Goal: Task Accomplishment & Management: Manage account settings

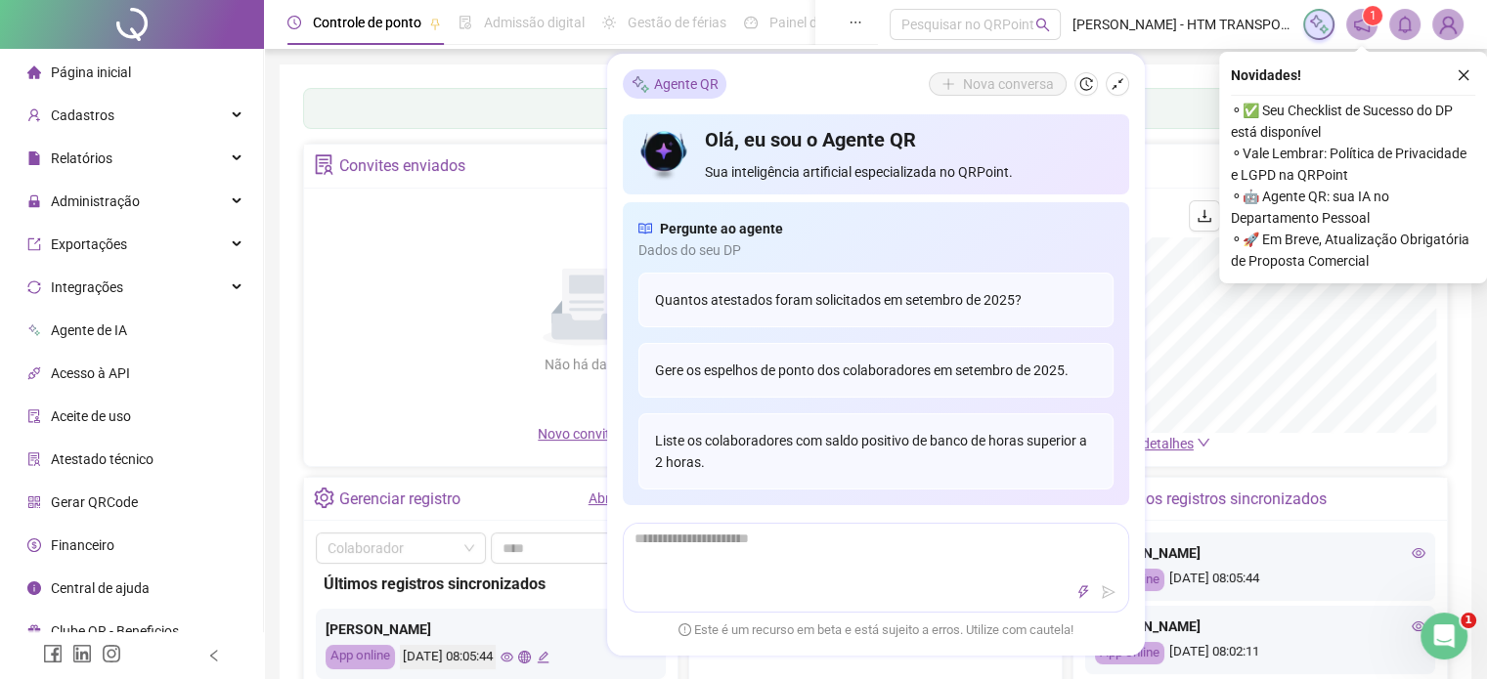
click at [1125, 69] on div "Agente QR Nova conversa Olá, eu sou o Agente QR Sua inteligência artificial esp…" at bounding box center [876, 355] width 538 height 602
click at [1121, 79] on icon "shrink" at bounding box center [1117, 84] width 14 height 14
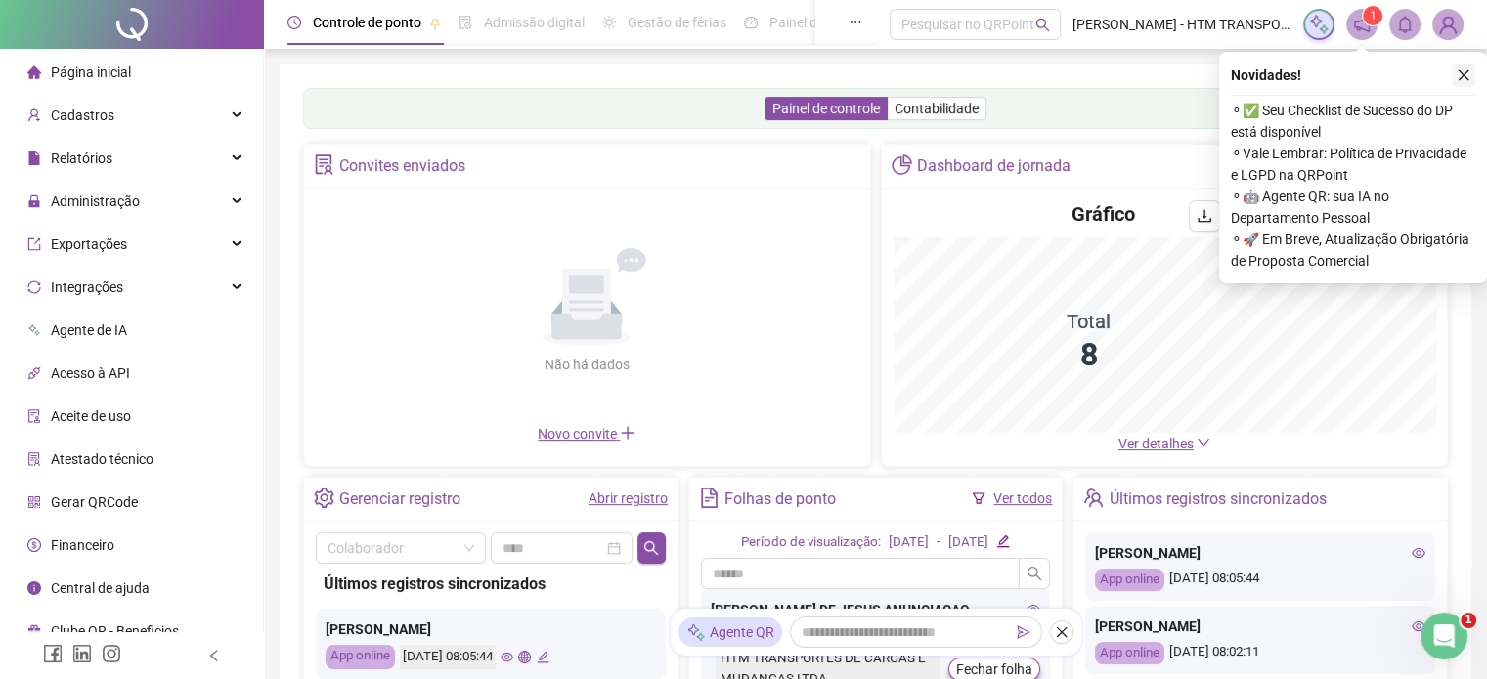
click at [1460, 72] on icon "close" at bounding box center [1463, 75] width 11 height 11
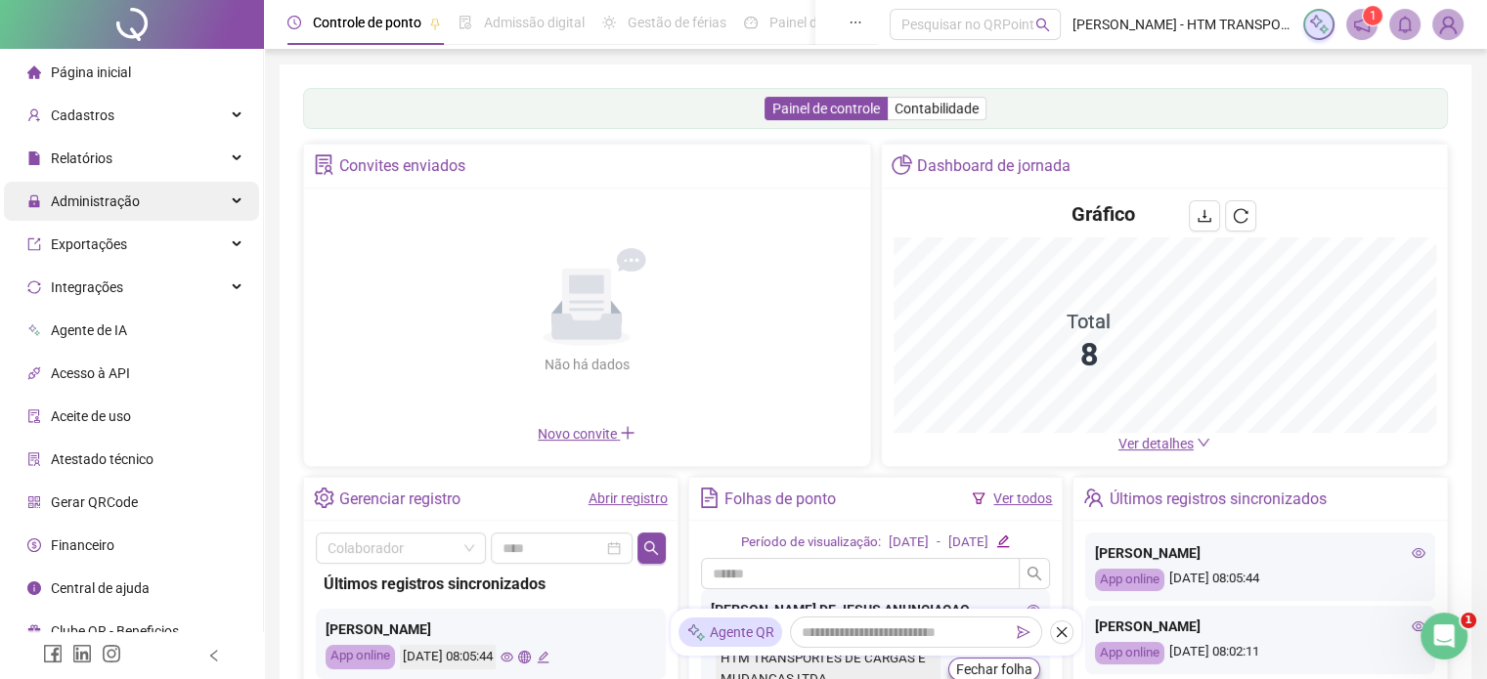
click at [108, 202] on span "Administração" at bounding box center [95, 202] width 89 height 16
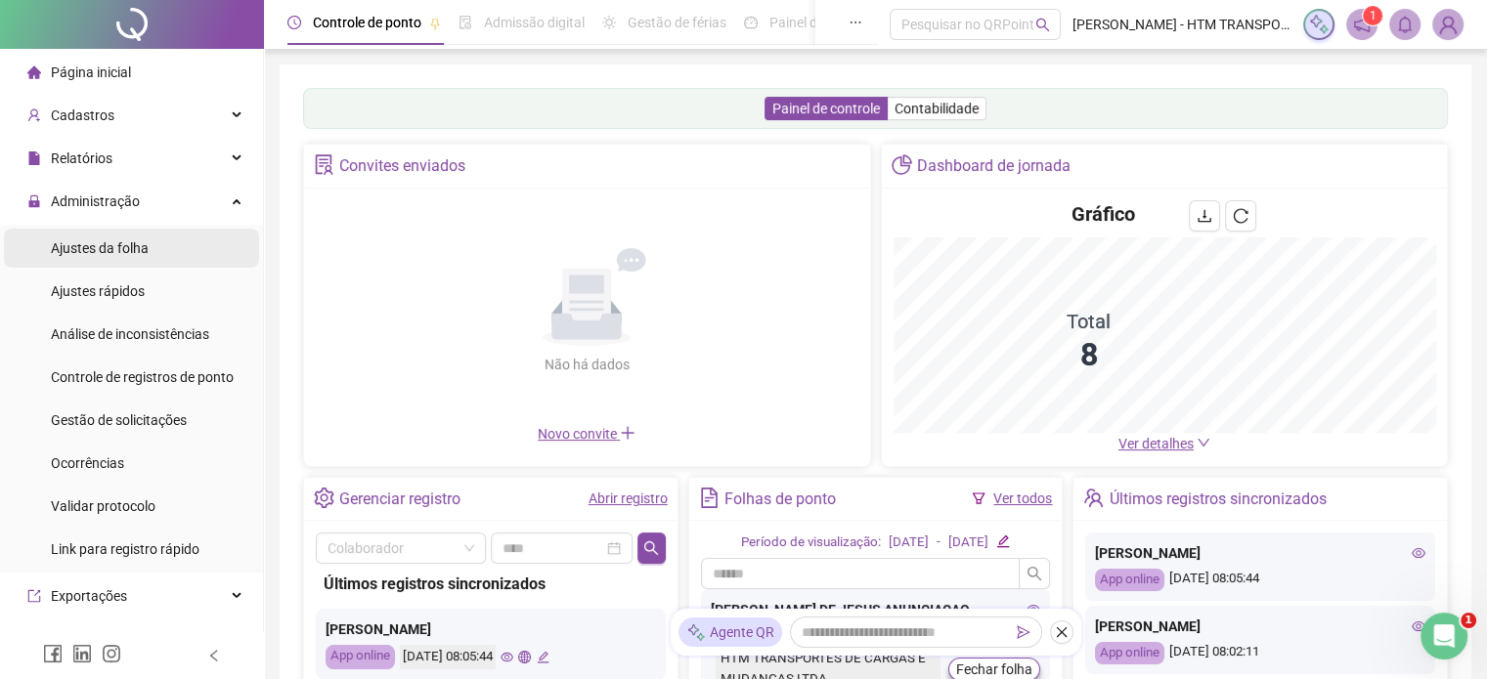
click at [103, 244] on span "Ajustes da folha" at bounding box center [100, 248] width 98 height 16
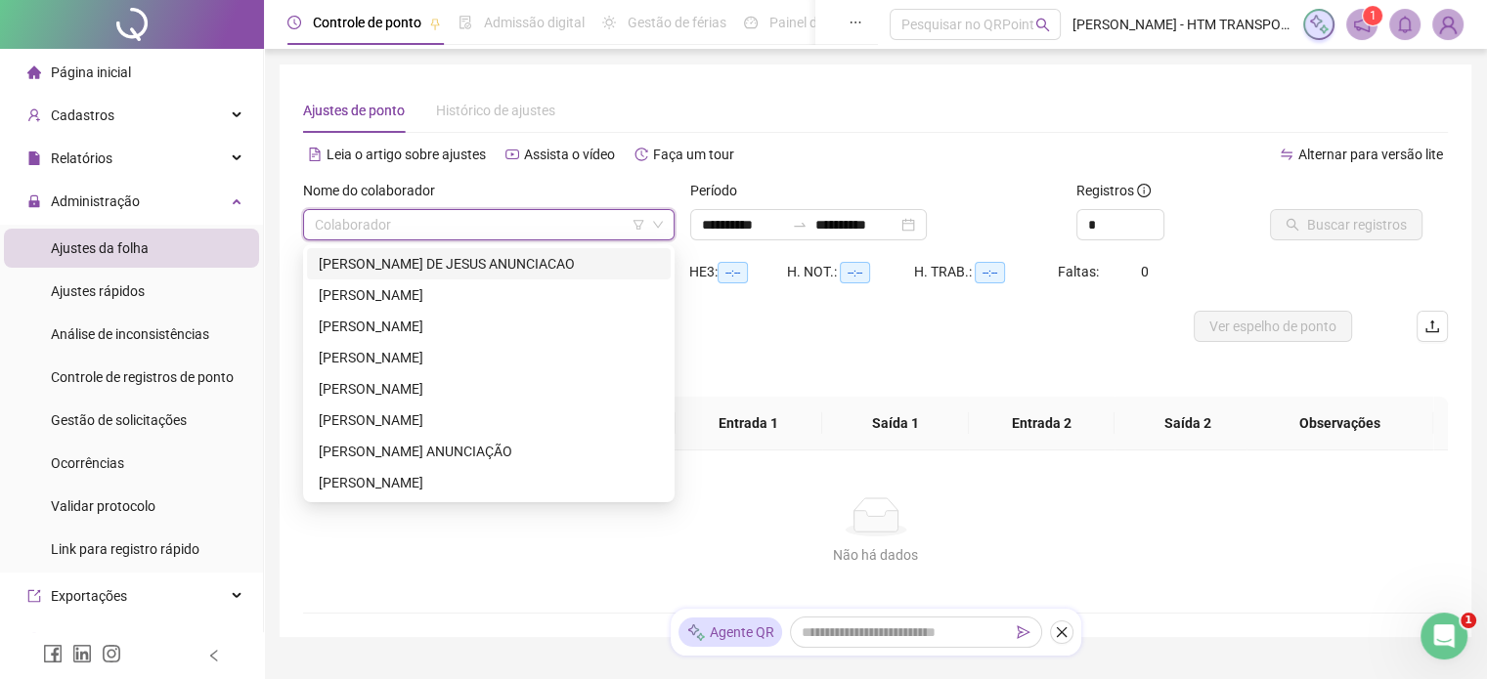
click at [430, 212] on input "search" at bounding box center [480, 224] width 330 height 29
click at [406, 265] on div "[PERSON_NAME] DE JESUS ANUNCIACAO" at bounding box center [489, 264] width 340 height 22
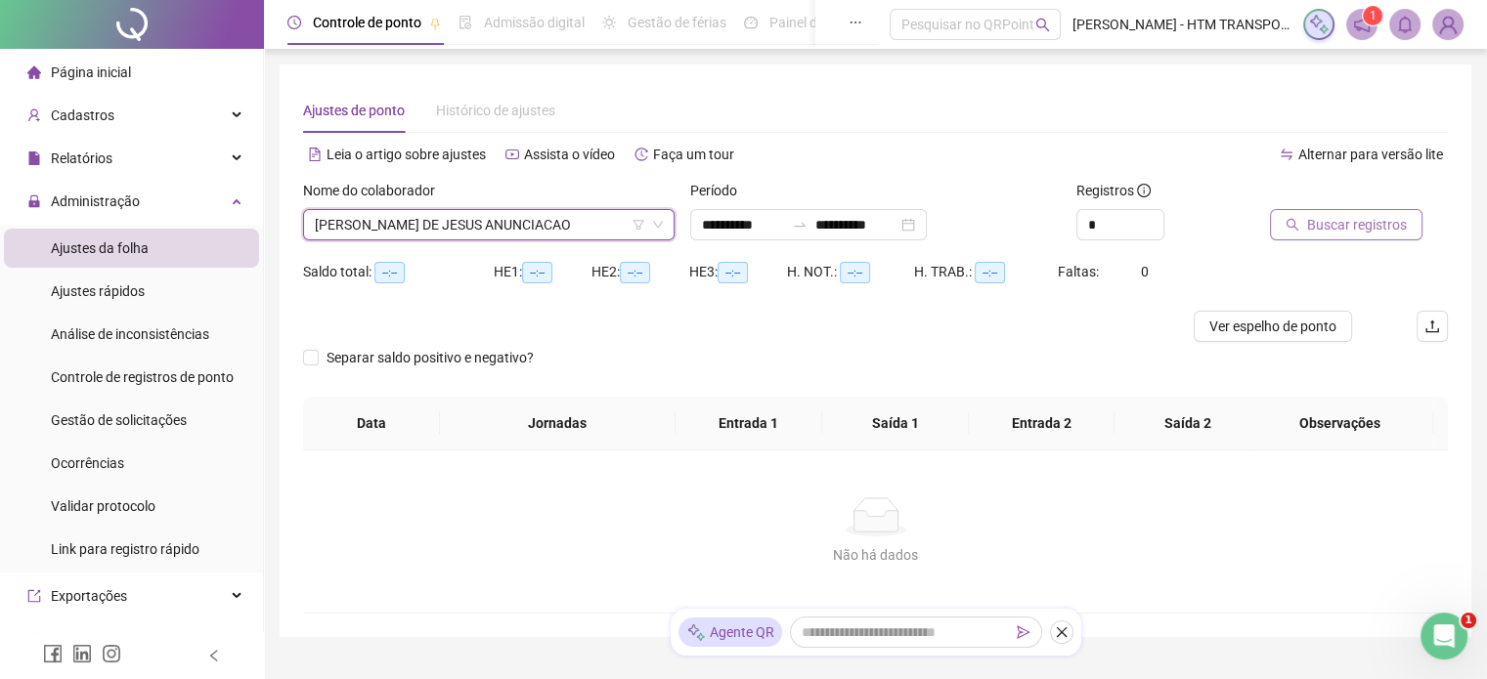
click at [1376, 217] on span "Buscar registros" at bounding box center [1357, 225] width 100 height 22
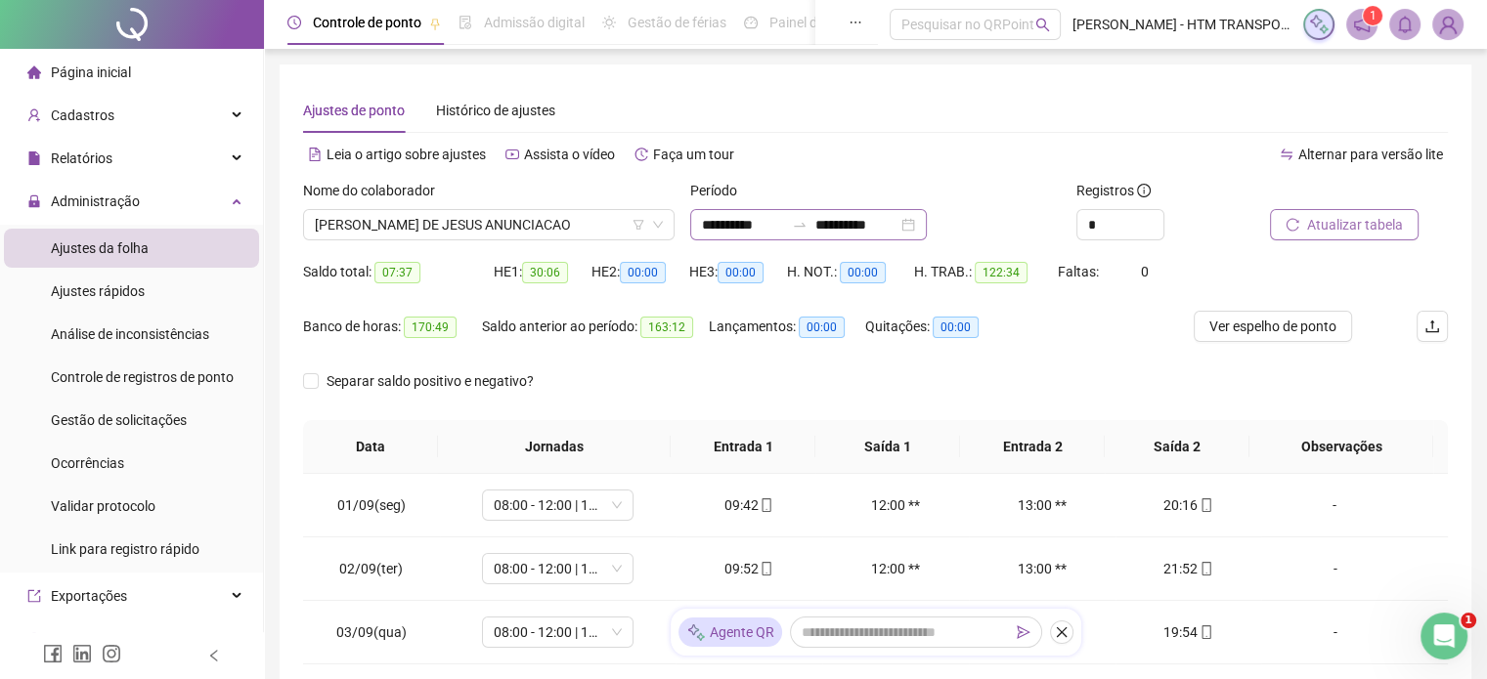
click at [927, 226] on div "**********" at bounding box center [808, 224] width 237 height 31
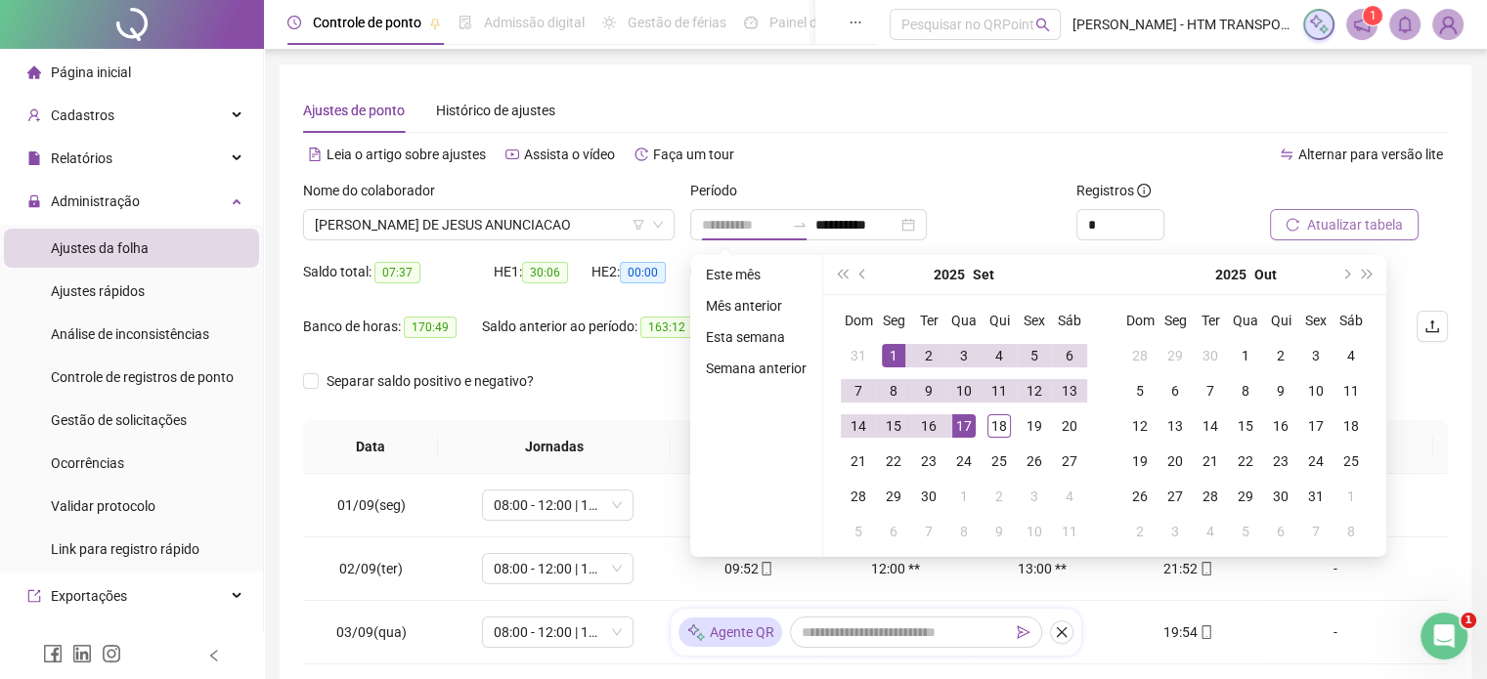
click at [889, 352] on div "1" at bounding box center [893, 355] width 23 height 23
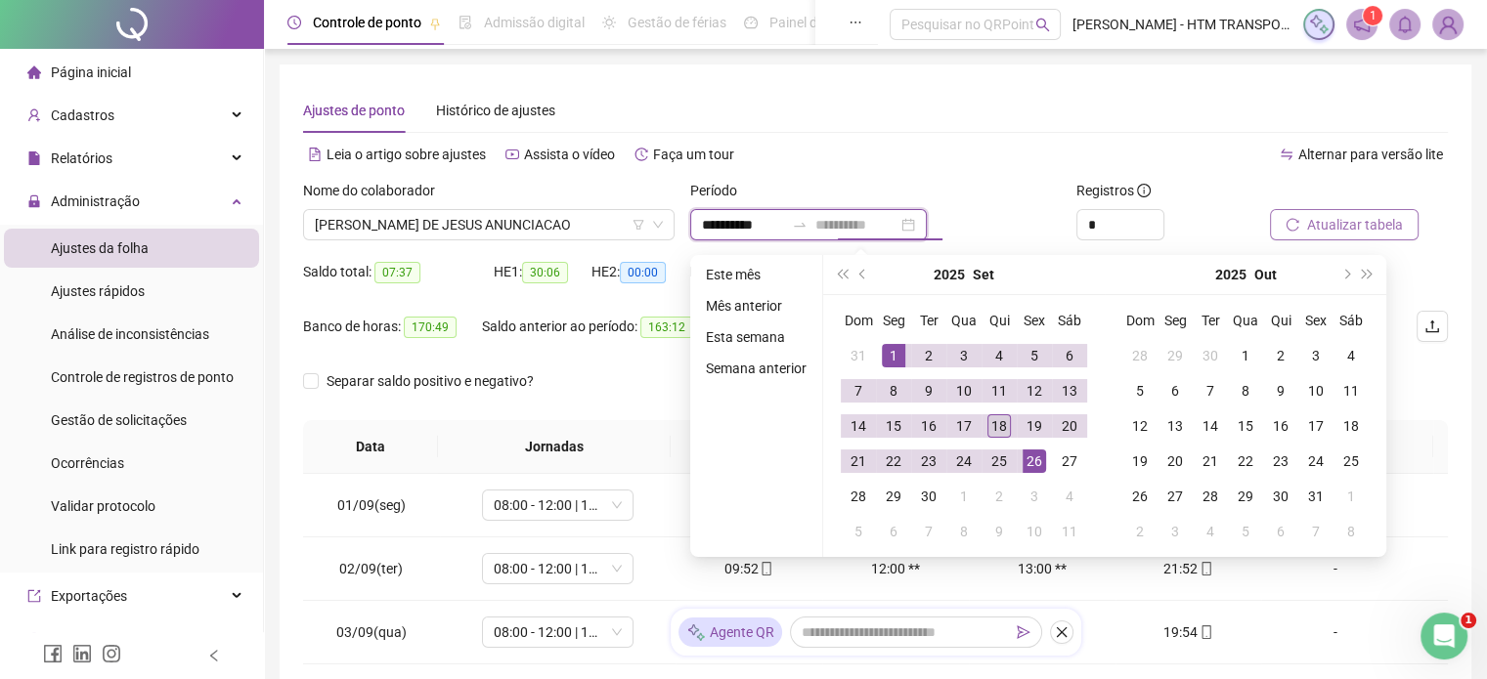
type input "**********"
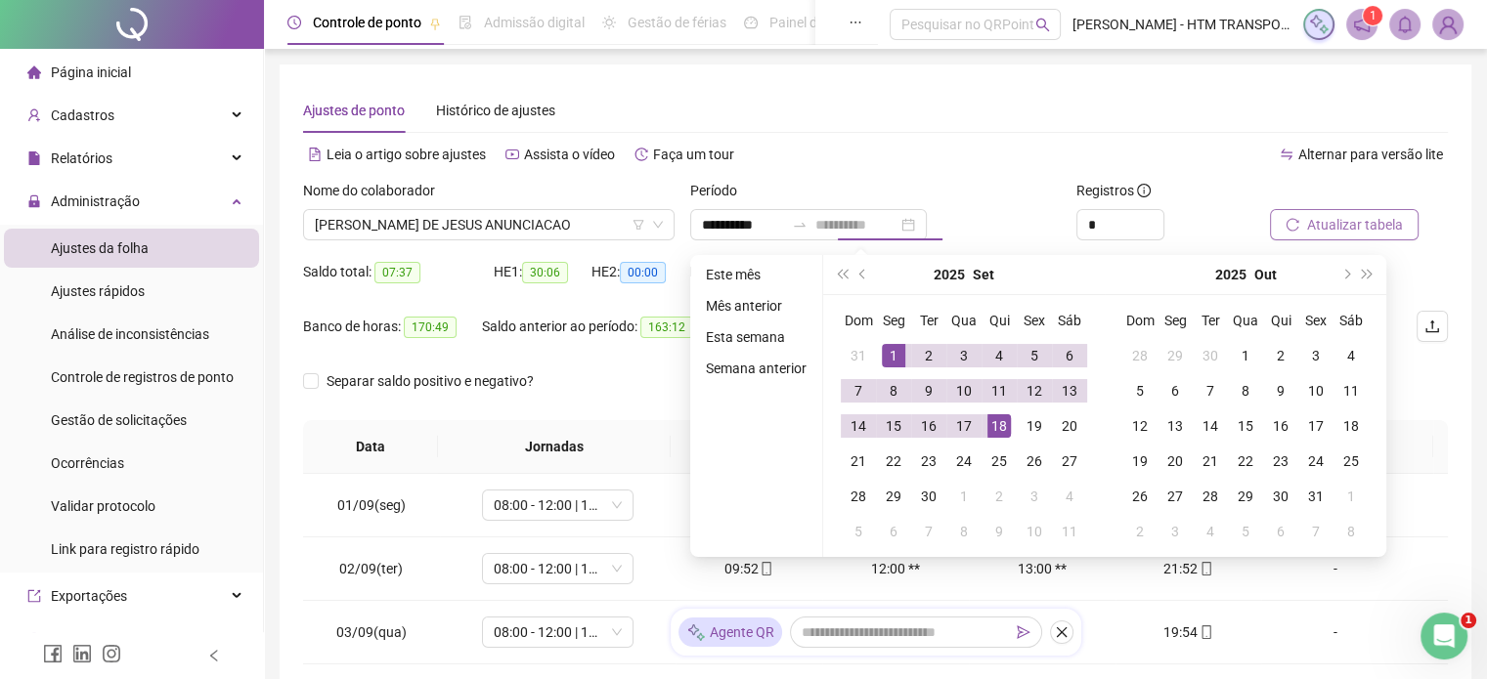
click at [999, 418] on div "18" at bounding box center [998, 425] width 23 height 23
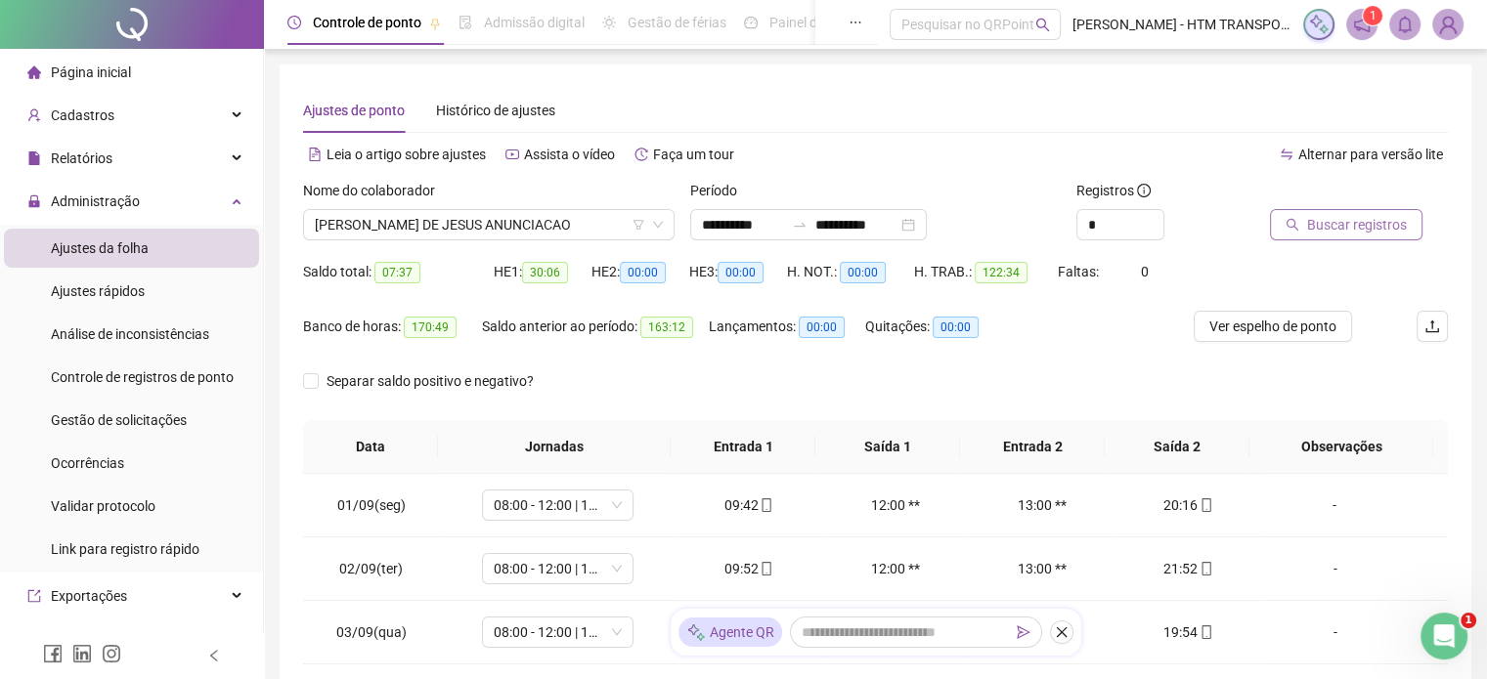
click at [1348, 217] on span "Buscar registros" at bounding box center [1357, 225] width 100 height 22
click at [1340, 228] on span "Atualizar tabela" at bounding box center [1355, 225] width 96 height 22
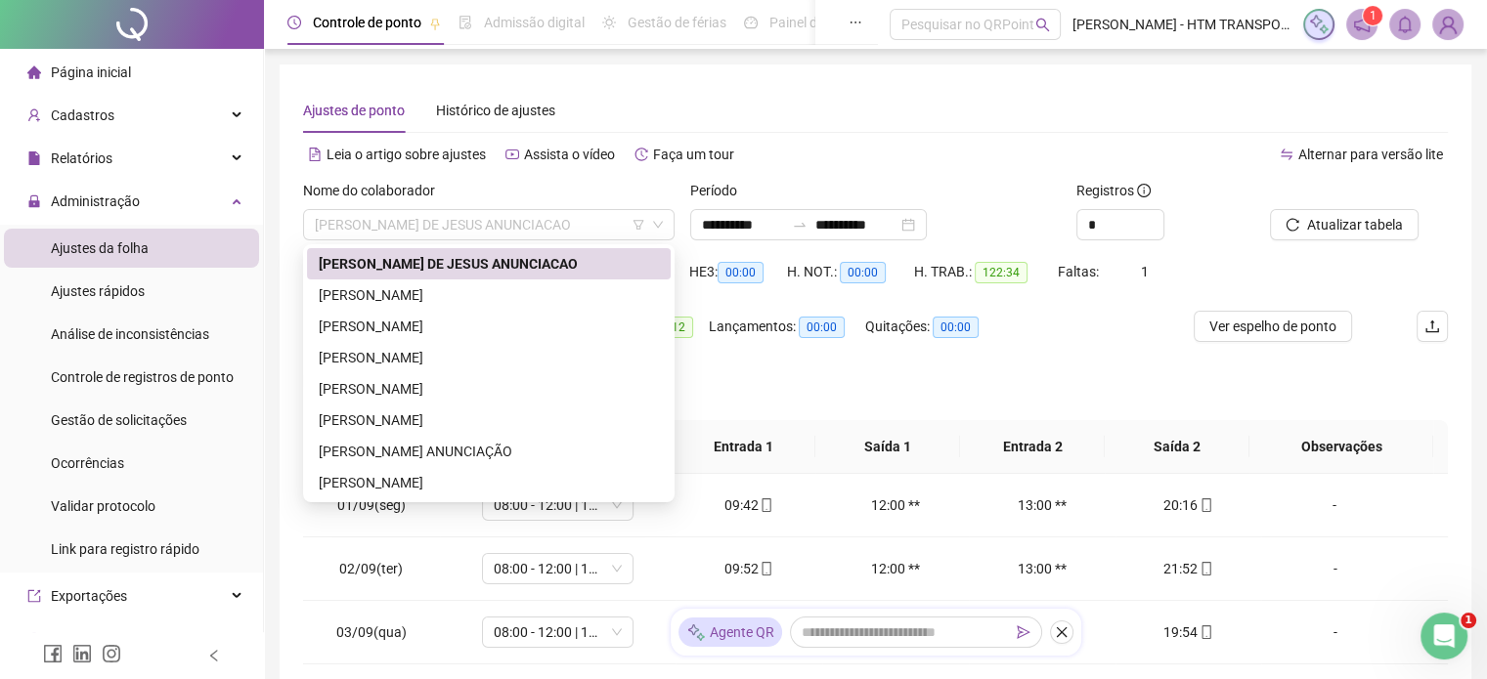
click at [596, 227] on span "[PERSON_NAME] DE JESUS ANUNCIACAO" at bounding box center [489, 224] width 348 height 29
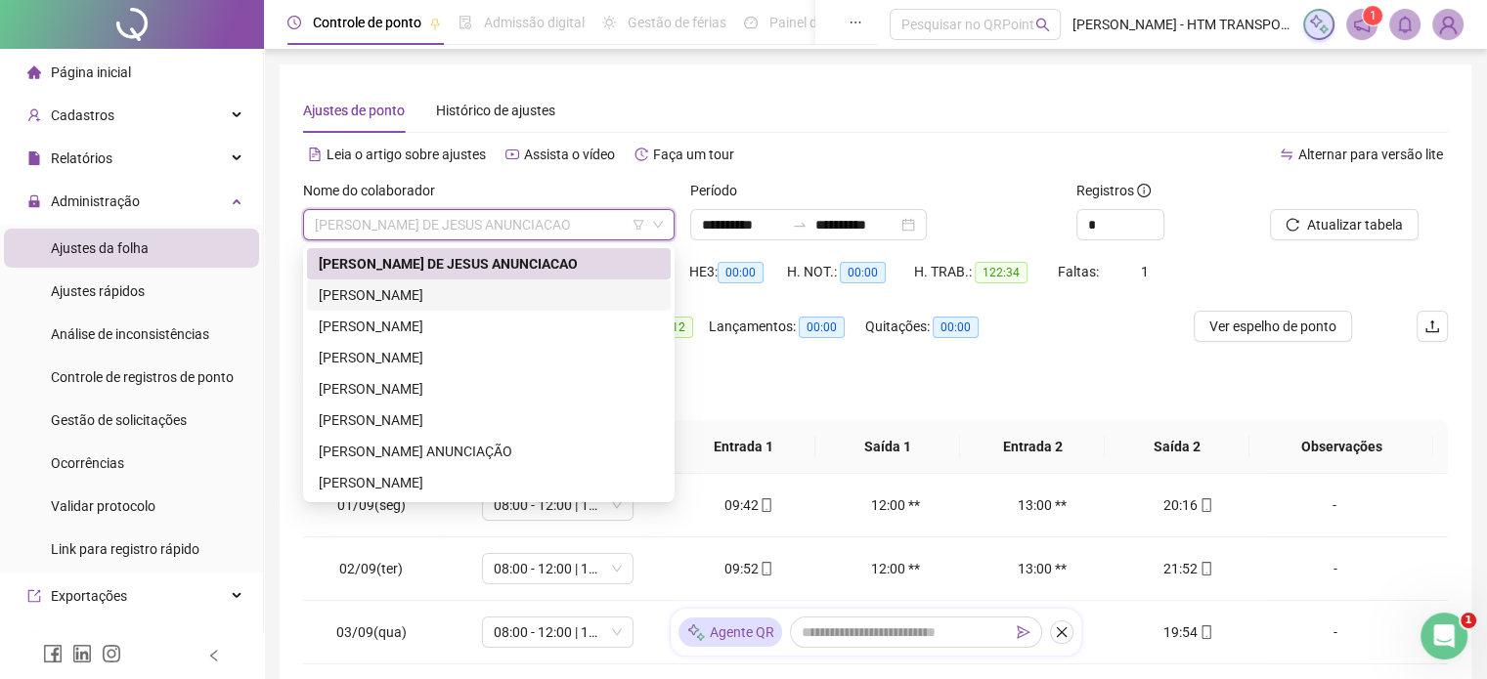
click at [500, 299] on div "[PERSON_NAME]" at bounding box center [489, 295] width 340 height 22
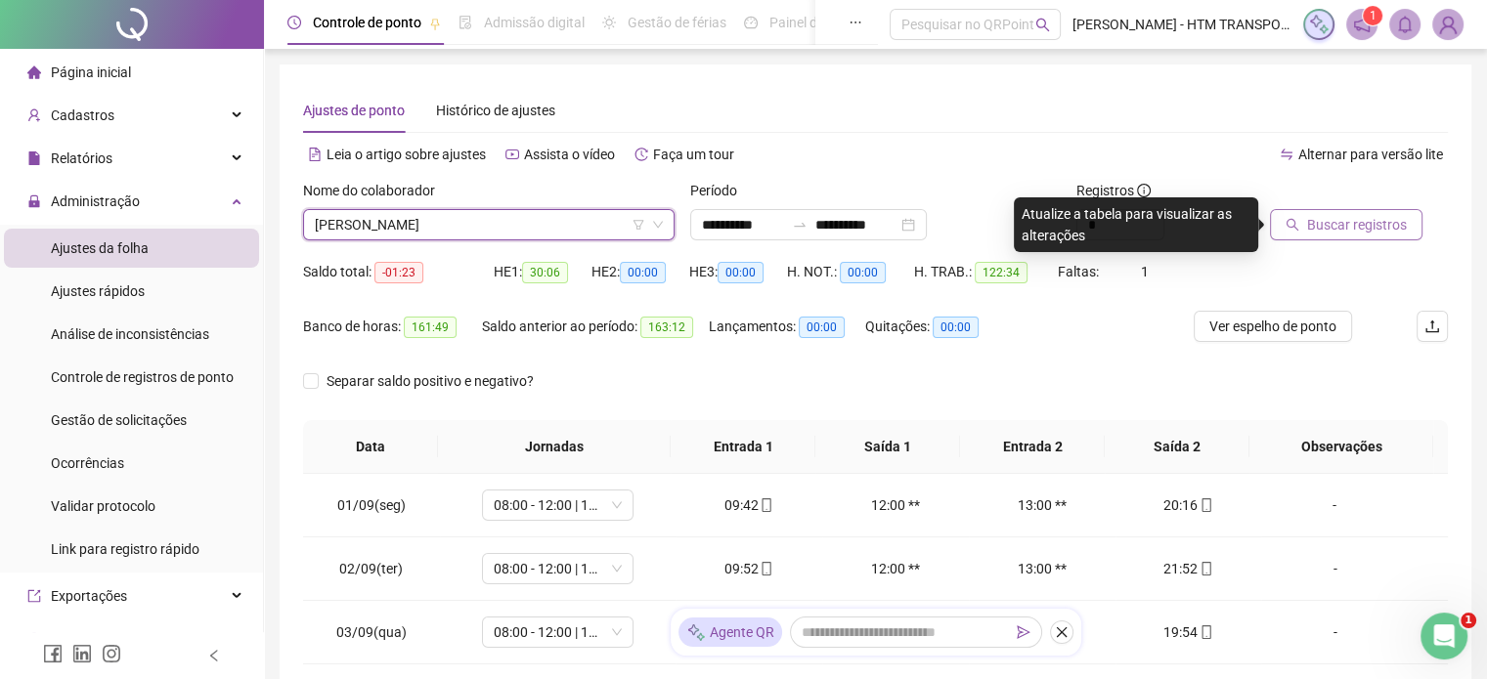
click at [1340, 230] on span "Buscar registros" at bounding box center [1357, 225] width 100 height 22
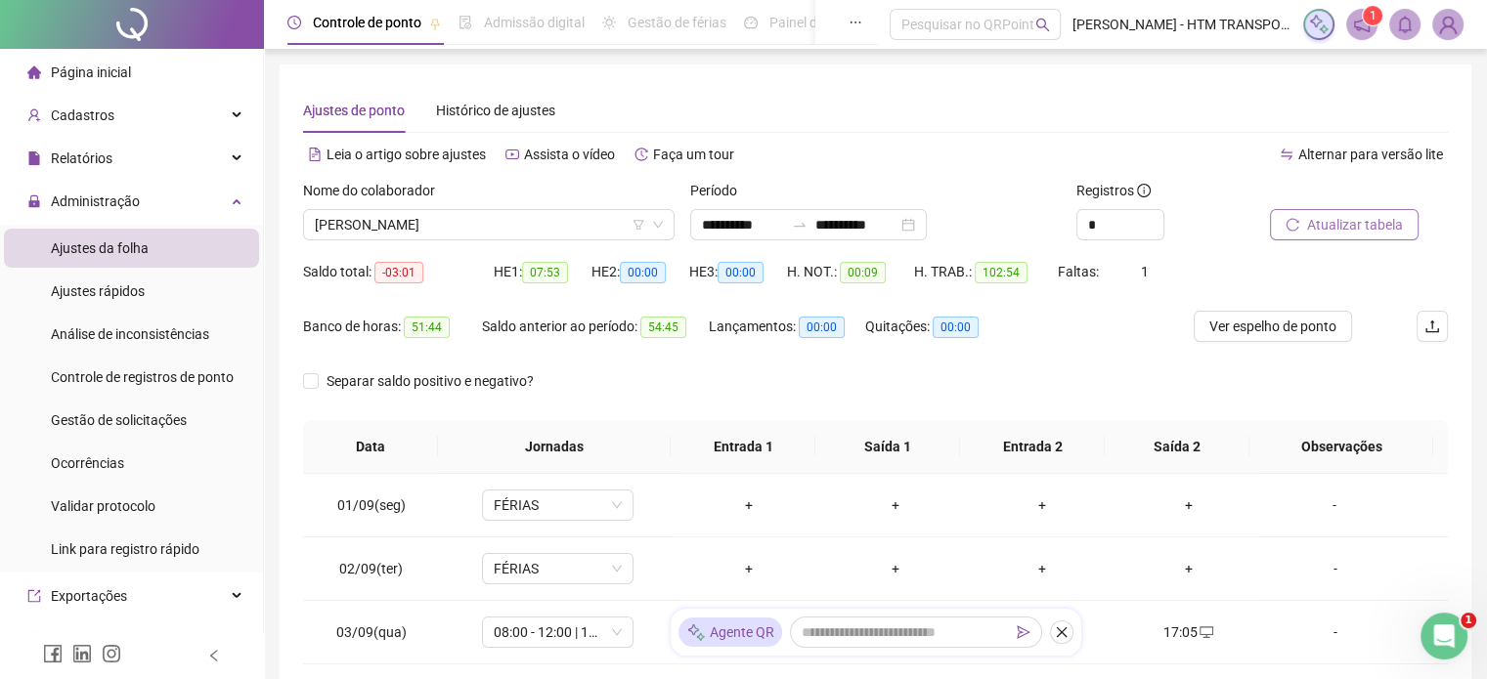
click at [1345, 224] on span "Atualizar tabela" at bounding box center [1355, 225] width 96 height 22
click at [662, 224] on icon "down" at bounding box center [658, 225] width 12 height 12
click at [661, 226] on icon "down" at bounding box center [658, 225] width 12 height 12
click at [509, 217] on span "[PERSON_NAME]" at bounding box center [489, 224] width 348 height 29
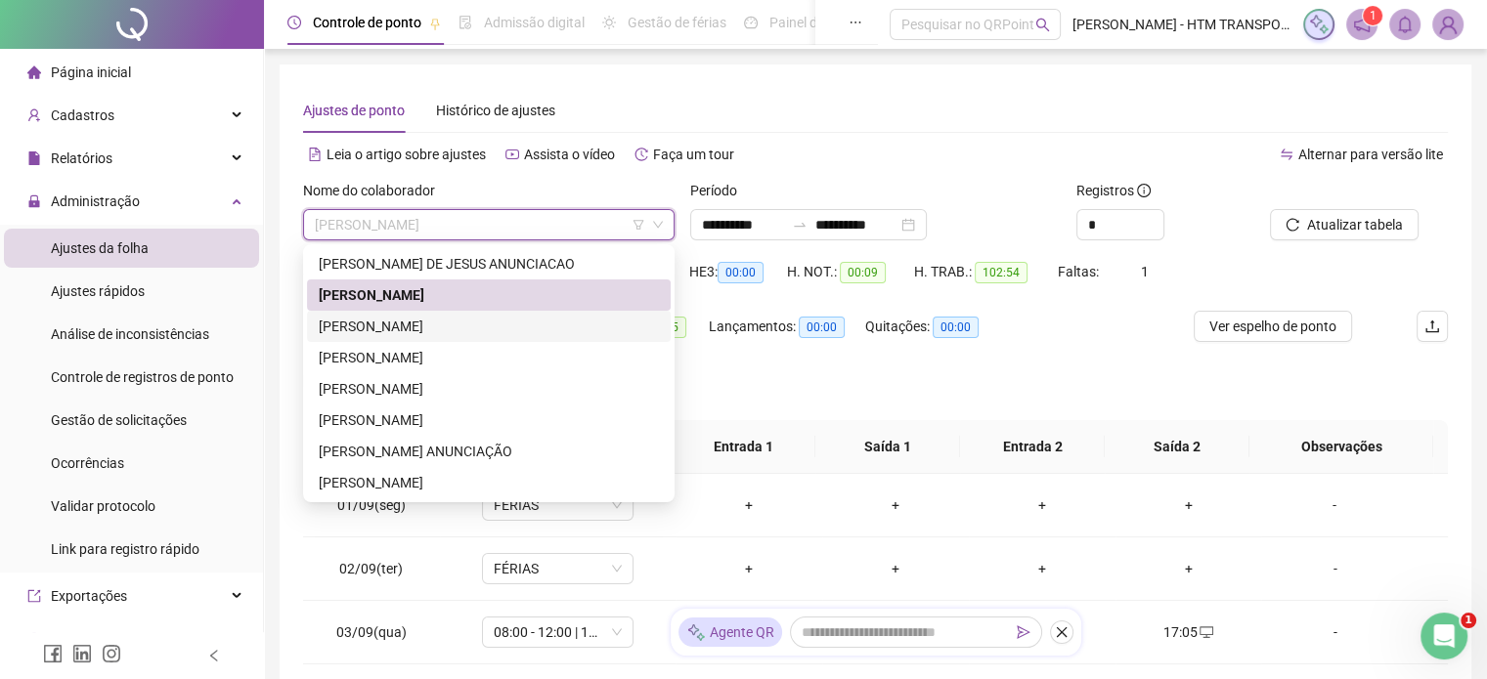
click at [413, 327] on div "[PERSON_NAME]" at bounding box center [489, 327] width 340 height 22
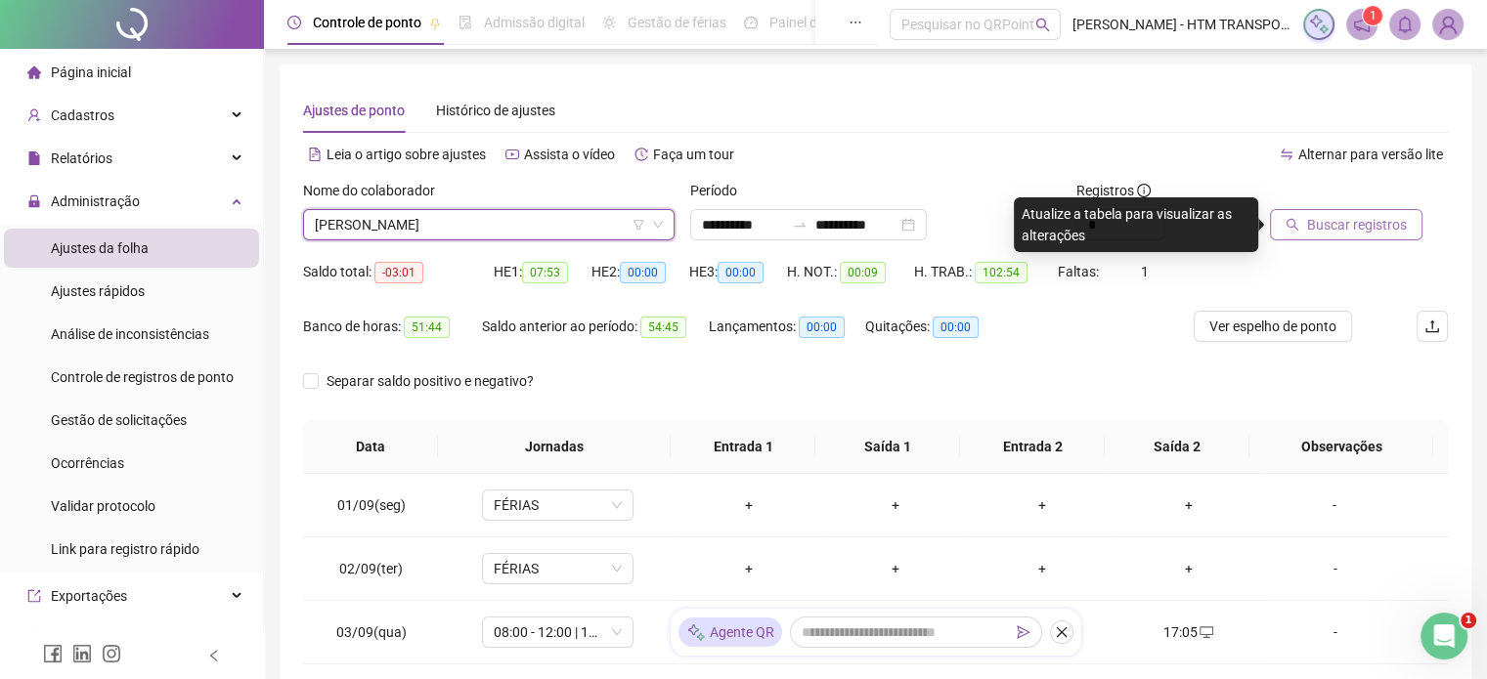
click at [1304, 231] on button "Buscar registros" at bounding box center [1346, 224] width 152 height 31
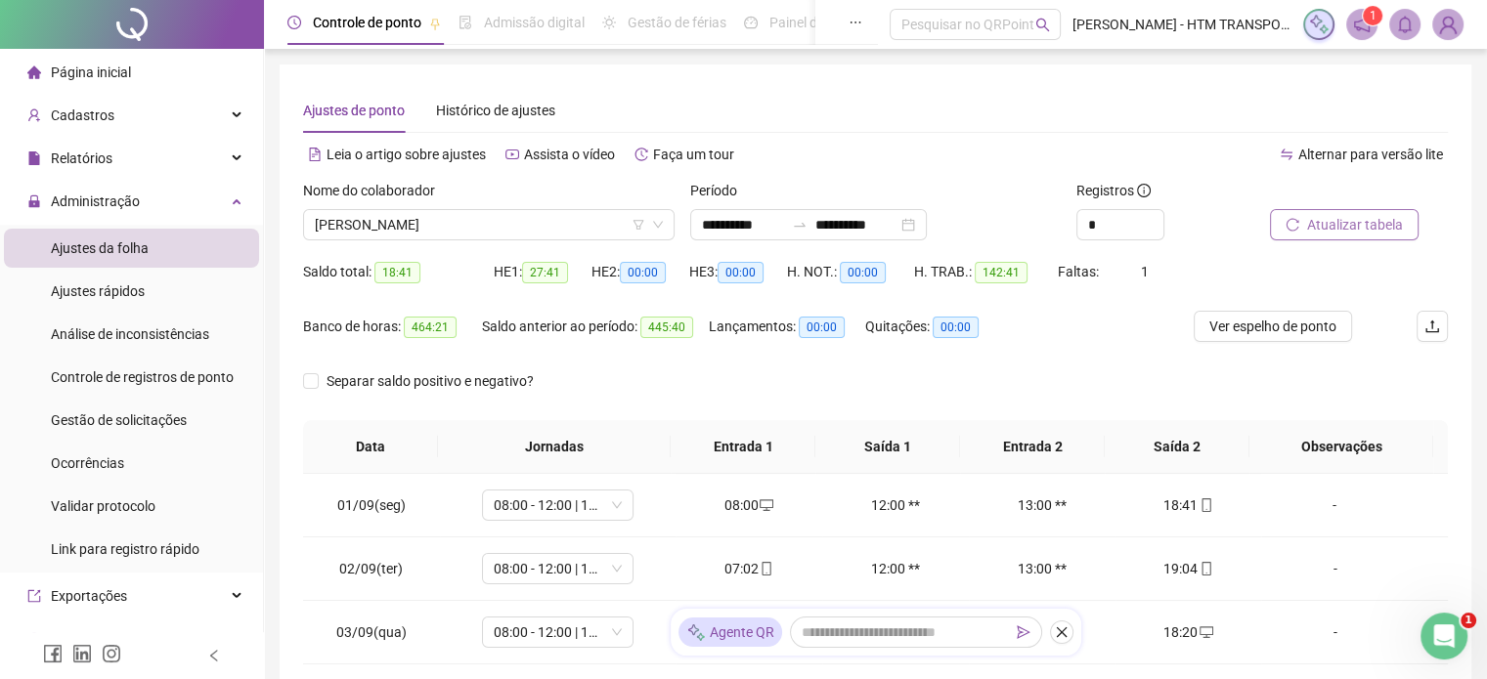
click at [1326, 226] on span "Atualizar tabela" at bounding box center [1355, 225] width 96 height 22
click at [1318, 223] on span "Atualizar tabela" at bounding box center [1355, 225] width 96 height 22
click at [516, 218] on span "[PERSON_NAME]" at bounding box center [489, 224] width 348 height 29
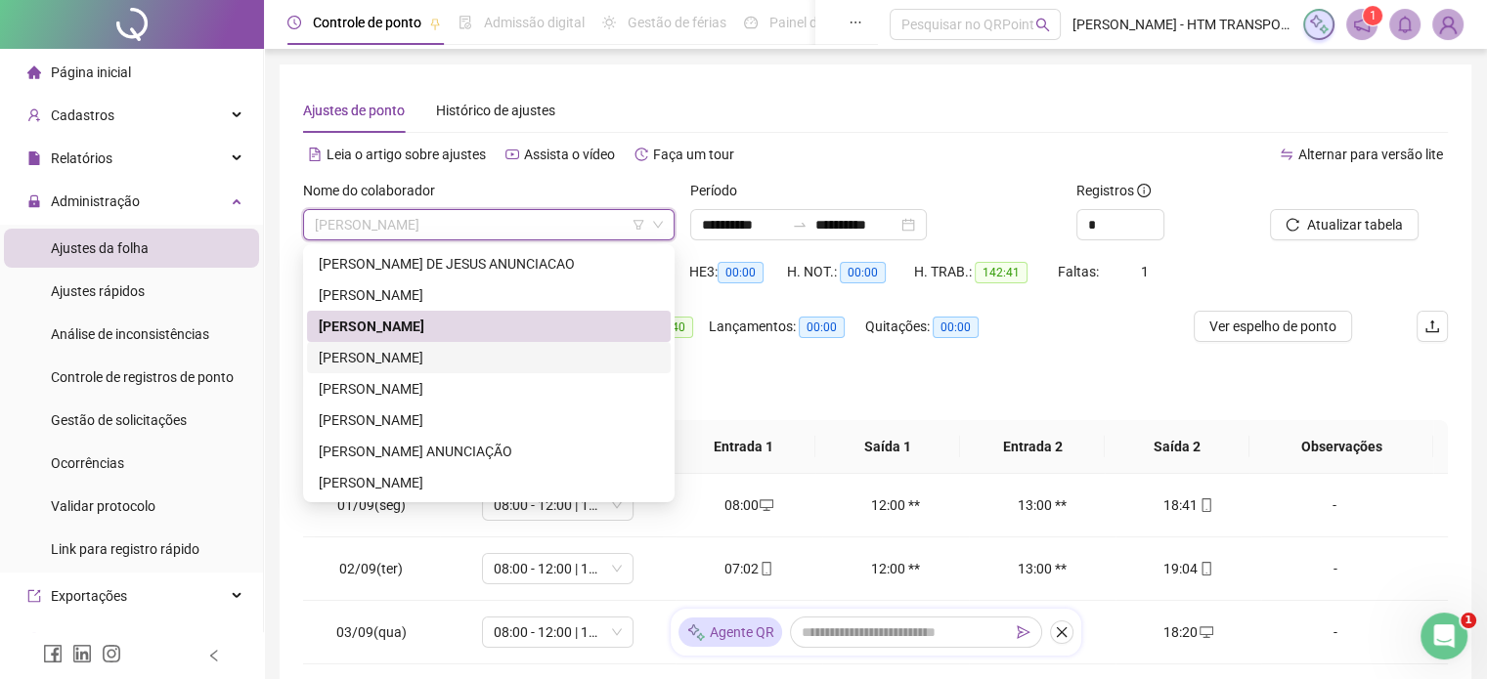
click at [434, 363] on div "[PERSON_NAME]" at bounding box center [489, 358] width 340 height 22
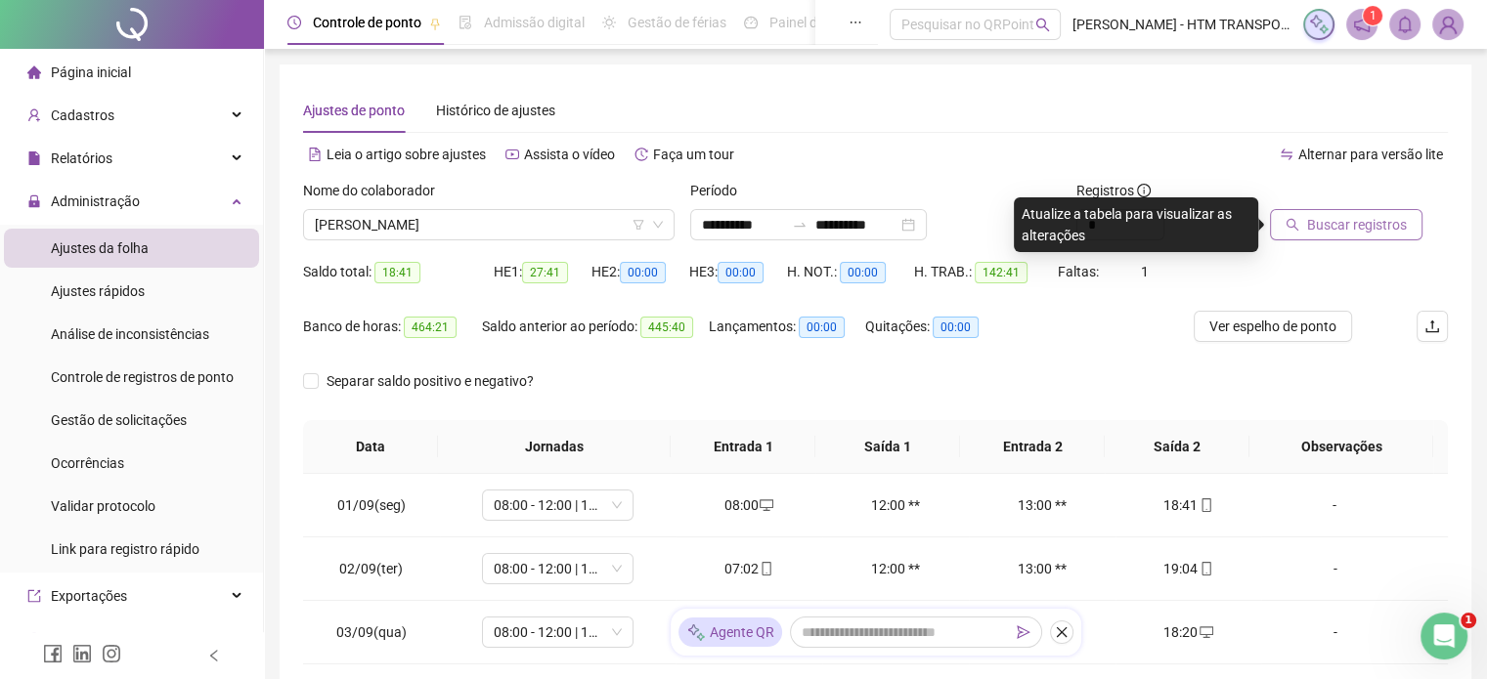
click at [1310, 227] on span "Buscar registros" at bounding box center [1357, 225] width 100 height 22
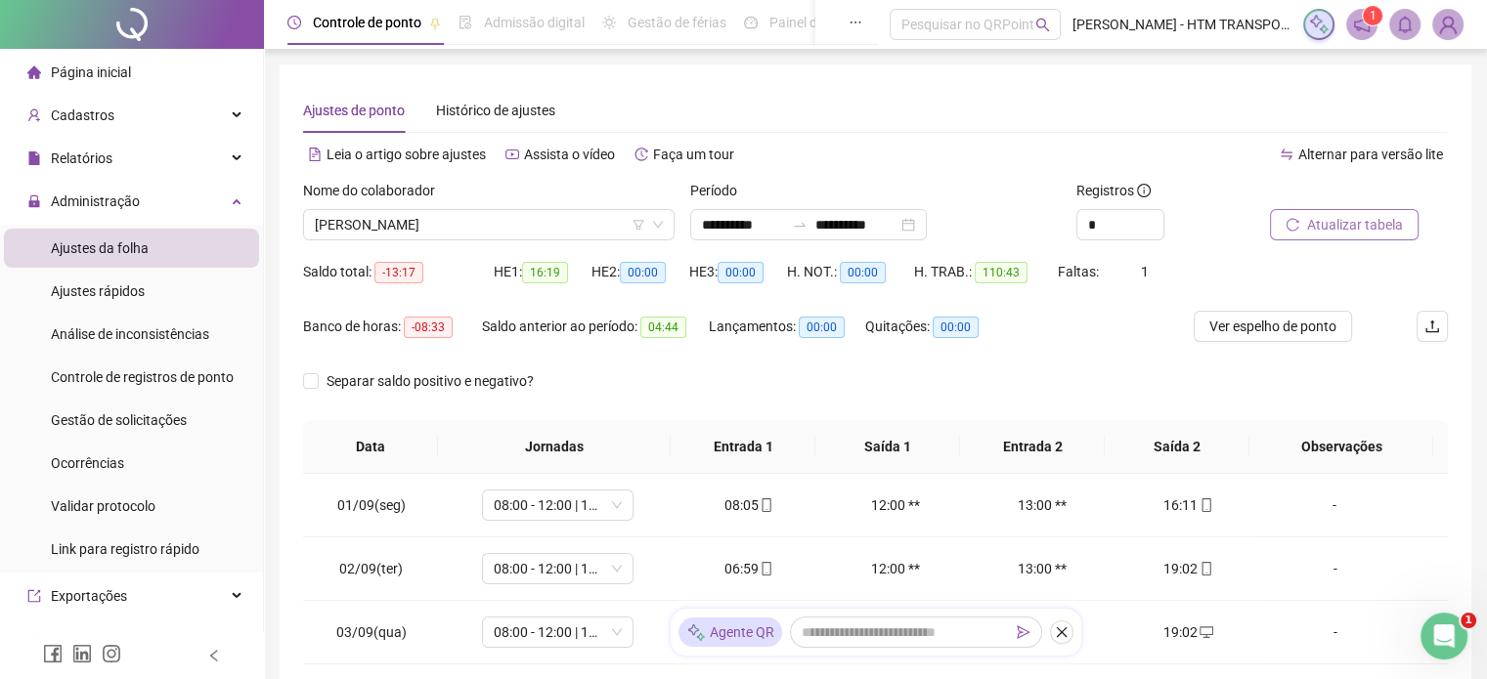
click at [1307, 231] on span "Atualizar tabela" at bounding box center [1355, 225] width 96 height 22
click at [574, 230] on span "[PERSON_NAME]" at bounding box center [489, 224] width 348 height 29
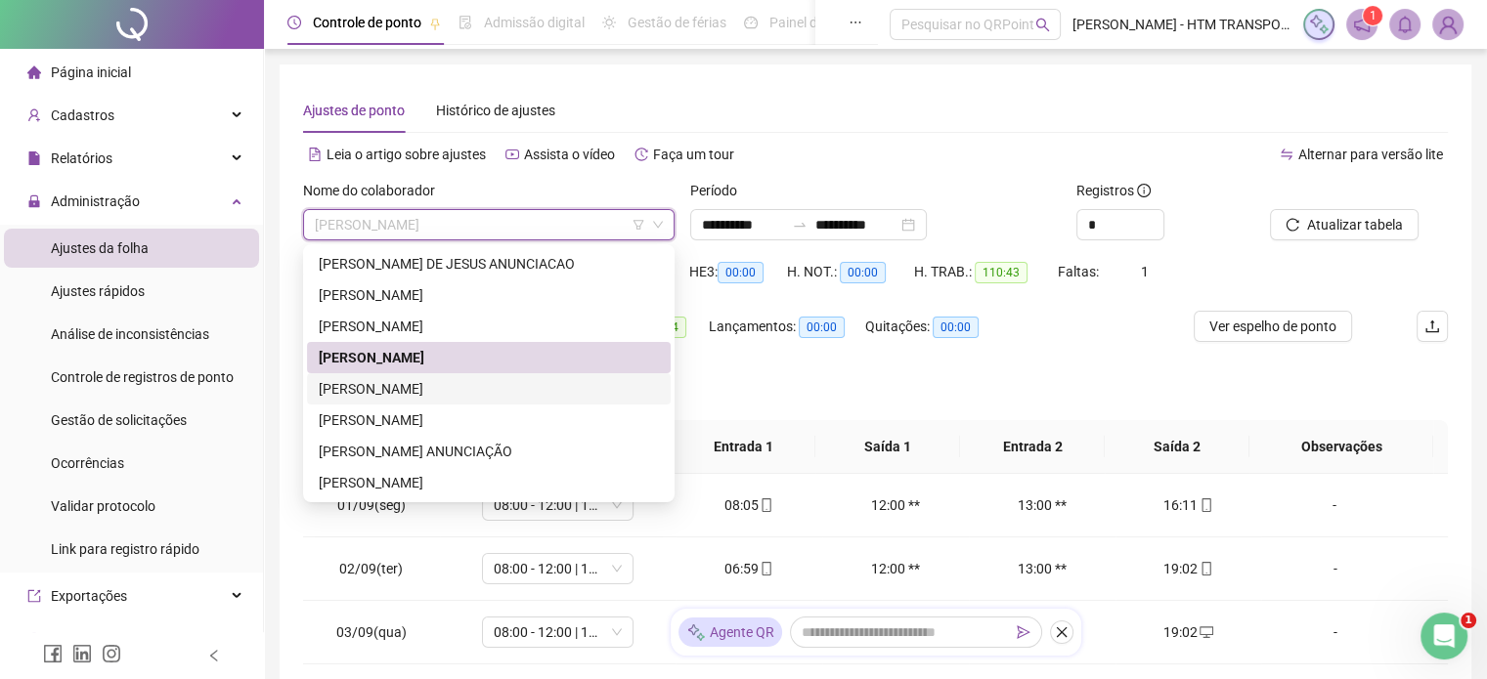
click at [427, 382] on div "[PERSON_NAME]" at bounding box center [489, 389] width 340 height 22
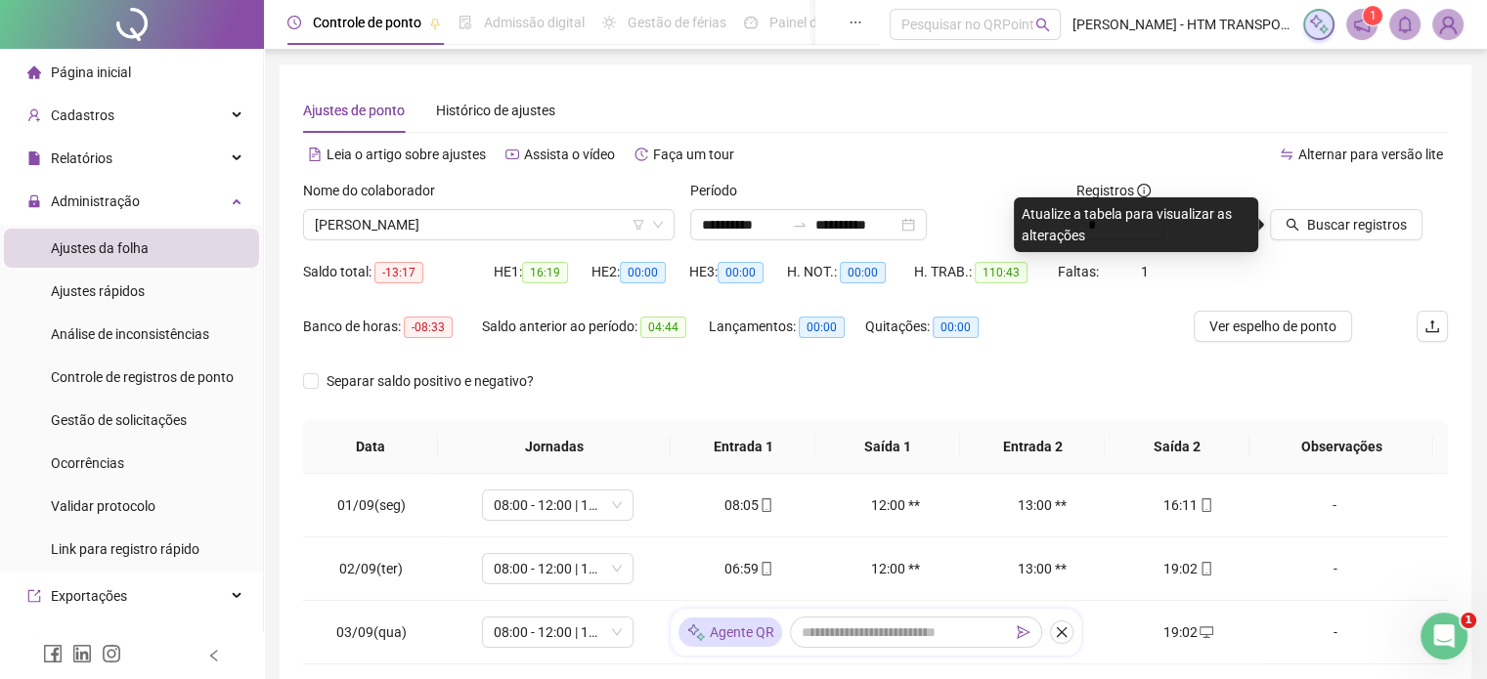
click at [1340, 241] on div "Buscar registros" at bounding box center [1359, 218] width 194 height 76
click at [1340, 226] on span "Buscar registros" at bounding box center [1357, 225] width 100 height 22
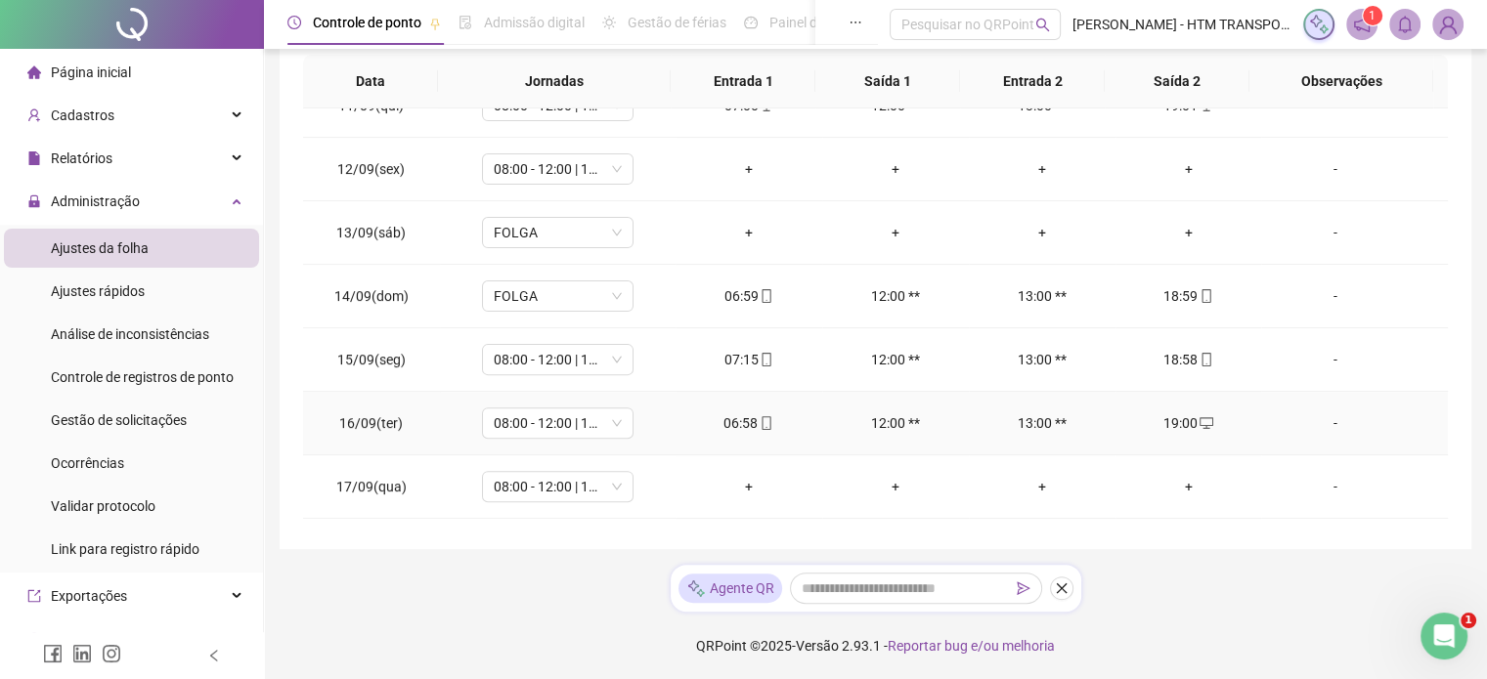
scroll to position [722, 0]
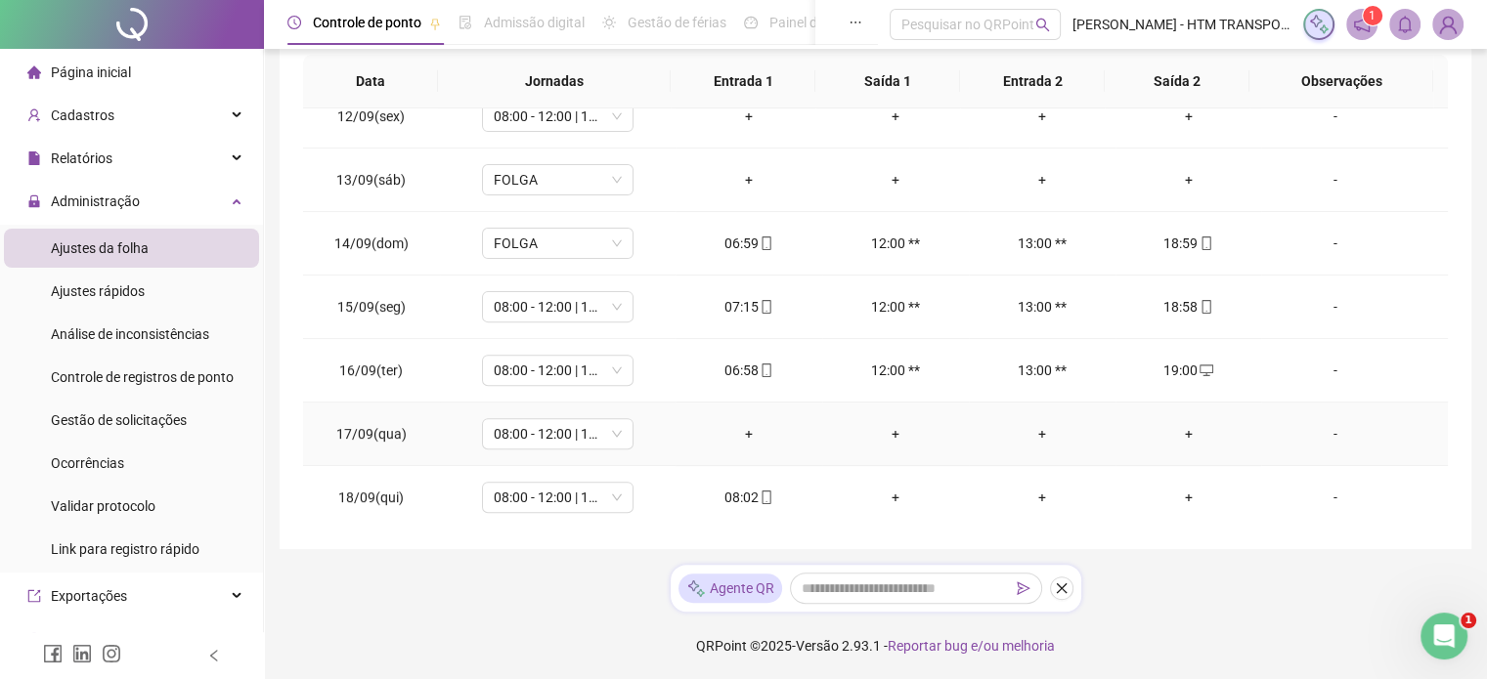
click at [735, 433] on div "+" at bounding box center [748, 434] width 115 height 22
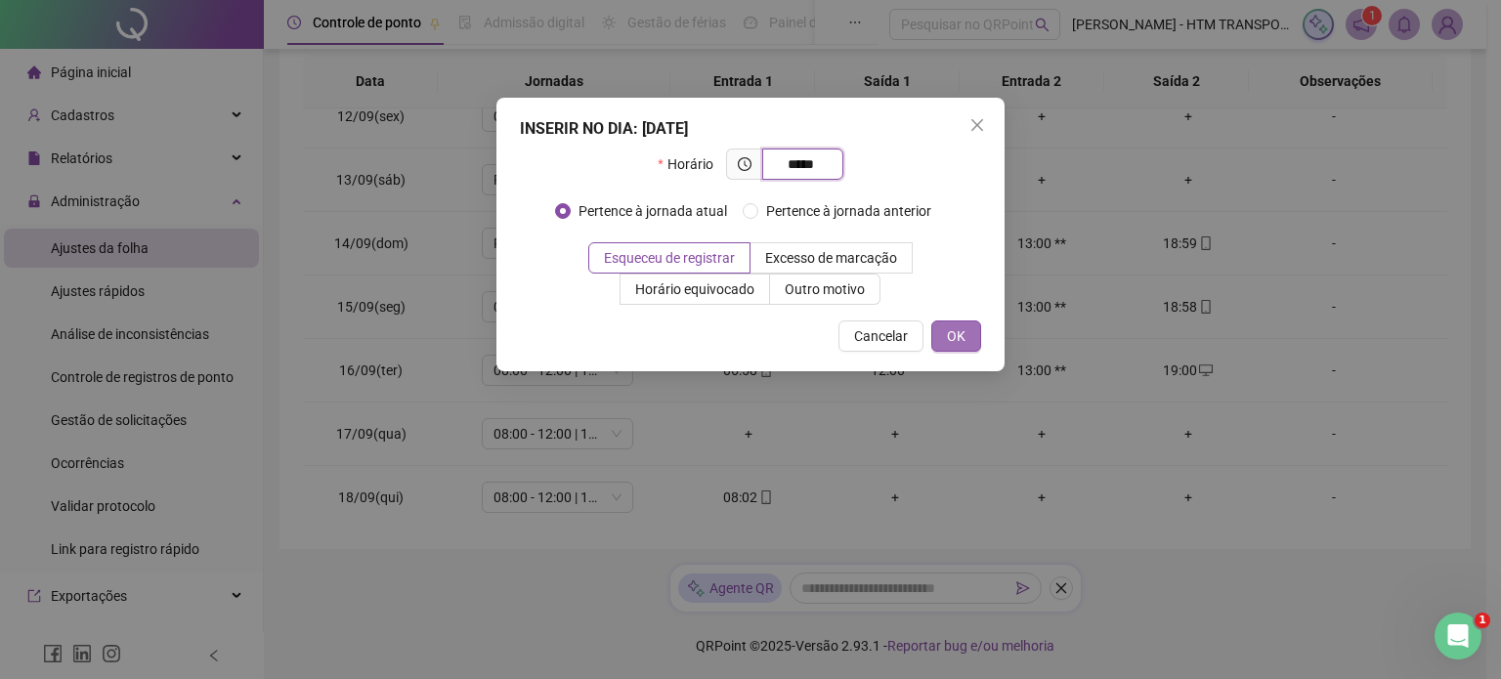
type input "*****"
click at [977, 336] on button "OK" at bounding box center [957, 336] width 50 height 31
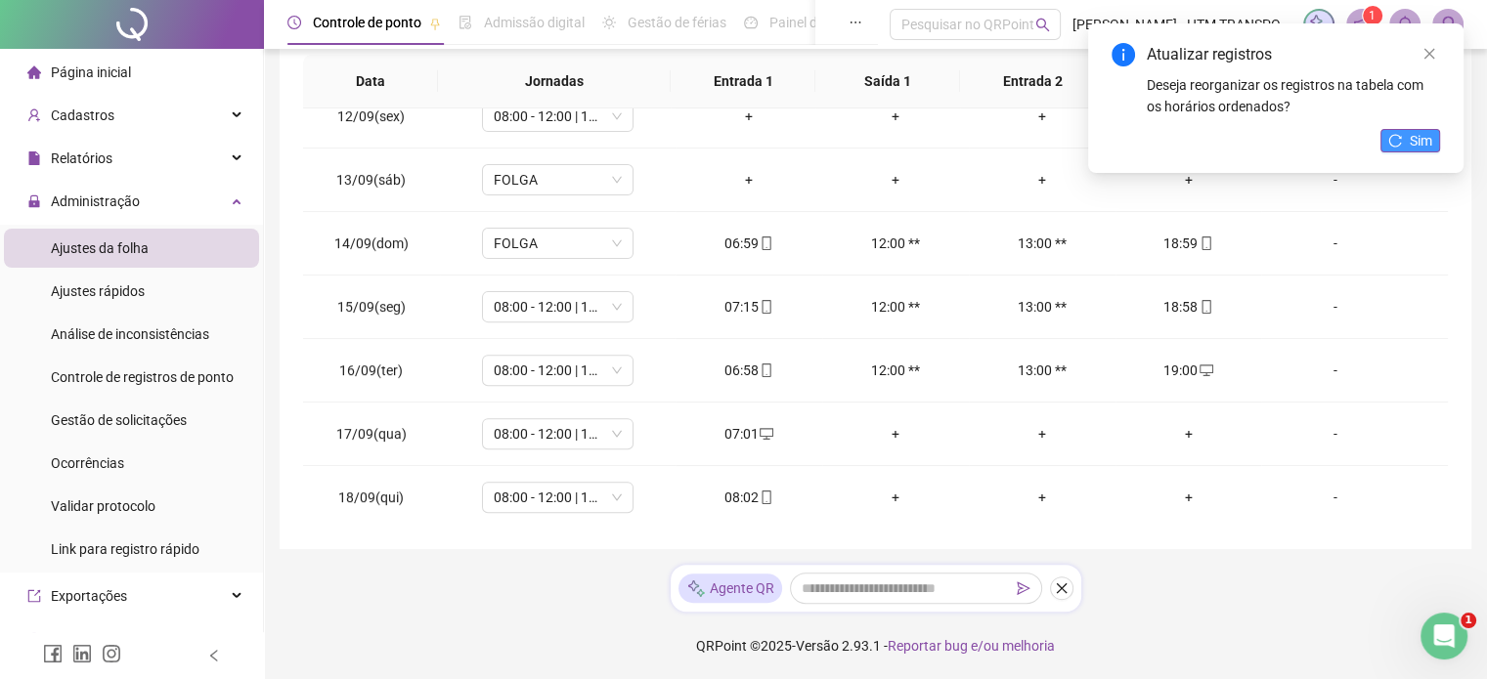
click at [1402, 135] on button "Sim" at bounding box center [1410, 140] width 60 height 23
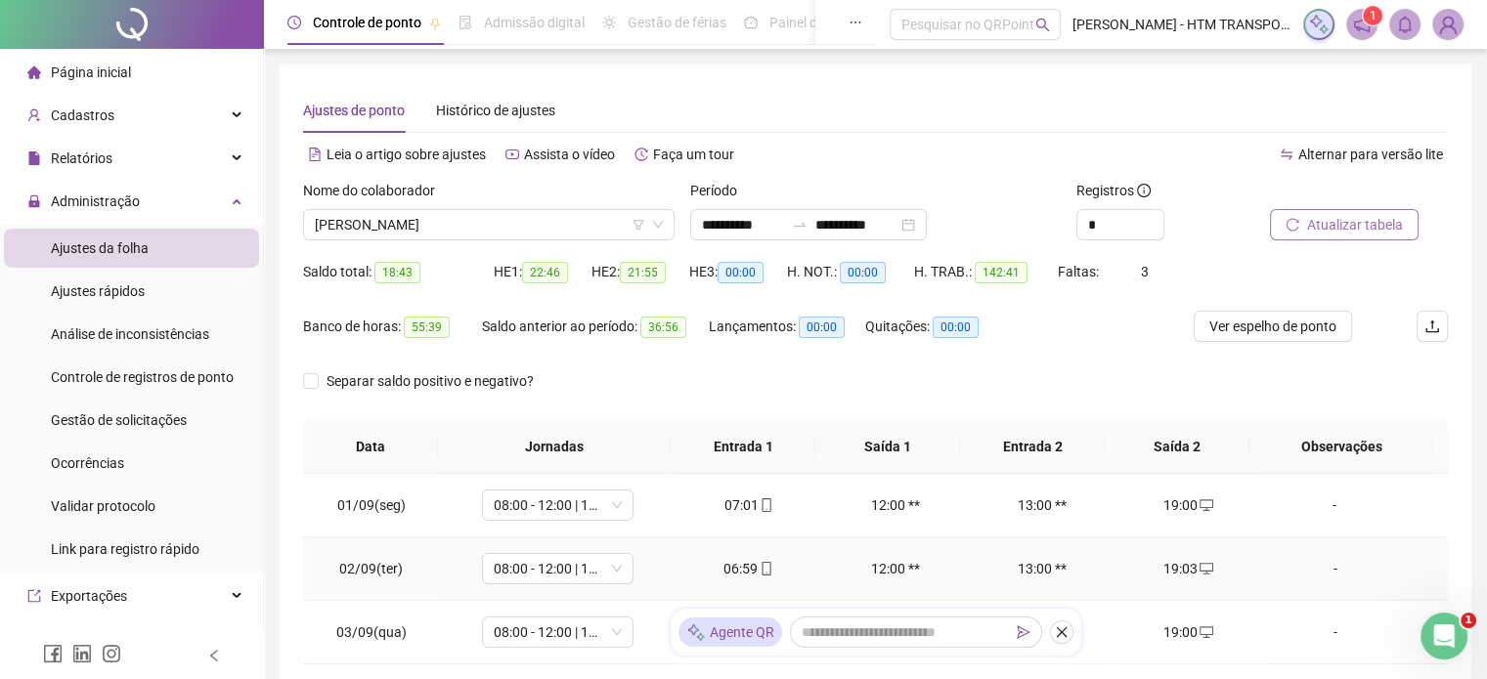
scroll to position [0, 0]
click at [1364, 221] on span "Atualizar tabela" at bounding box center [1355, 225] width 96 height 22
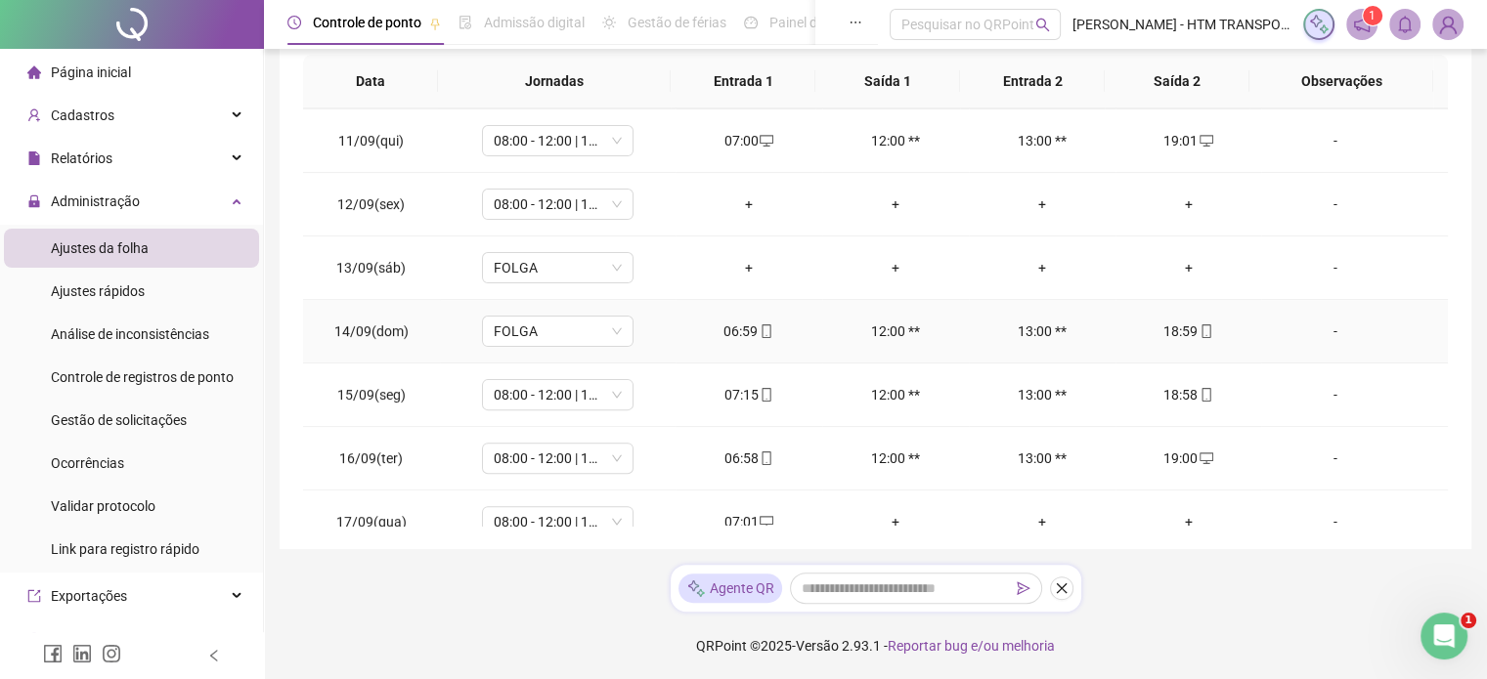
scroll to position [722, 0]
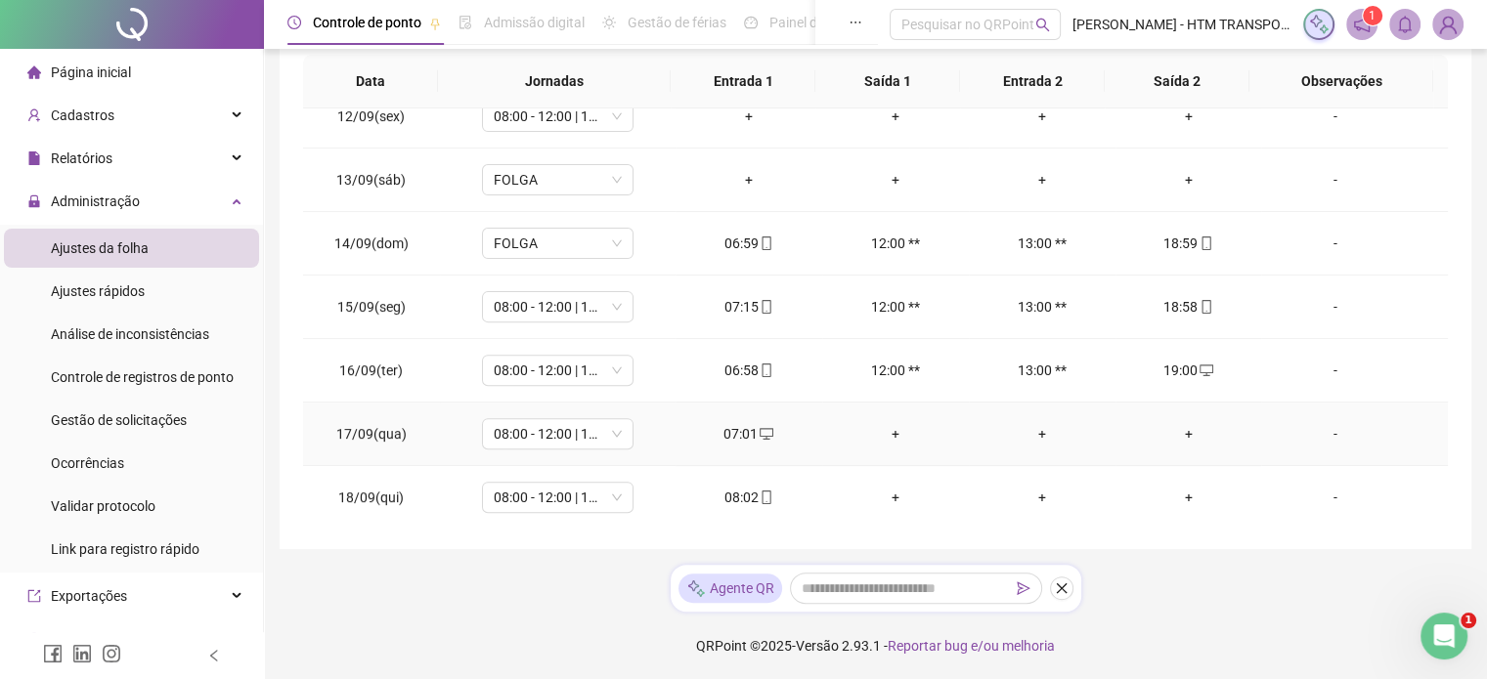
click at [1173, 429] on div "+" at bounding box center [1188, 434] width 115 height 22
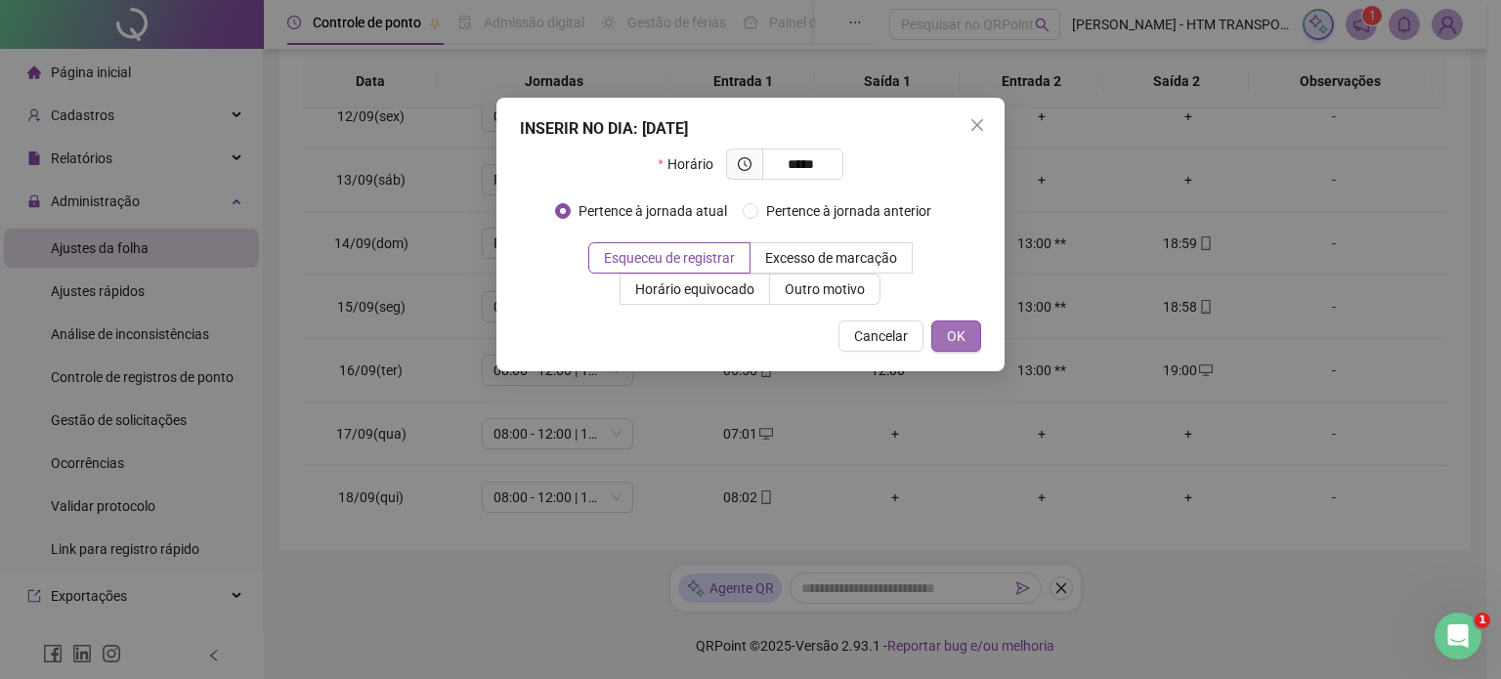
type input "*****"
click at [980, 339] on button "OK" at bounding box center [957, 336] width 50 height 31
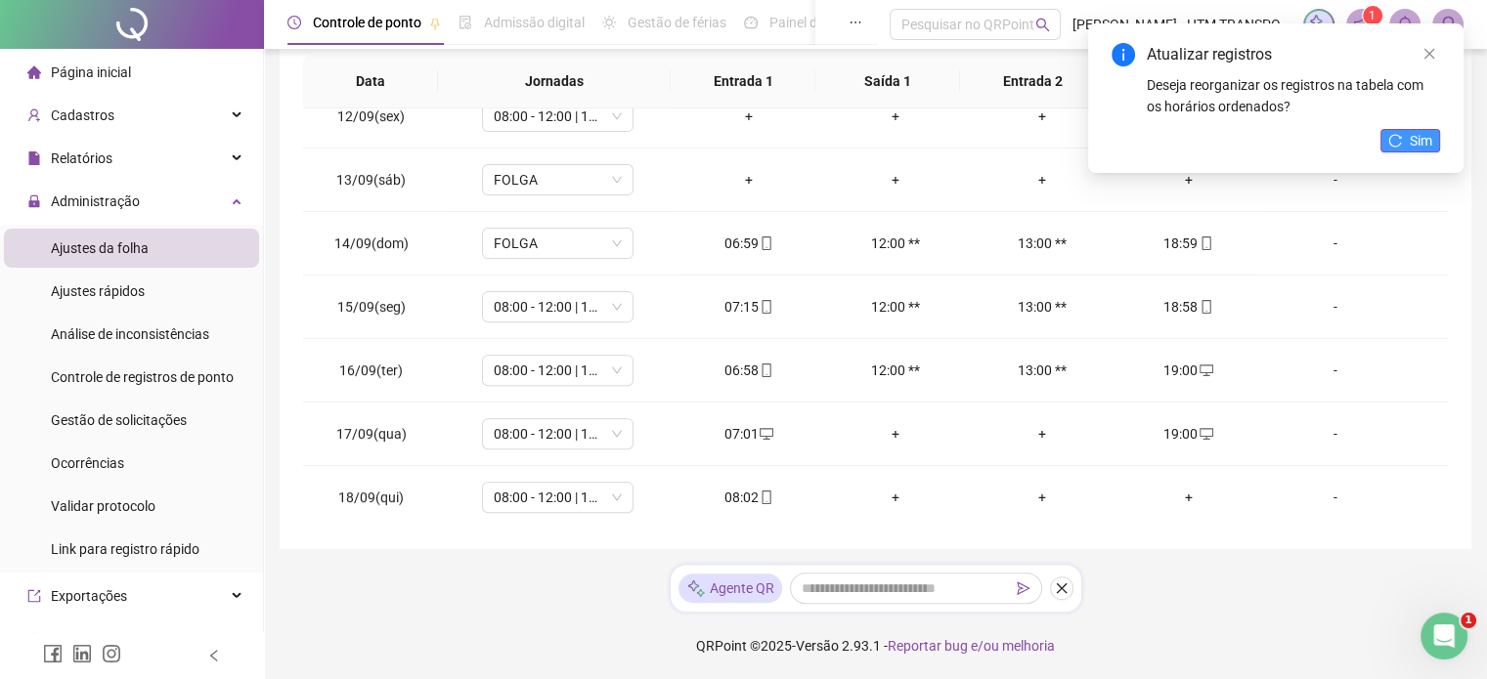
click at [1431, 145] on span "Sim" at bounding box center [1421, 141] width 22 height 22
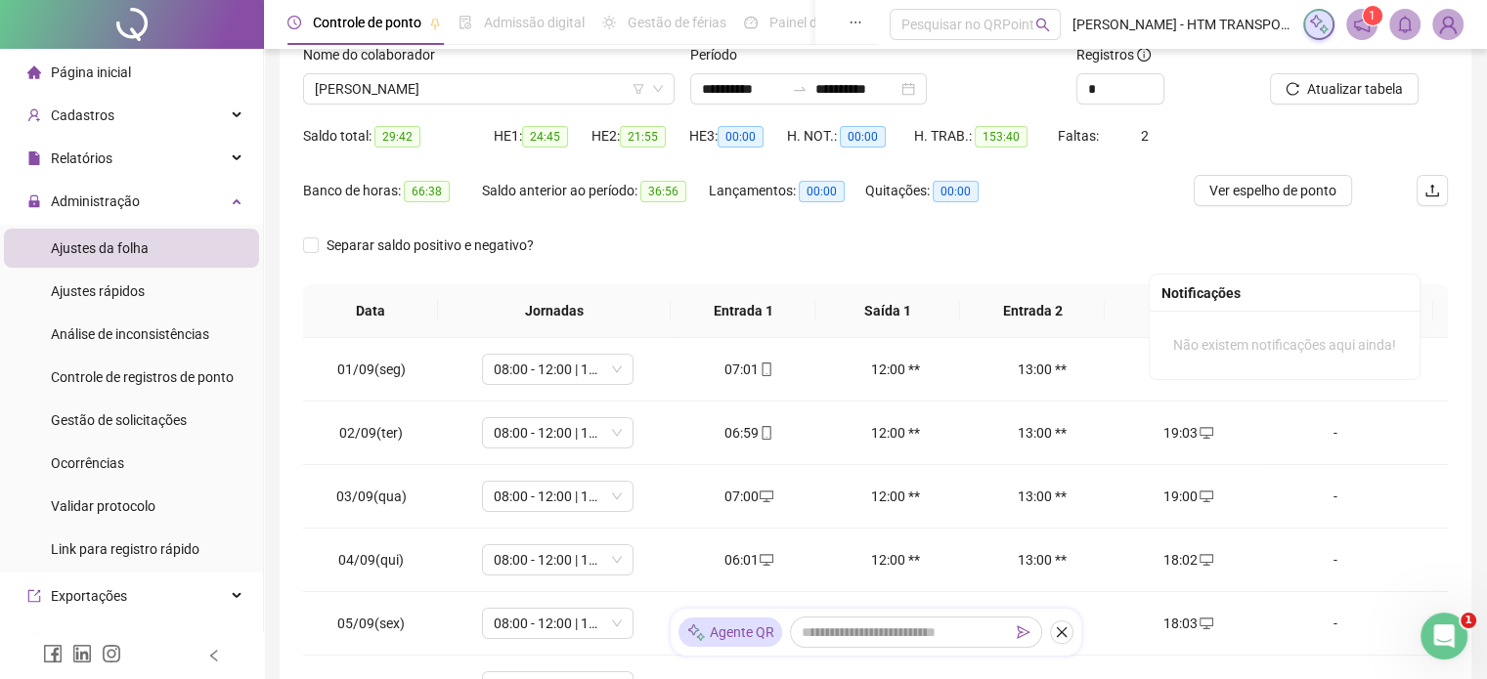
scroll to position [0, 0]
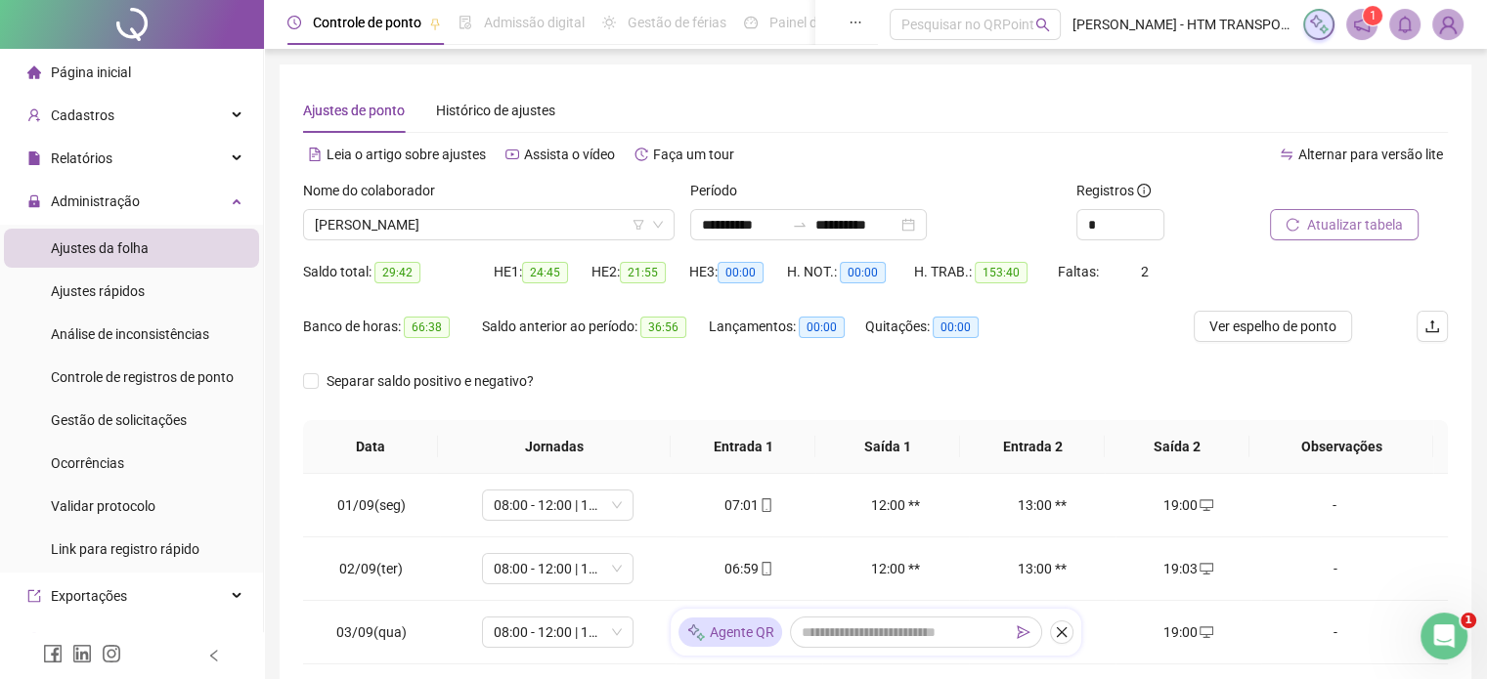
click at [1361, 223] on span "Atualizar tabela" at bounding box center [1355, 225] width 96 height 22
click at [563, 211] on span "[PERSON_NAME]" at bounding box center [489, 224] width 348 height 29
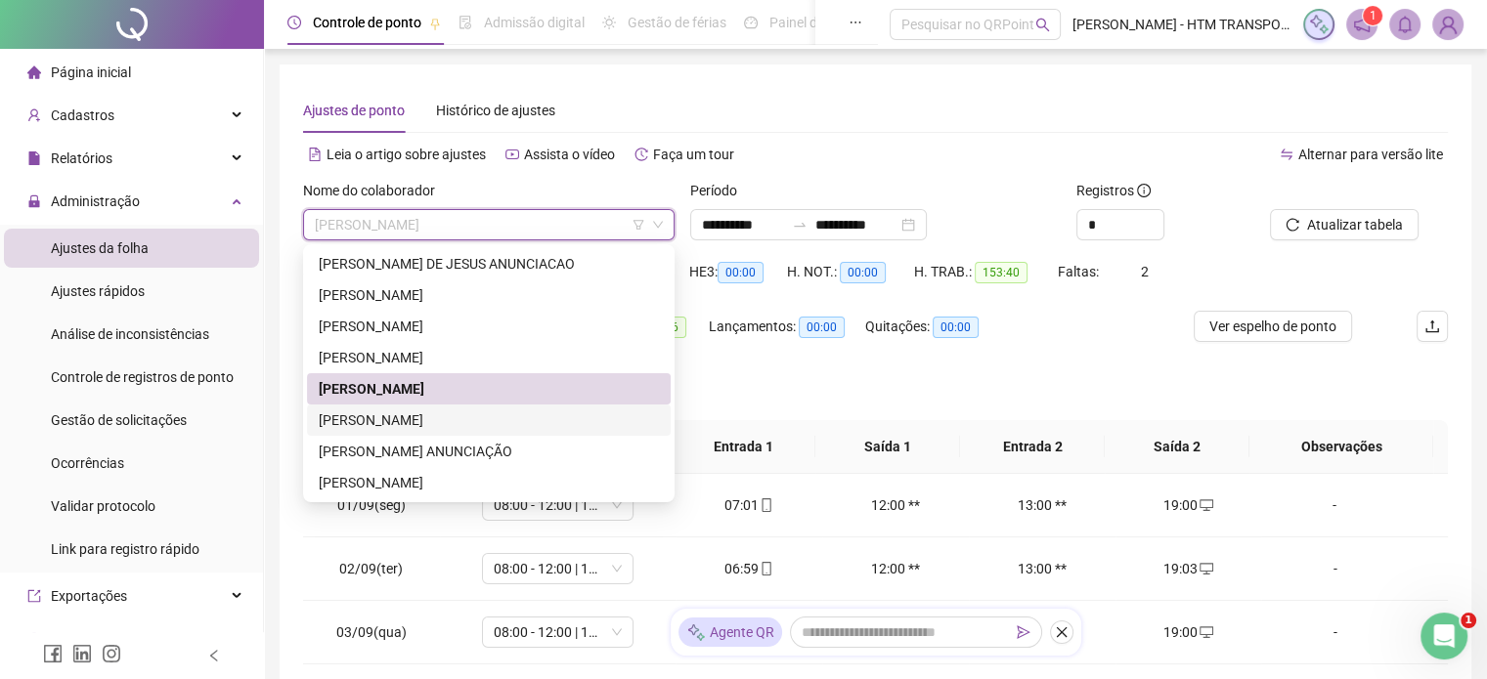
click at [338, 421] on div "[PERSON_NAME]" at bounding box center [489, 421] width 340 height 22
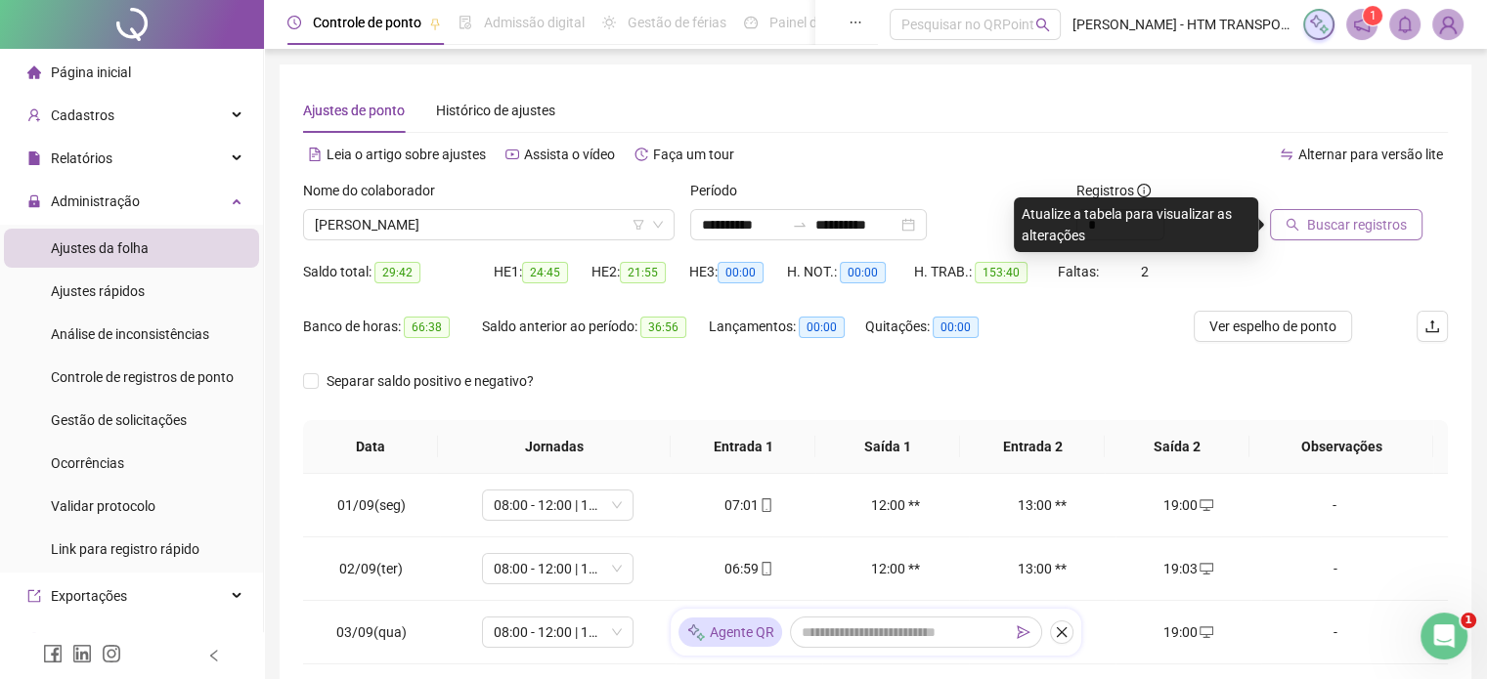
click at [1356, 234] on span "Buscar registros" at bounding box center [1357, 225] width 100 height 22
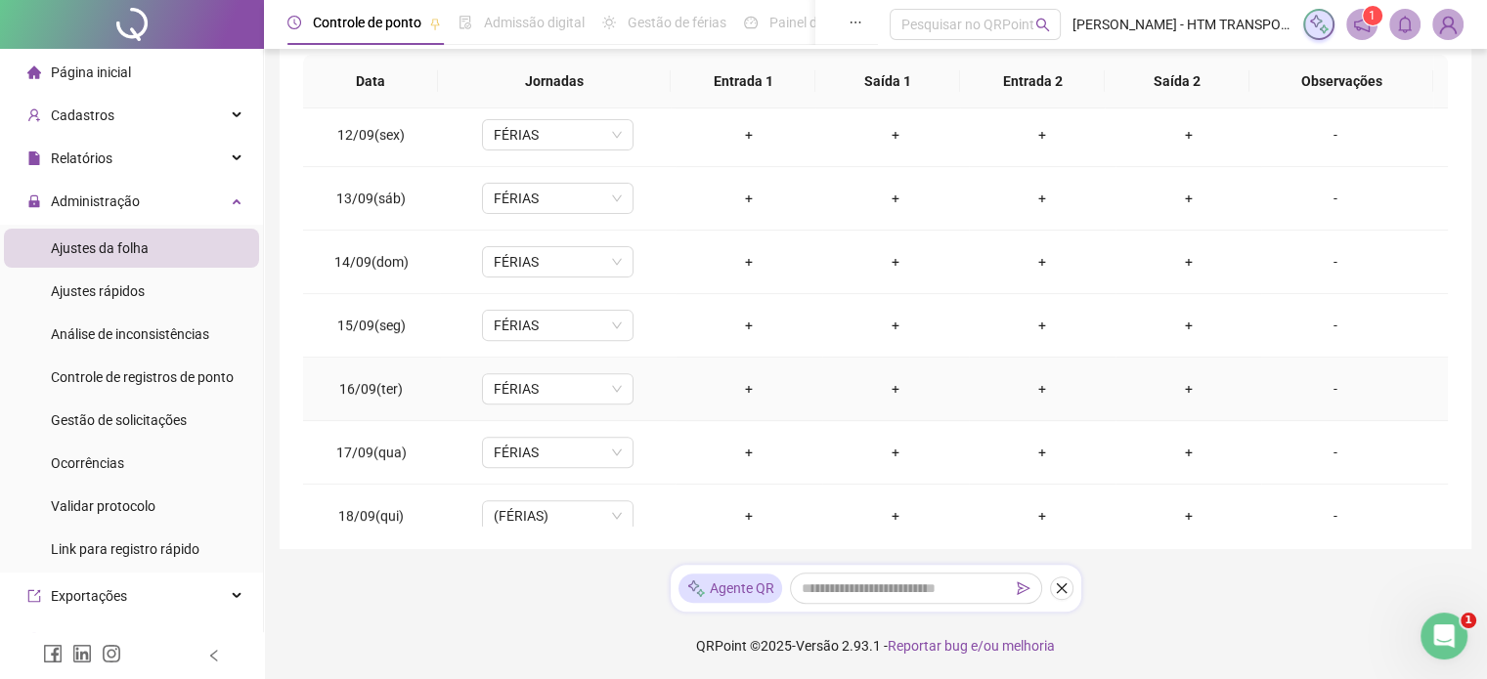
scroll to position [722, 0]
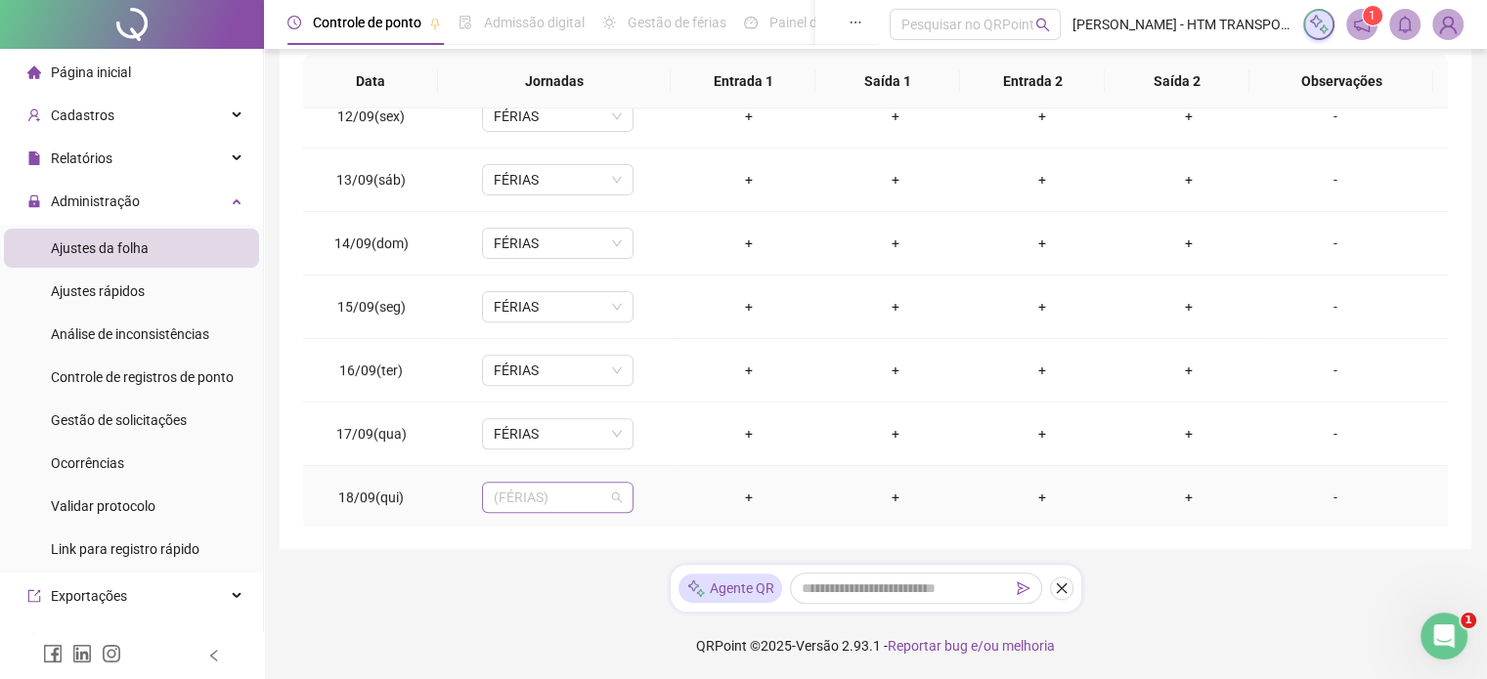
click at [613, 494] on span "(FÉRIAS)" at bounding box center [558, 497] width 128 height 29
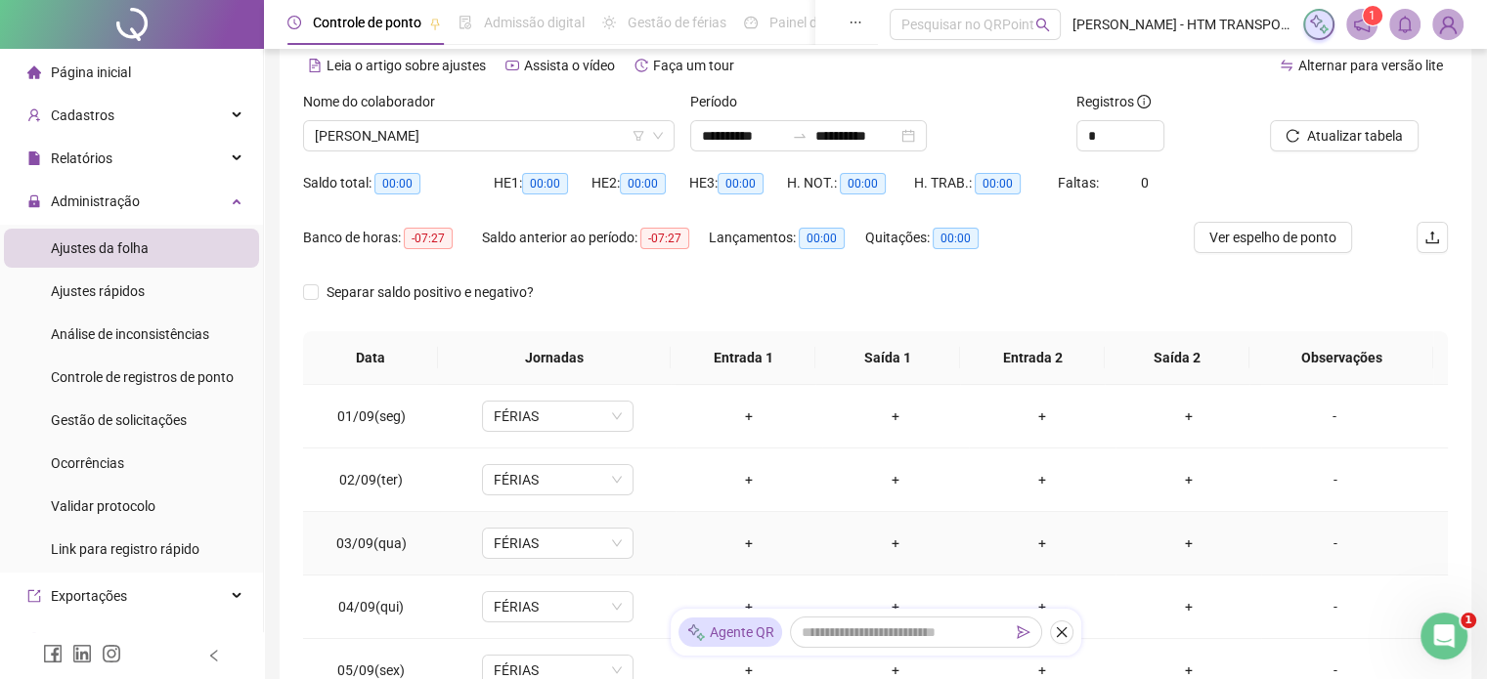
scroll to position [0, 0]
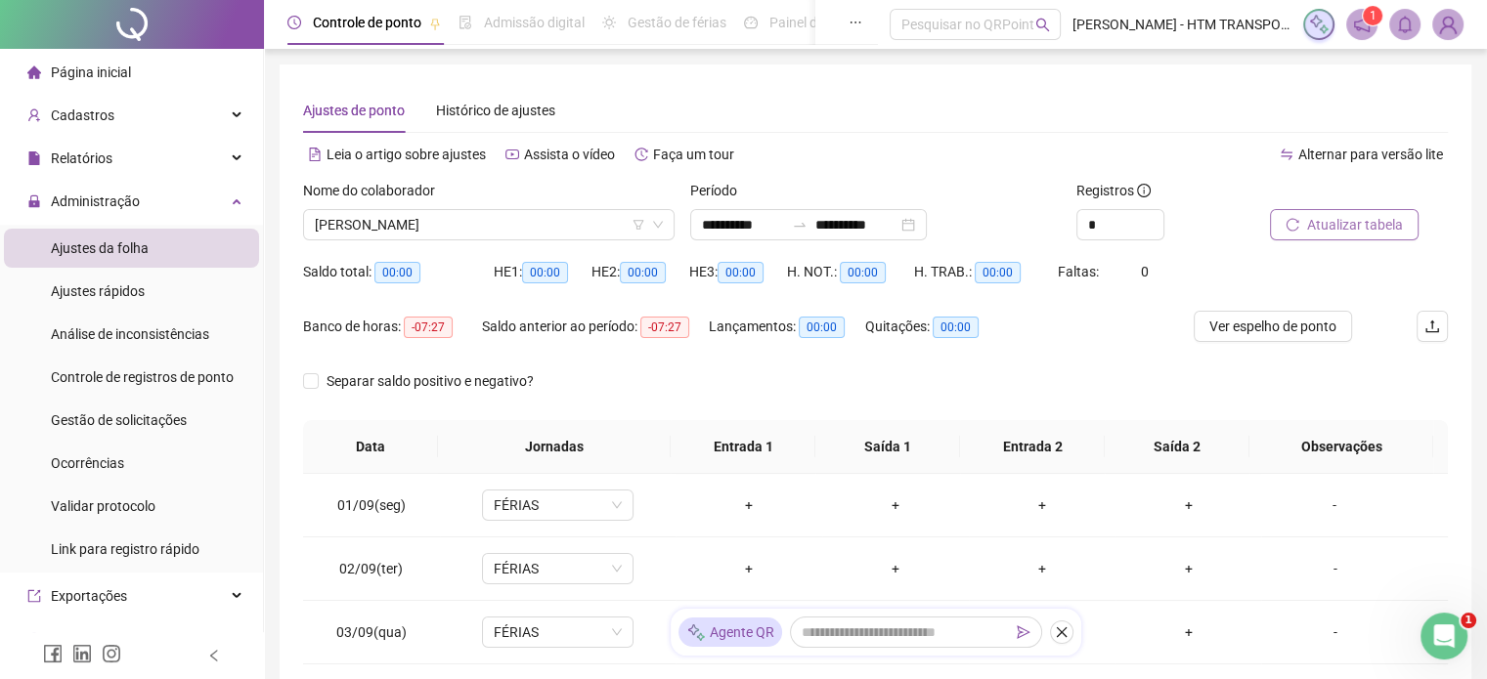
click at [1324, 230] on span "Atualizar tabela" at bounding box center [1355, 225] width 96 height 22
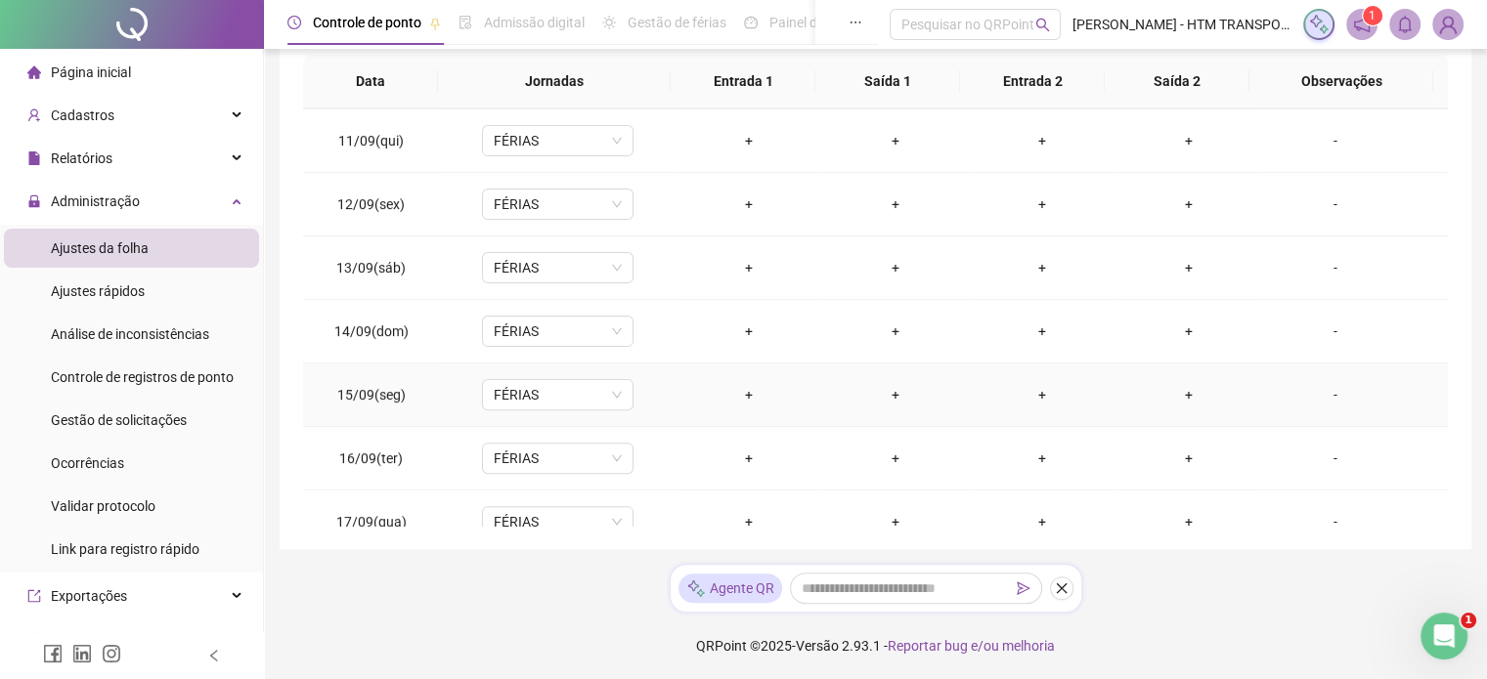
scroll to position [722, 0]
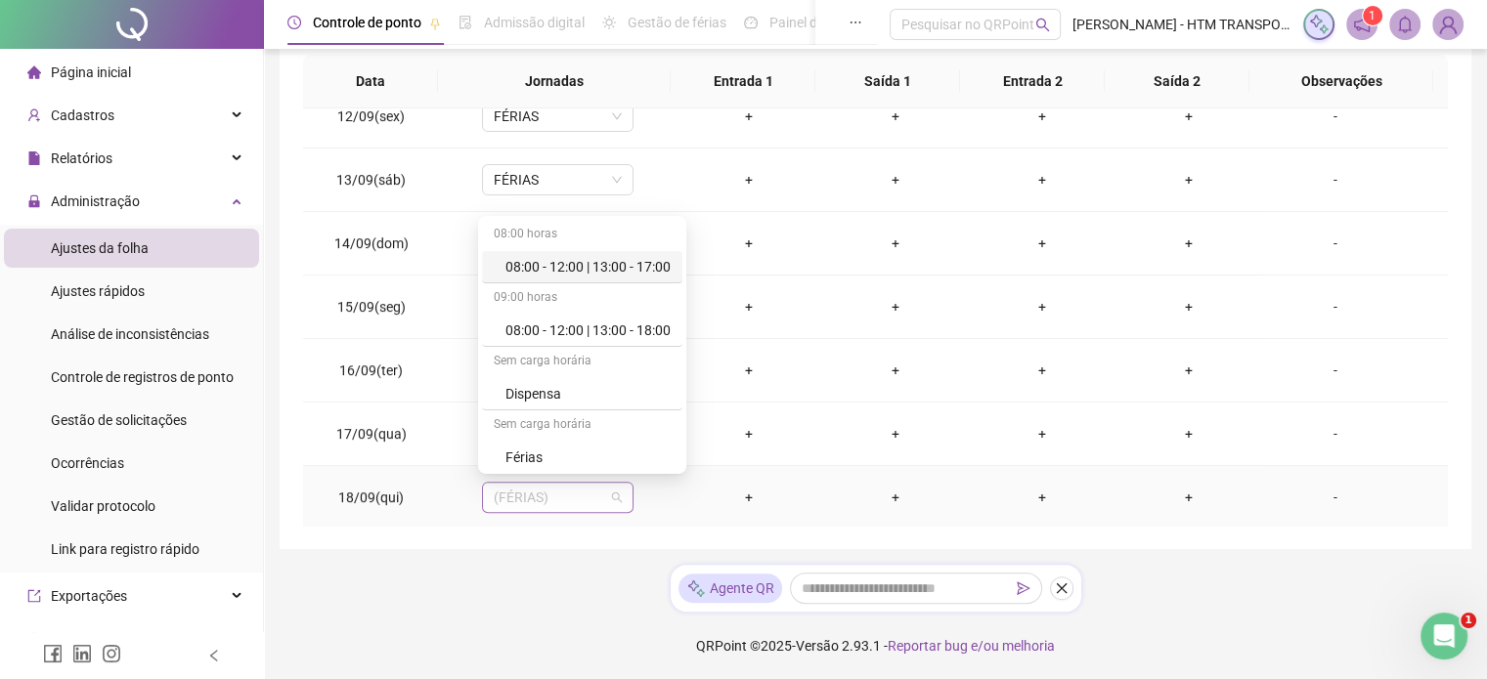
click at [614, 495] on span "(FÉRIAS)" at bounding box center [558, 497] width 128 height 29
click at [517, 453] on div "Férias" at bounding box center [587, 458] width 165 height 22
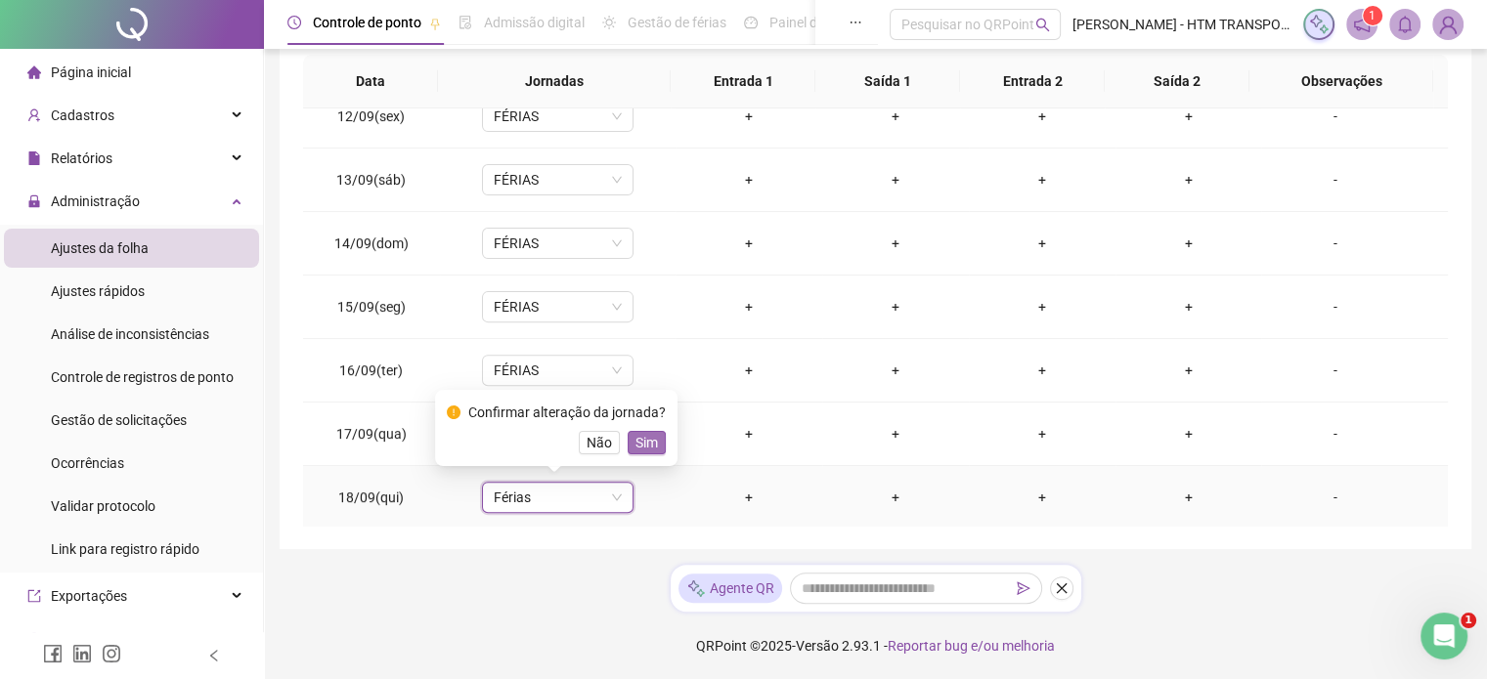
click at [650, 443] on span "Sim" at bounding box center [646, 443] width 22 height 22
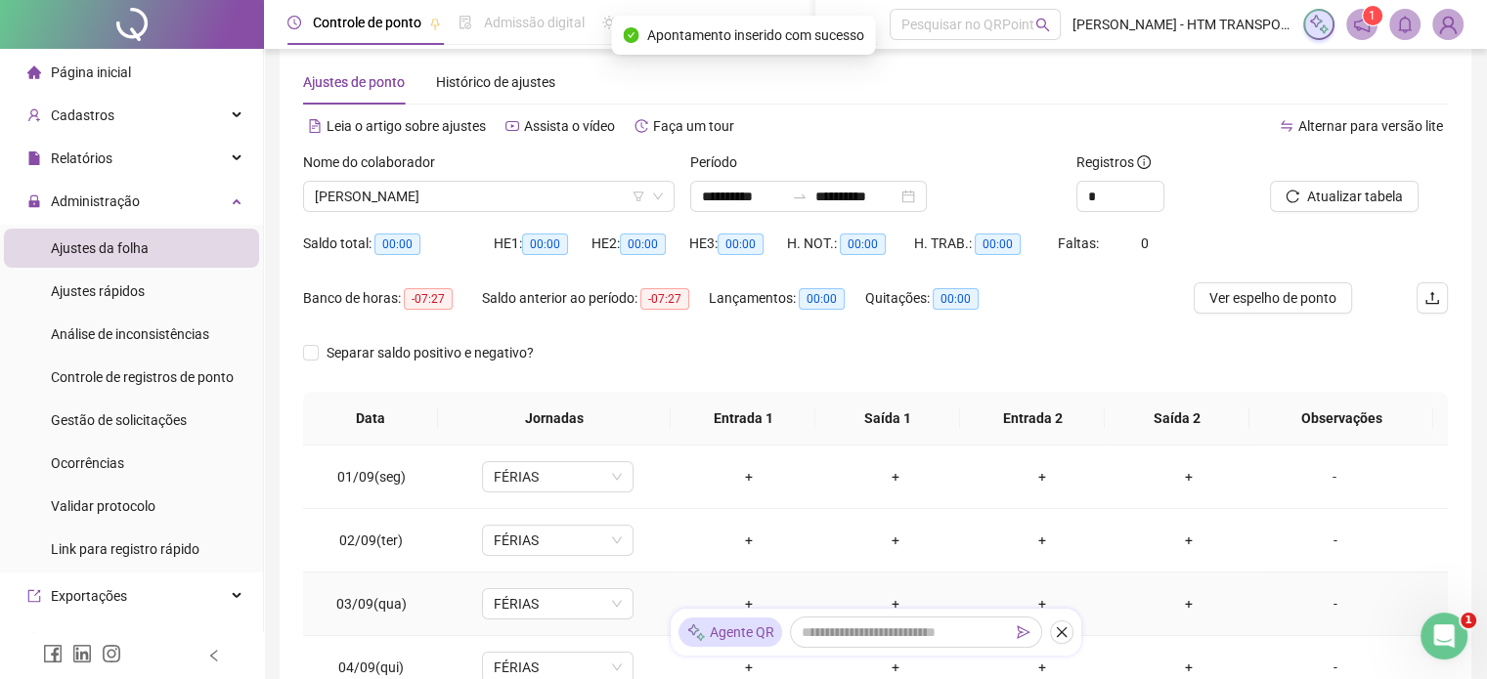
scroll to position [0, 0]
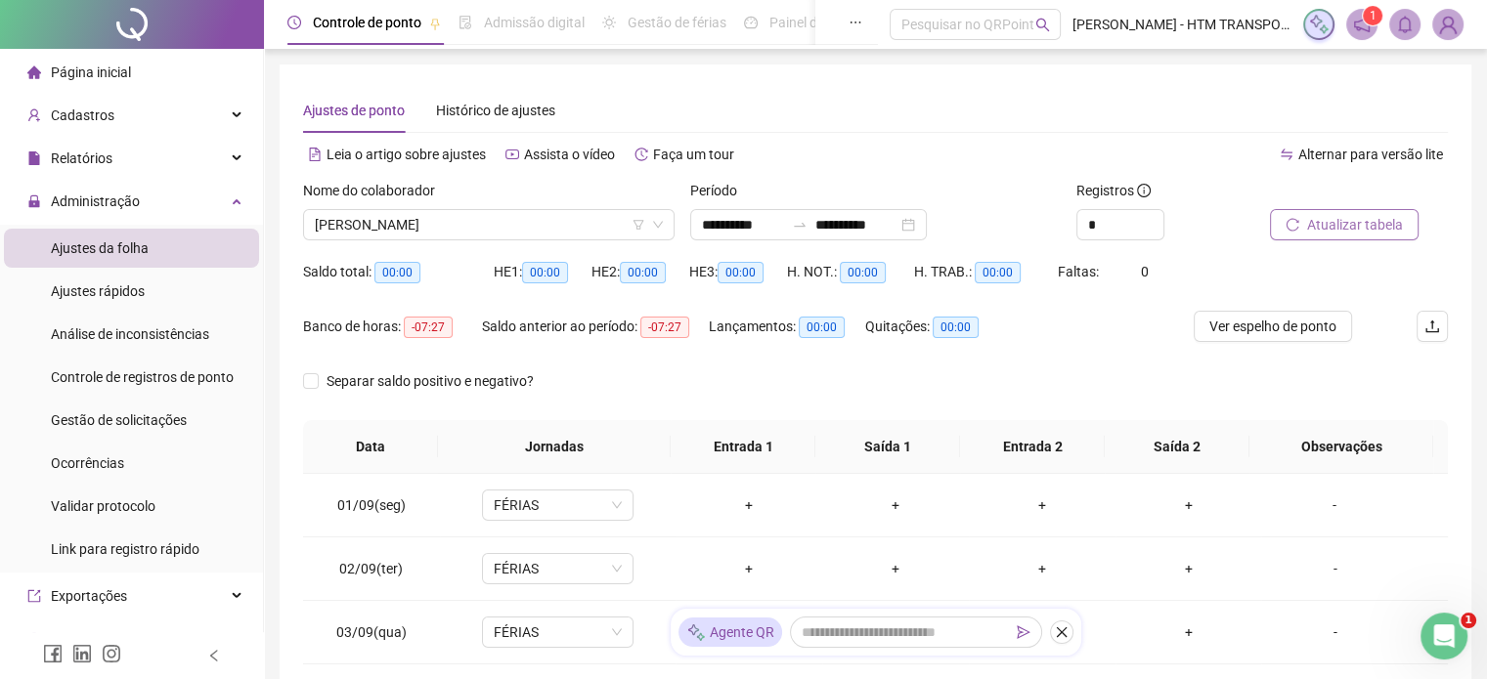
click at [1302, 228] on button "Atualizar tabela" at bounding box center [1344, 224] width 149 height 31
click at [1352, 222] on span "Atualizar tabela" at bounding box center [1355, 225] width 96 height 22
click at [1324, 225] on span "Atualizar tabela" at bounding box center [1355, 225] width 96 height 22
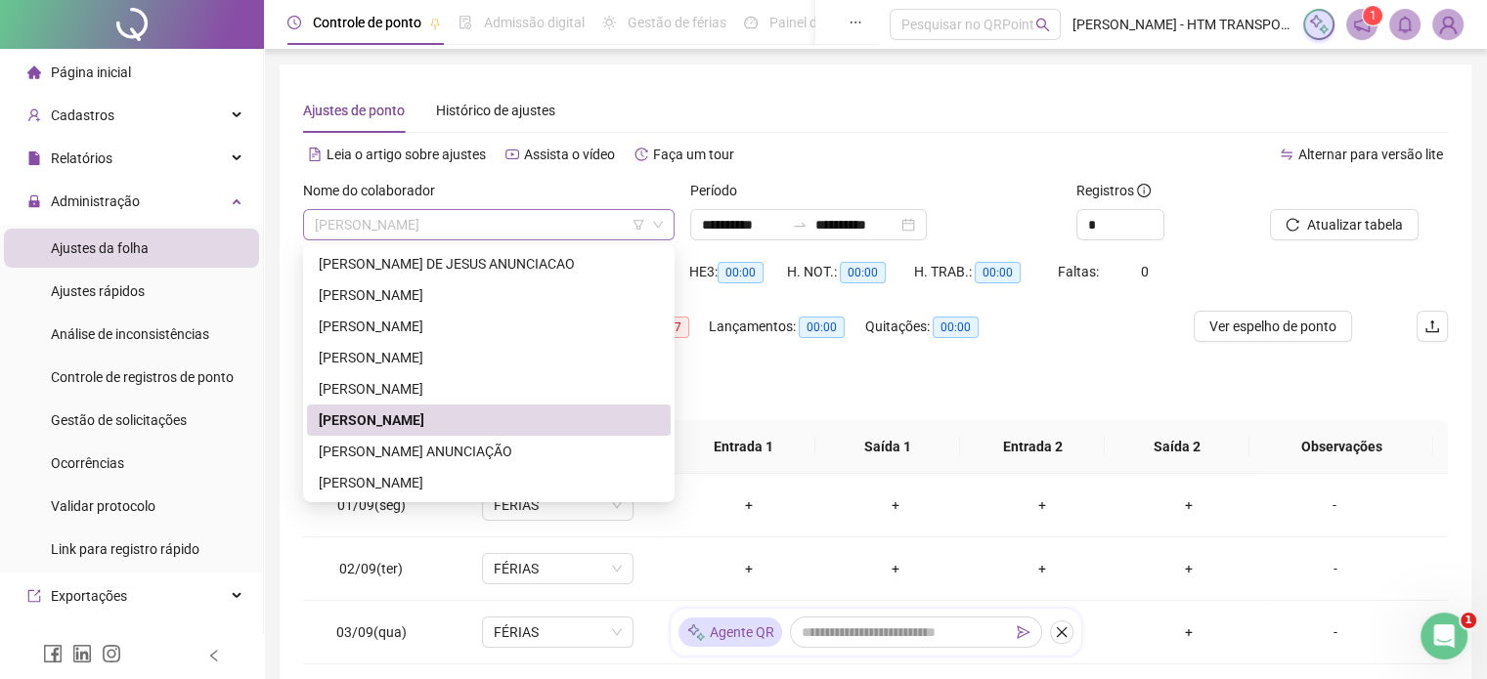
click at [513, 226] on span "[PERSON_NAME]" at bounding box center [489, 224] width 348 height 29
click at [366, 445] on div "[PERSON_NAME] ANUNCIAÇÃO" at bounding box center [489, 452] width 340 height 22
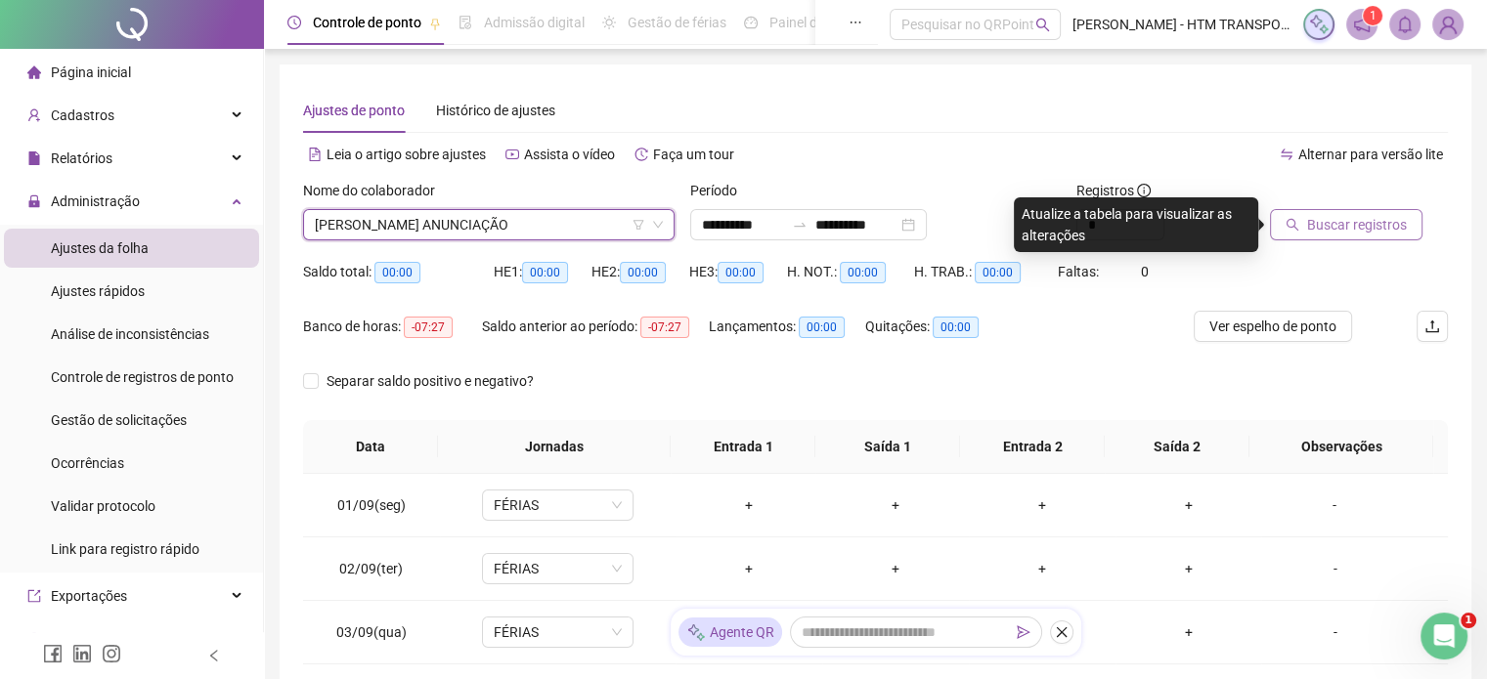
click at [1316, 226] on span "Buscar registros" at bounding box center [1357, 225] width 100 height 22
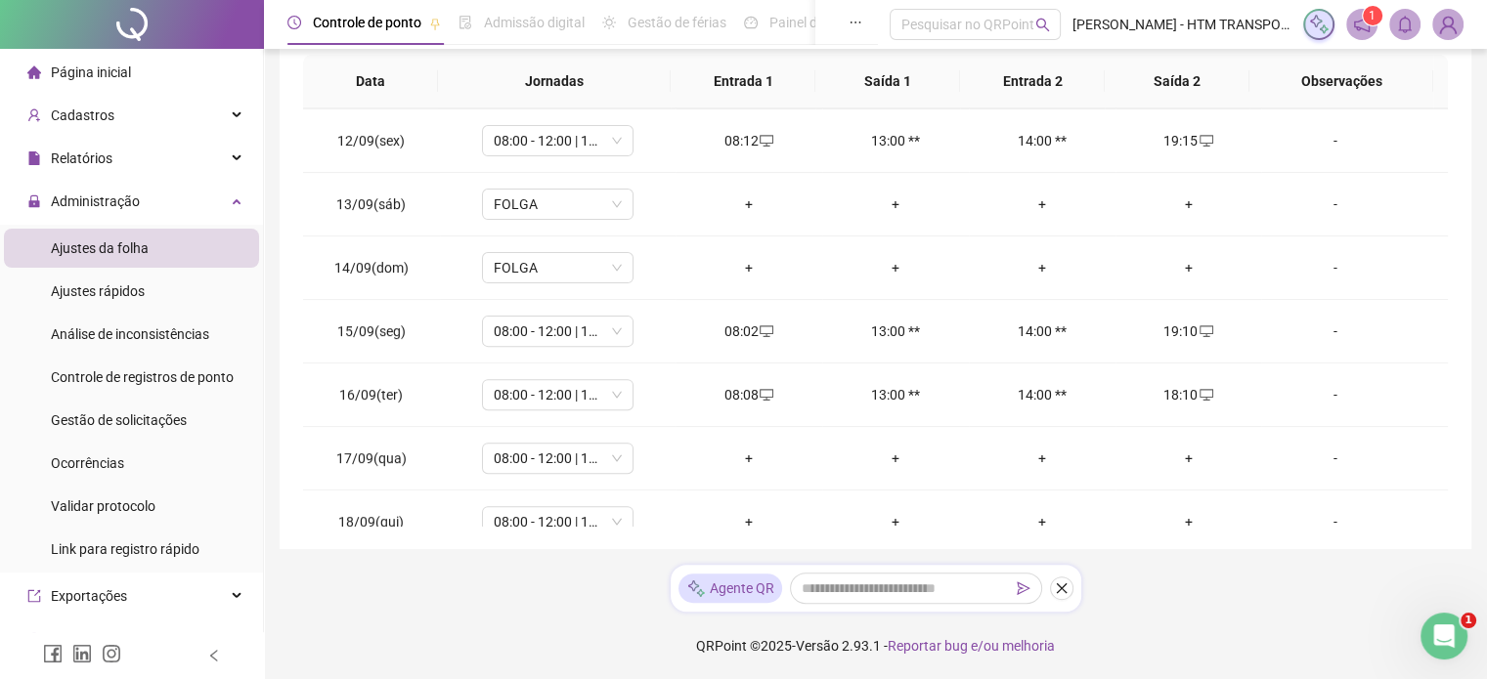
scroll to position [722, 0]
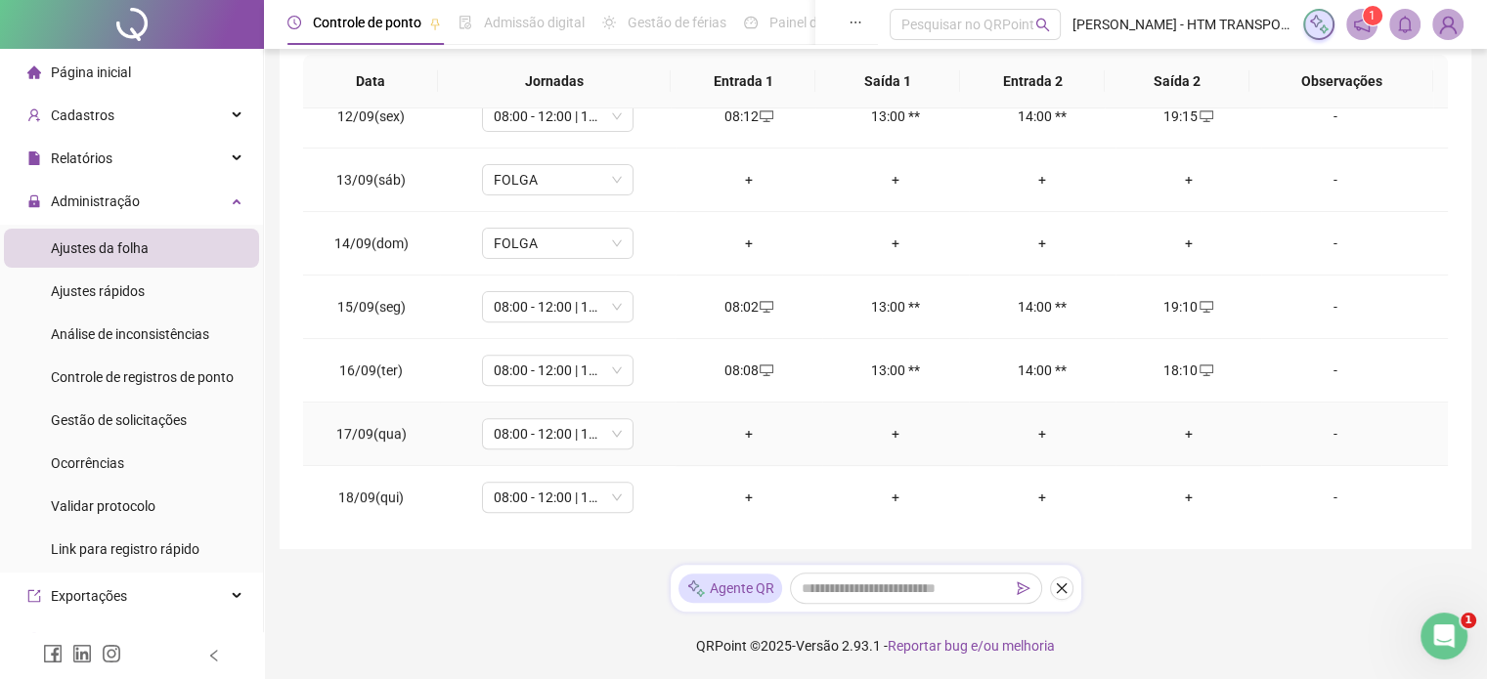
click at [740, 429] on div "+" at bounding box center [748, 434] width 115 height 22
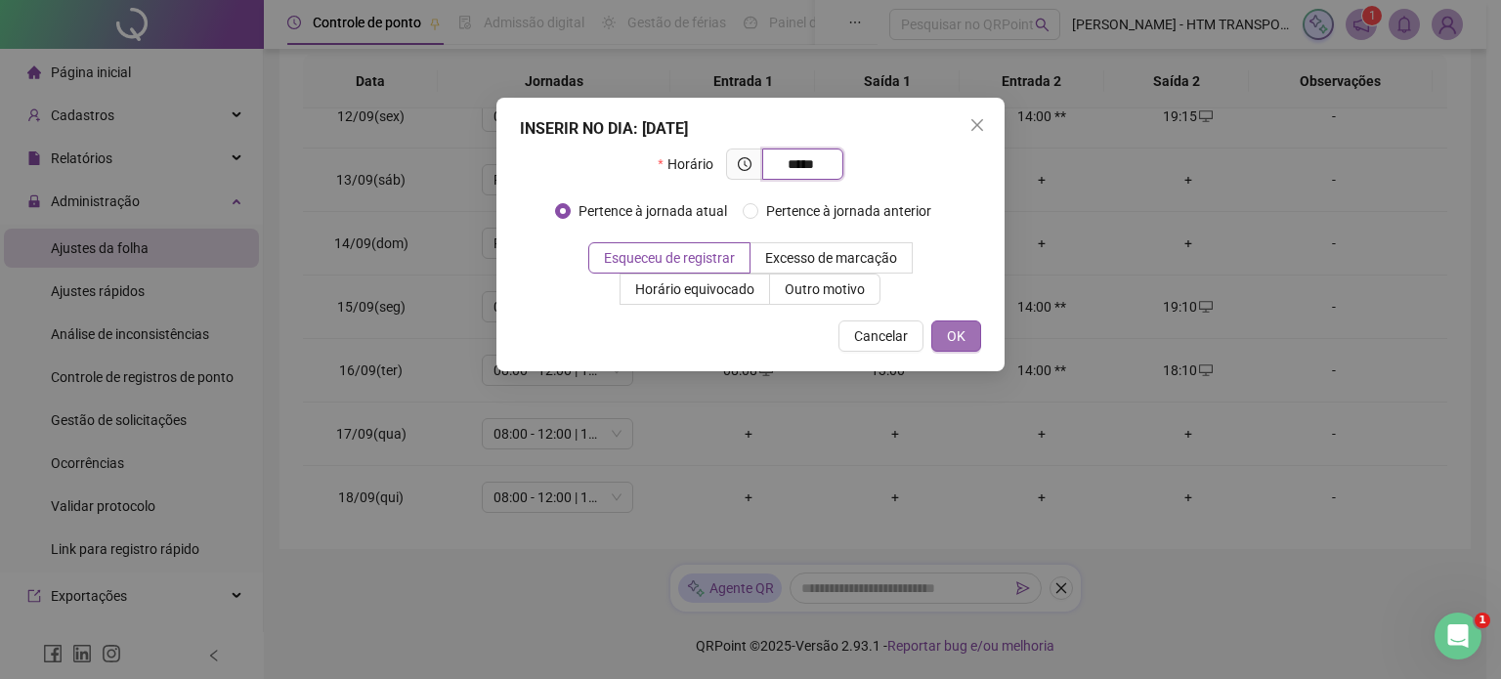
type input "*****"
click at [956, 329] on span "OK" at bounding box center [956, 337] width 19 height 22
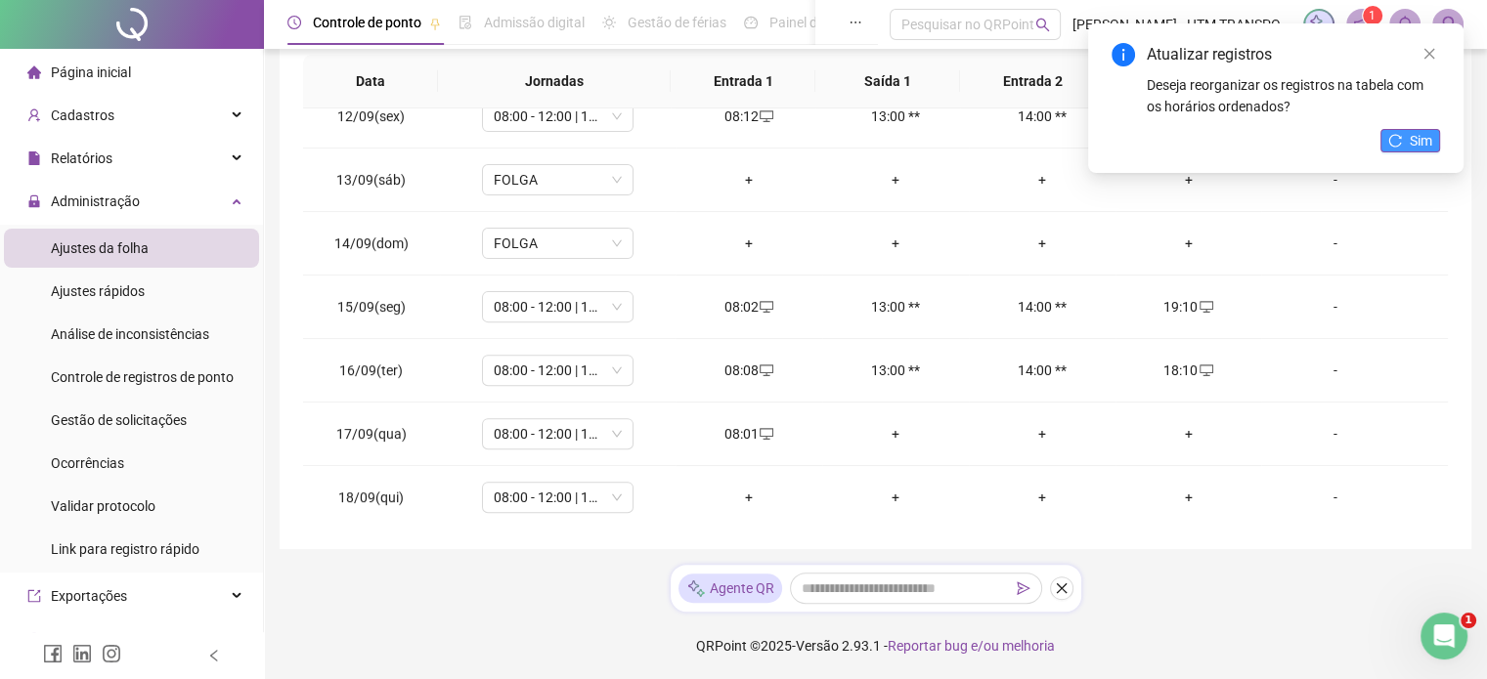
click at [1405, 136] on button "Sim" at bounding box center [1410, 140] width 60 height 23
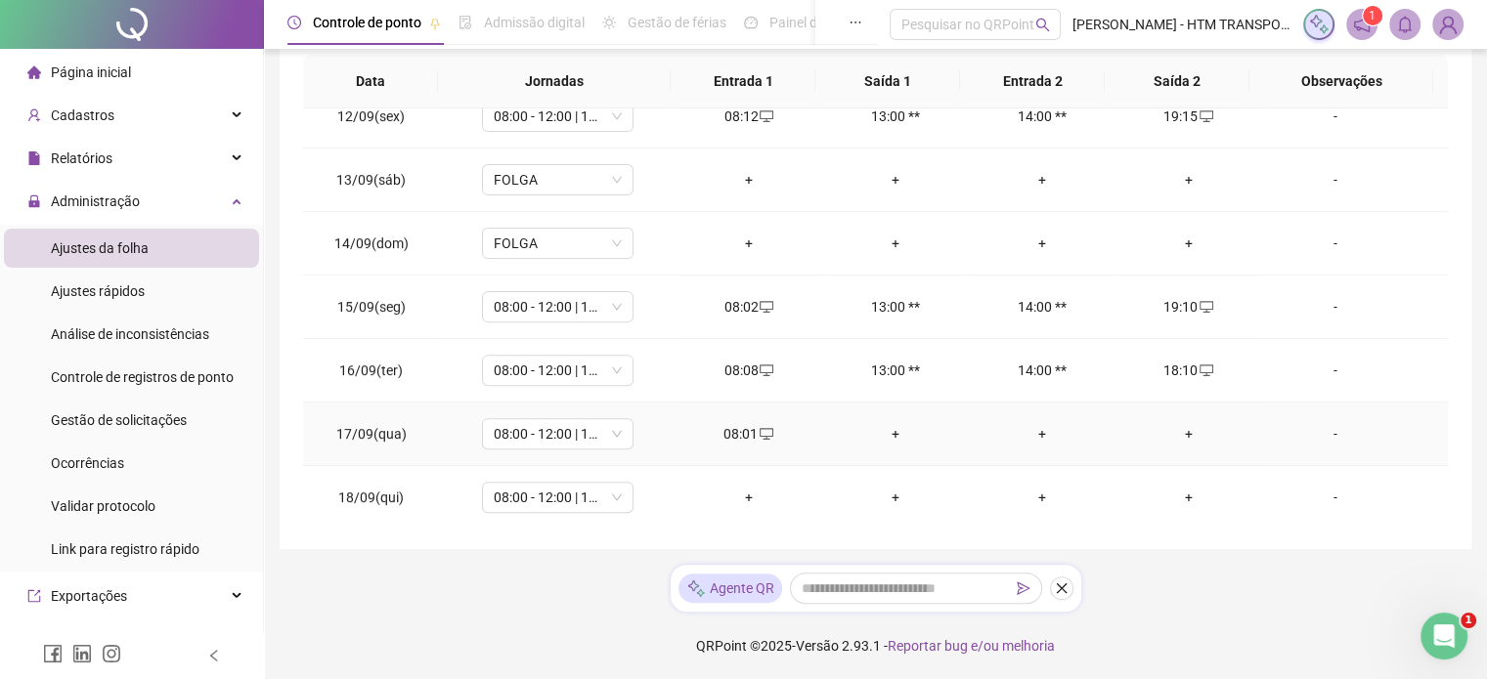
click at [1175, 429] on div "+" at bounding box center [1188, 434] width 115 height 22
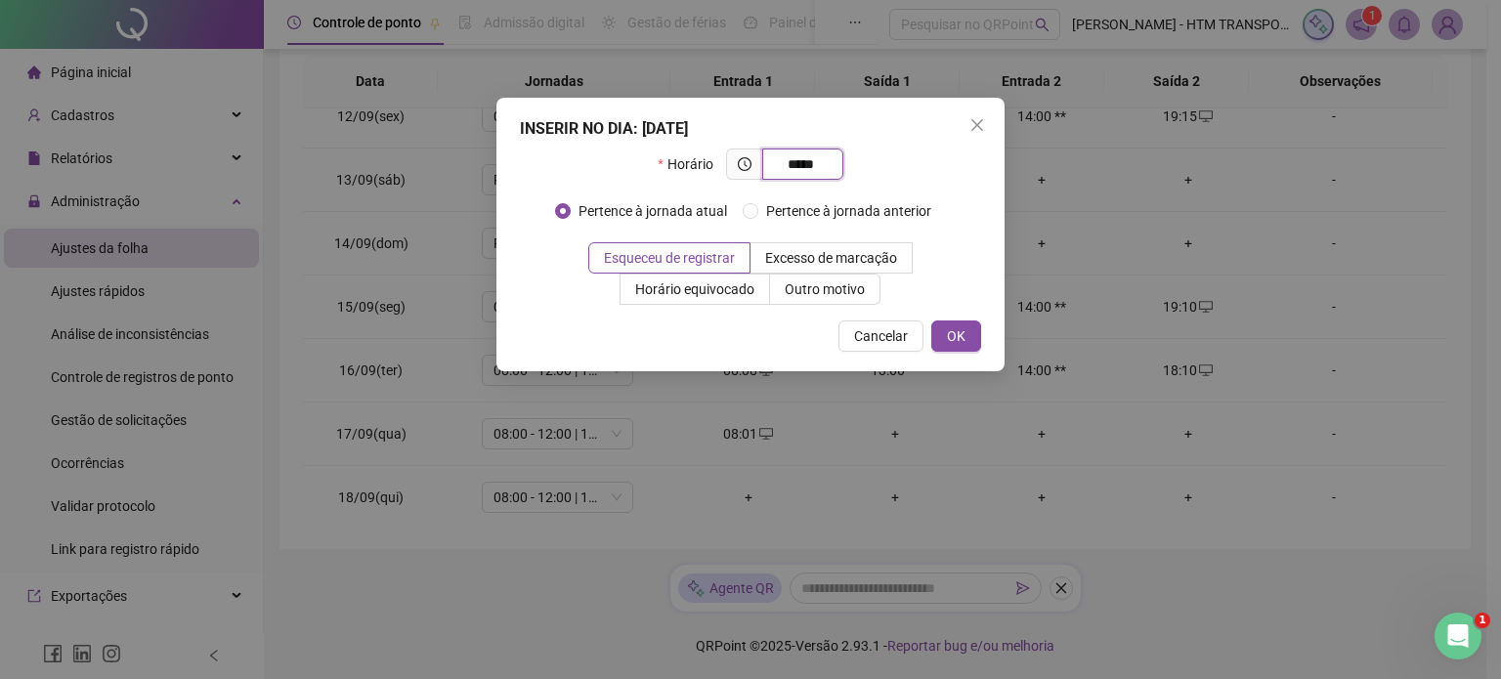
type input "*****"
click at [962, 318] on div "INSERIR NO DIA : [DATE] Horário ***** Pertence à jornada atual Pertence à jorna…" at bounding box center [751, 235] width 508 height 274
click at [961, 339] on span "OK" at bounding box center [956, 337] width 19 height 22
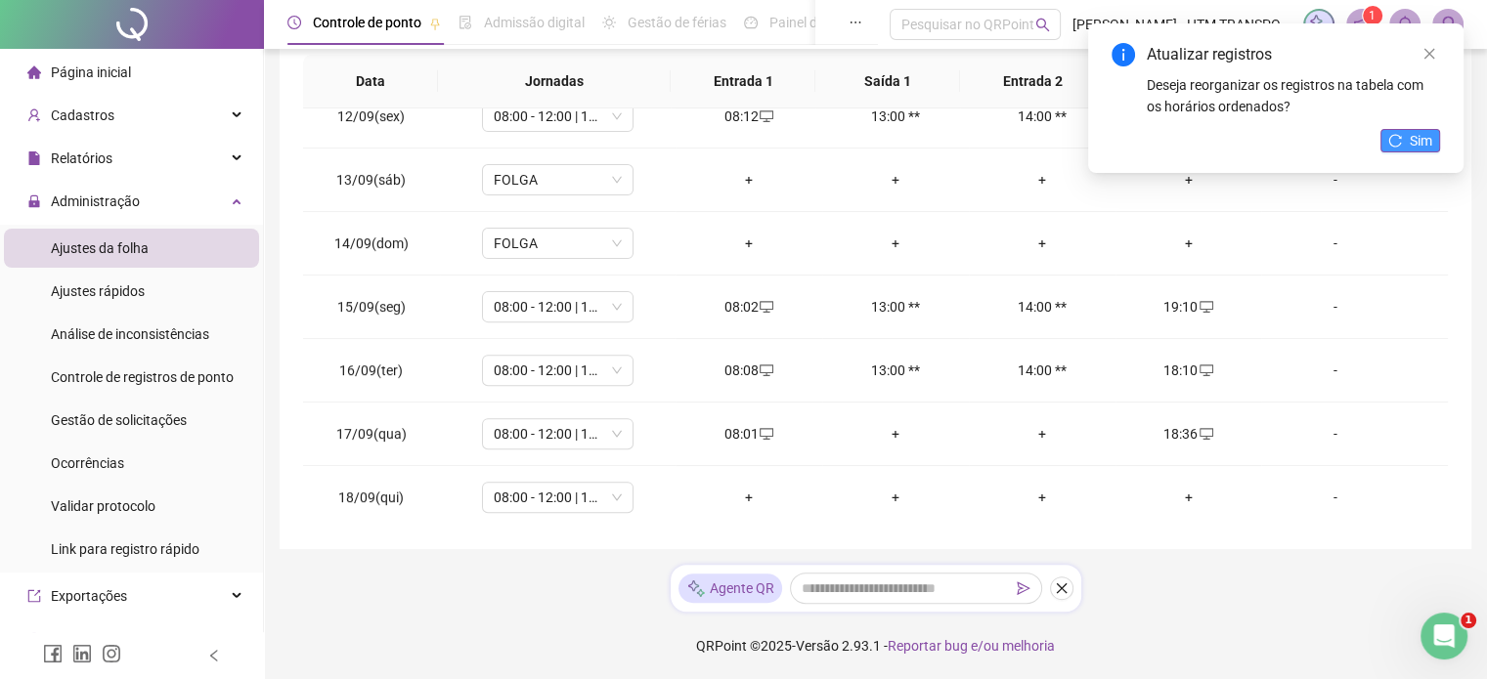
click at [1428, 135] on span "Sim" at bounding box center [1421, 141] width 22 height 22
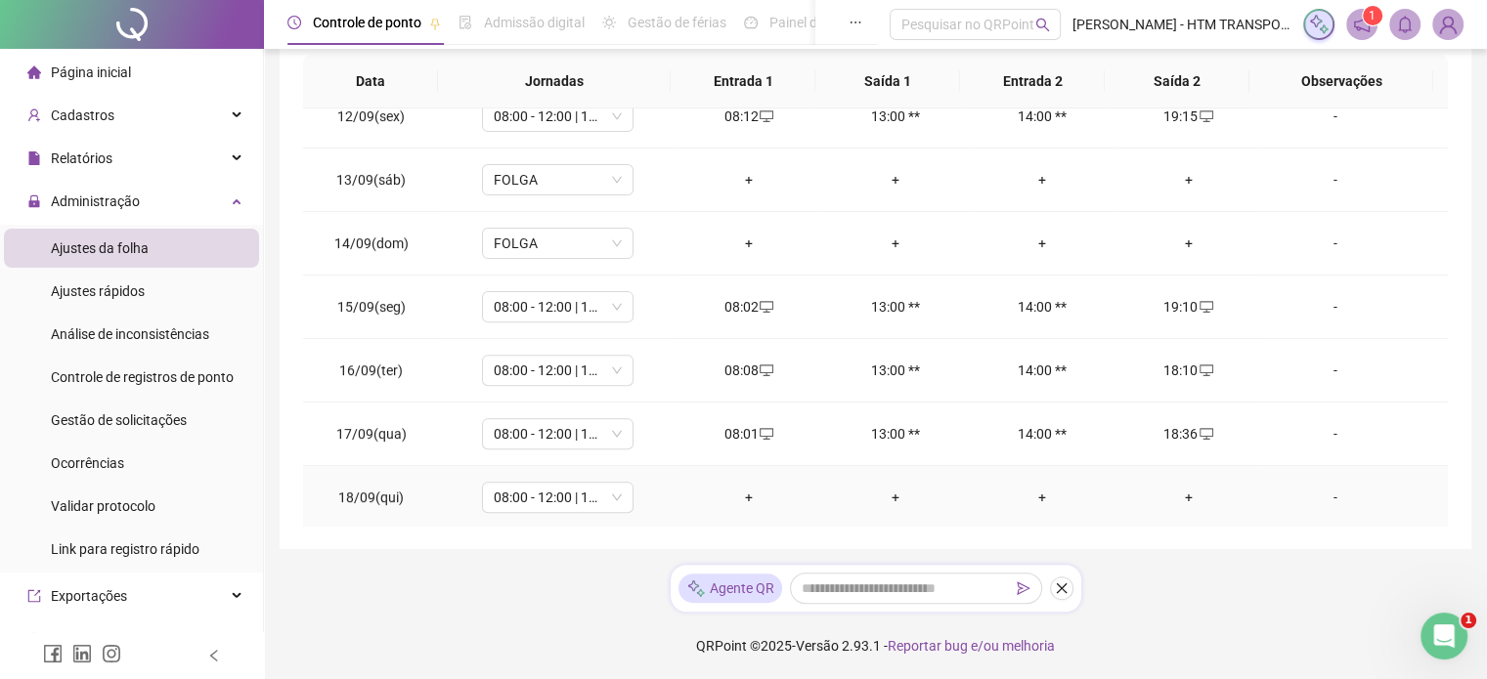
click at [742, 488] on div "+" at bounding box center [748, 498] width 115 height 22
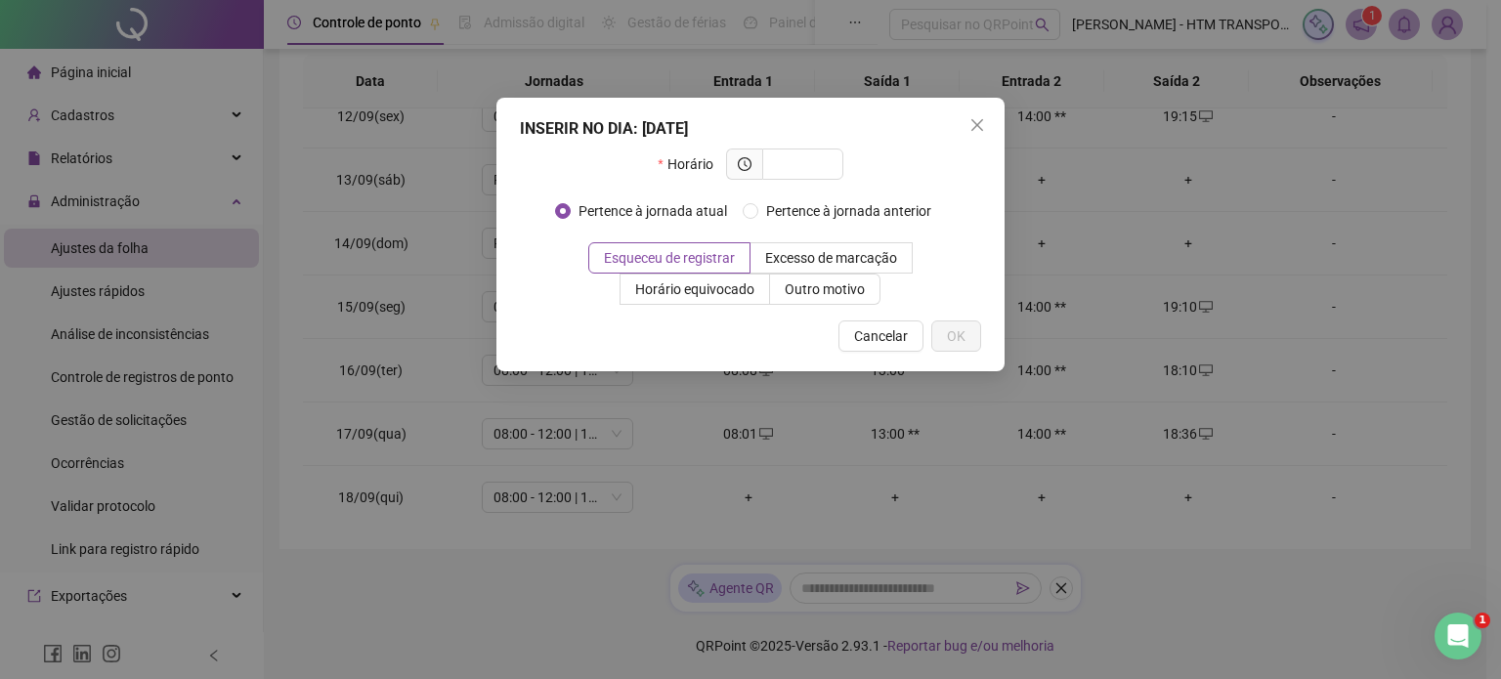
click at [1384, 198] on div "INSERIR NO DIA : [DATE] Horário Pertence à jornada atual Pertence à jornada ant…" at bounding box center [750, 339] width 1501 height 679
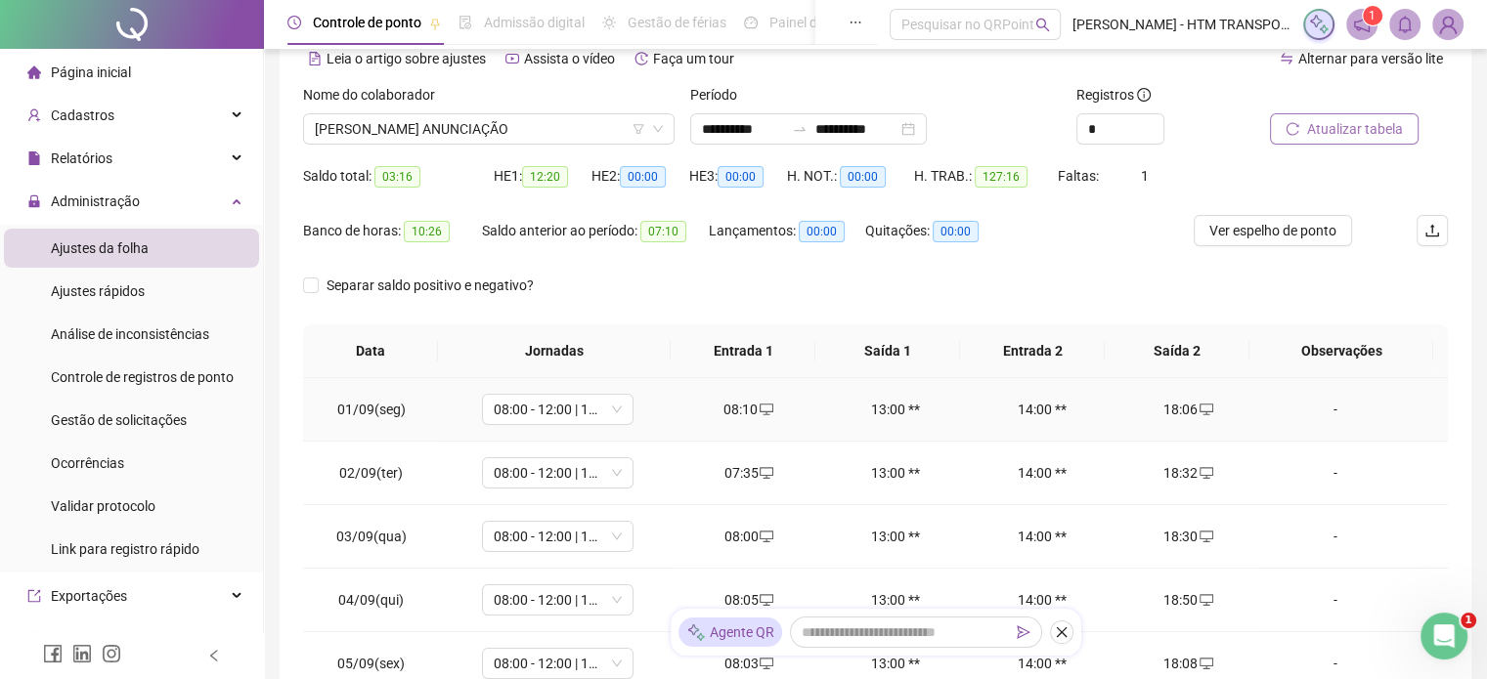
scroll to position [0, 0]
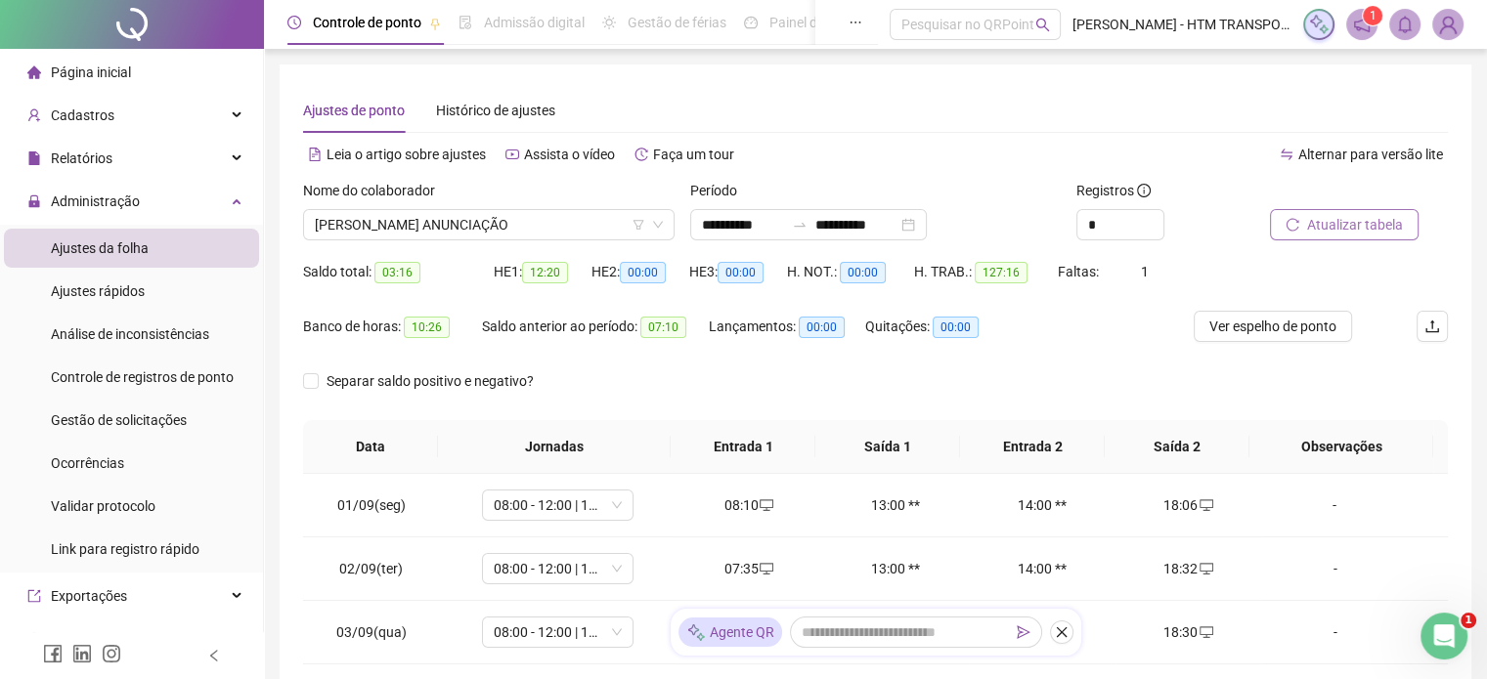
click at [1326, 211] on button "Atualizar tabela" at bounding box center [1344, 224] width 149 height 31
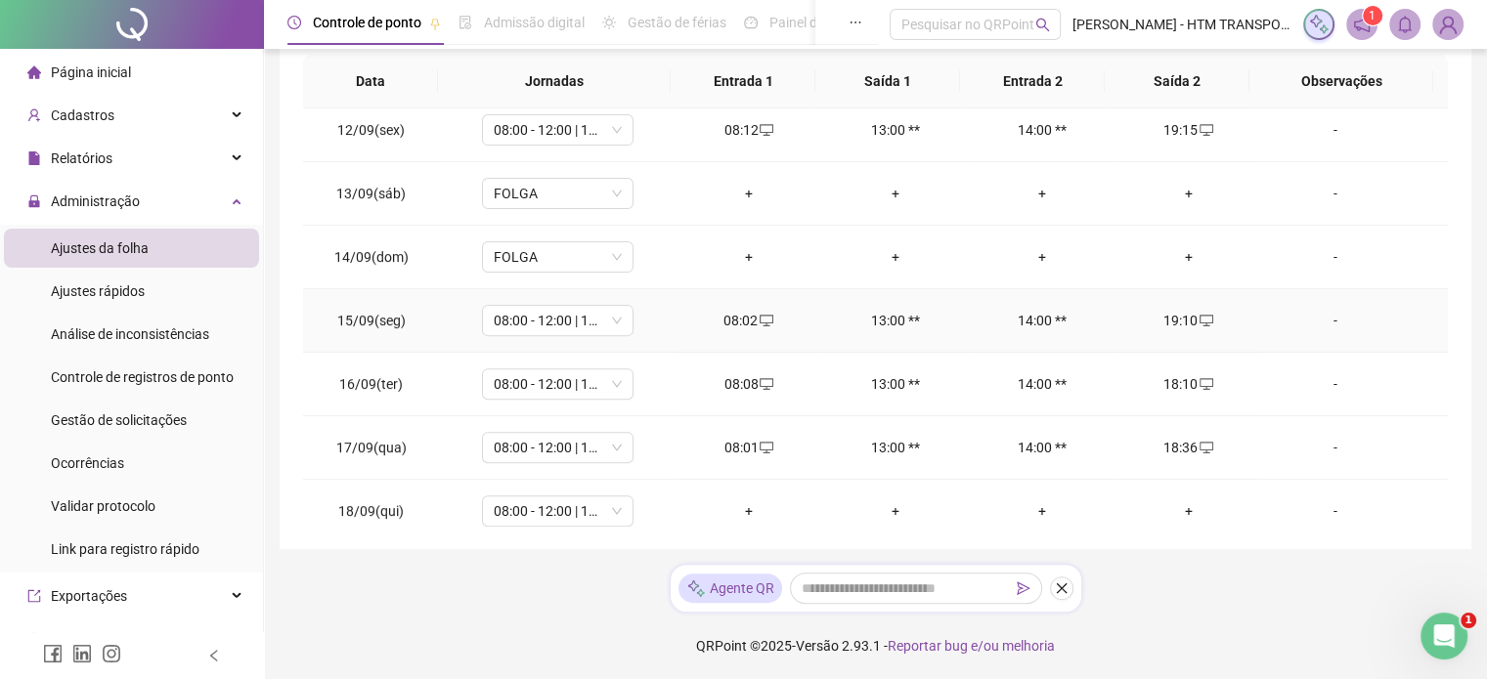
scroll to position [722, 0]
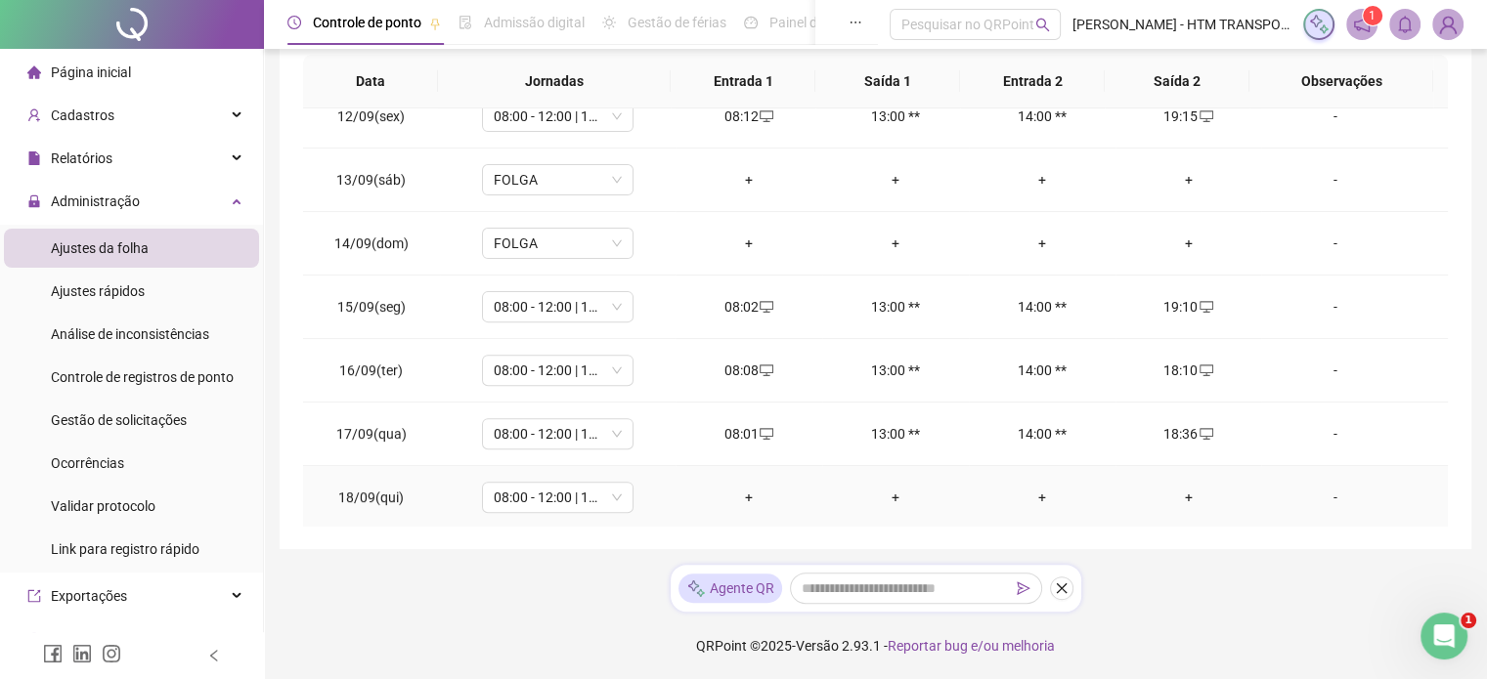
click at [748, 497] on div "+" at bounding box center [748, 498] width 115 height 22
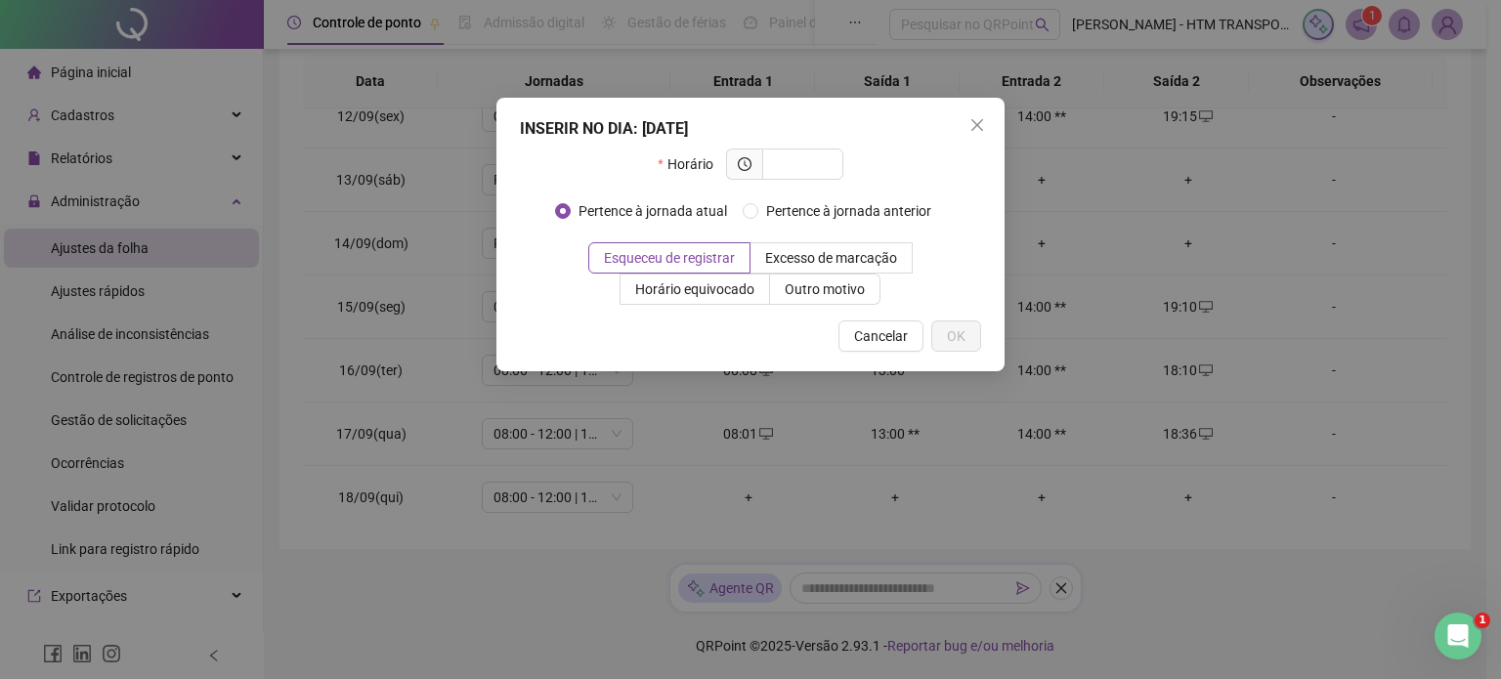
type input "*"
type input "*****"
click at [969, 340] on button "OK" at bounding box center [957, 336] width 50 height 31
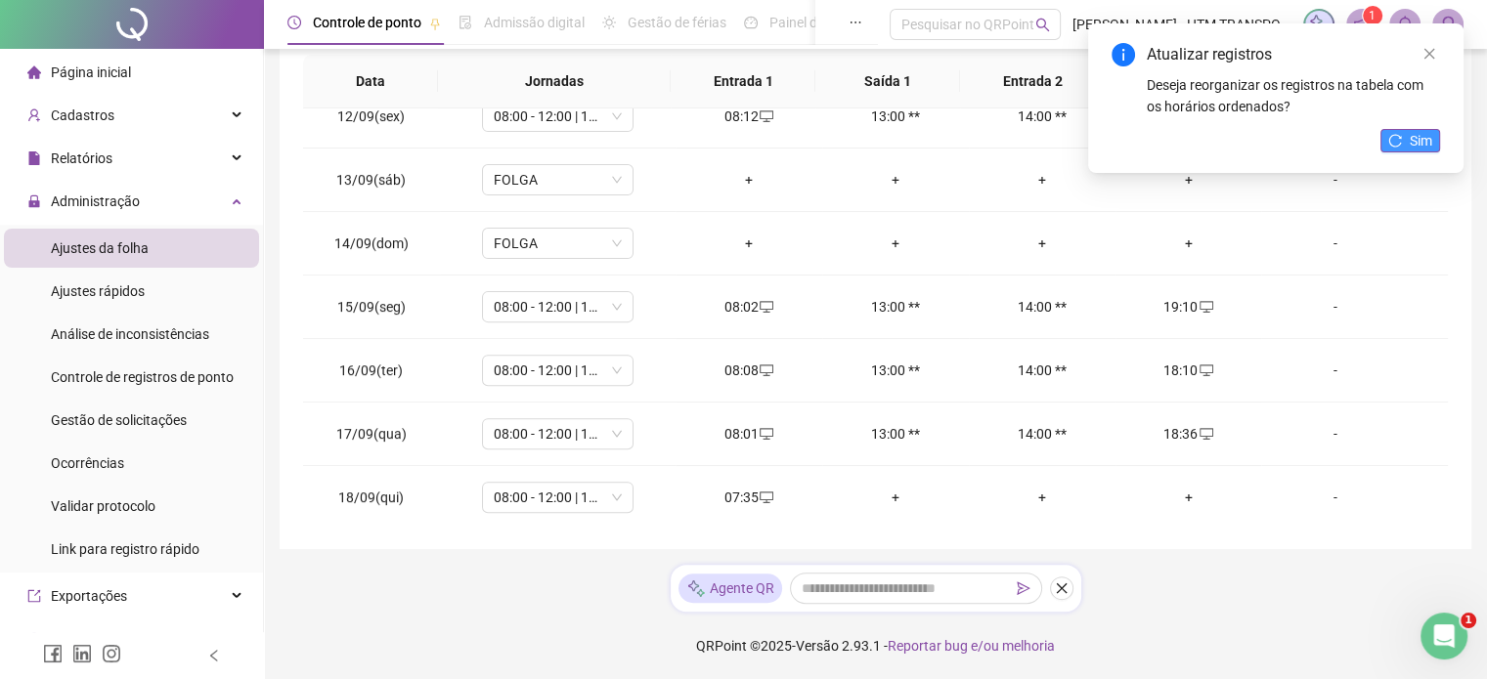
click at [1412, 140] on span "Sim" at bounding box center [1421, 141] width 22 height 22
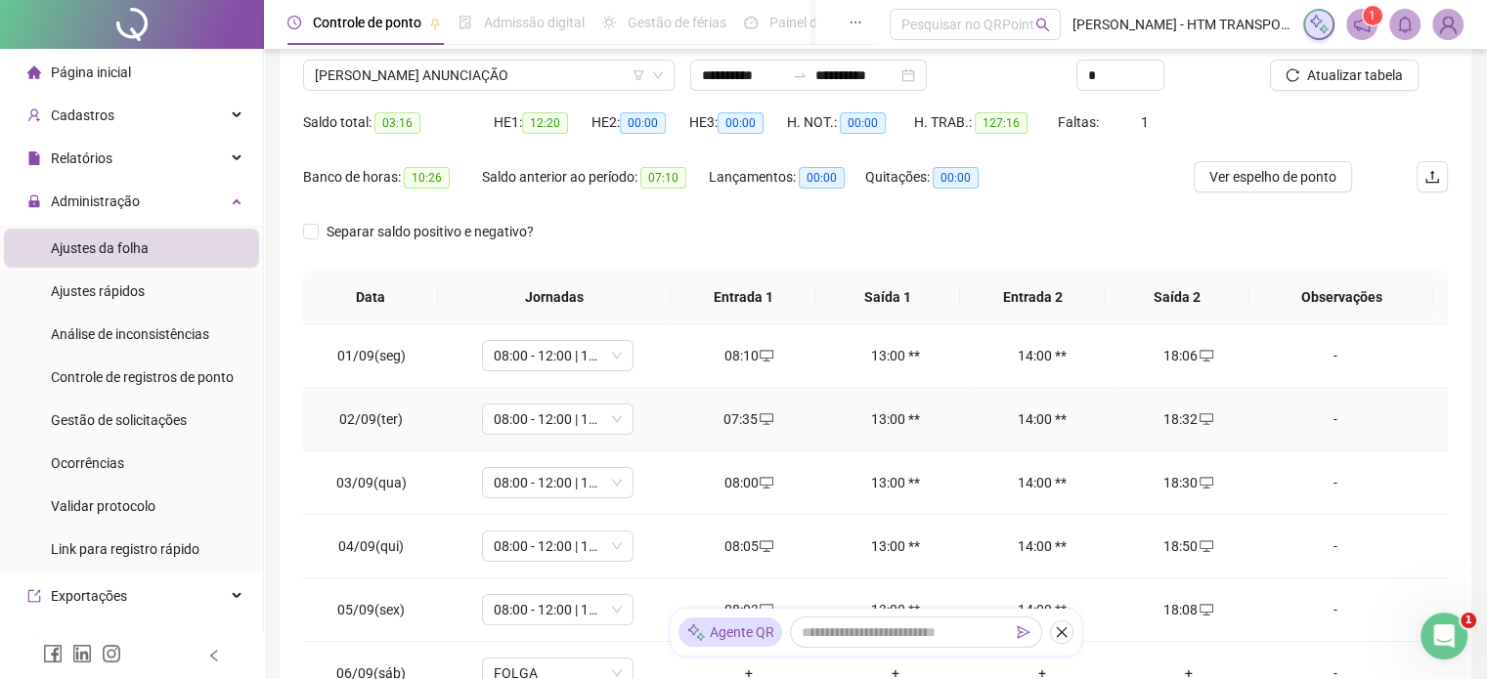
scroll to position [0, 0]
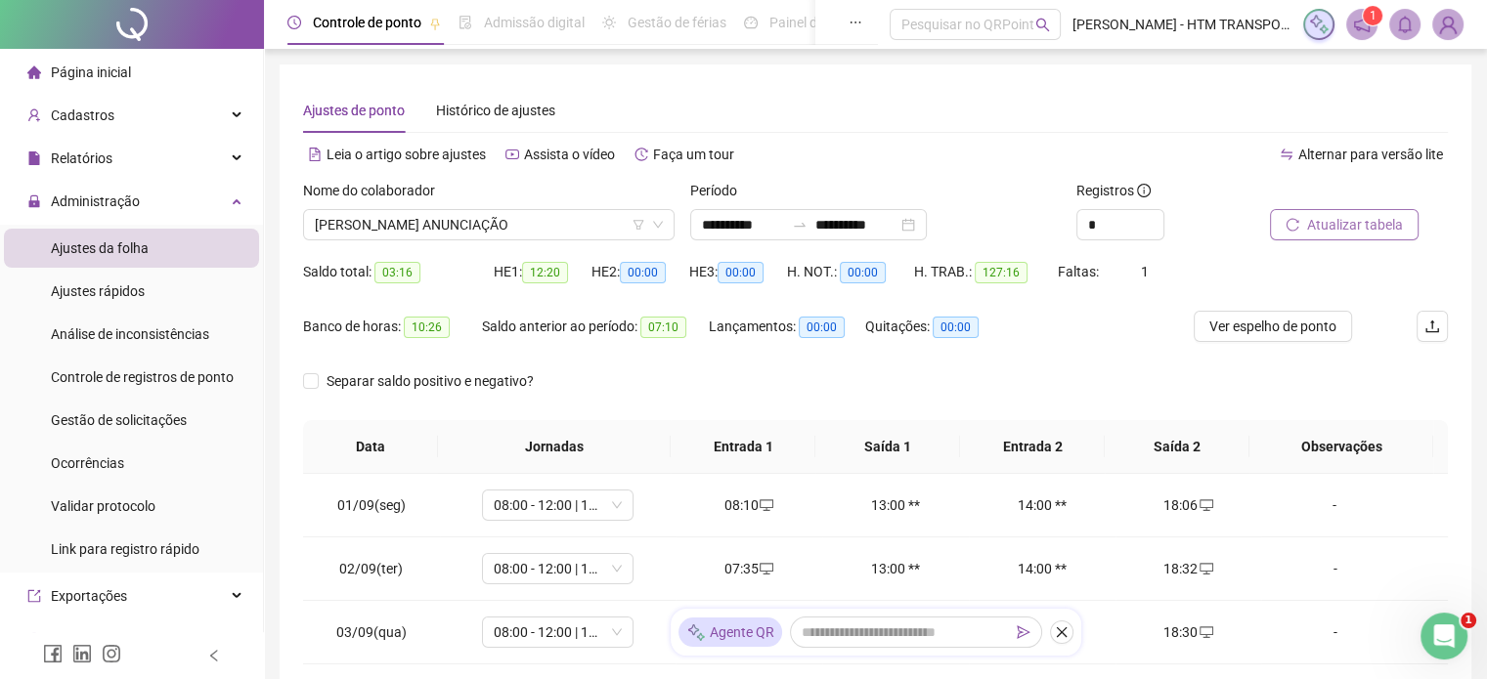
click at [1350, 229] on span "Atualizar tabela" at bounding box center [1355, 225] width 96 height 22
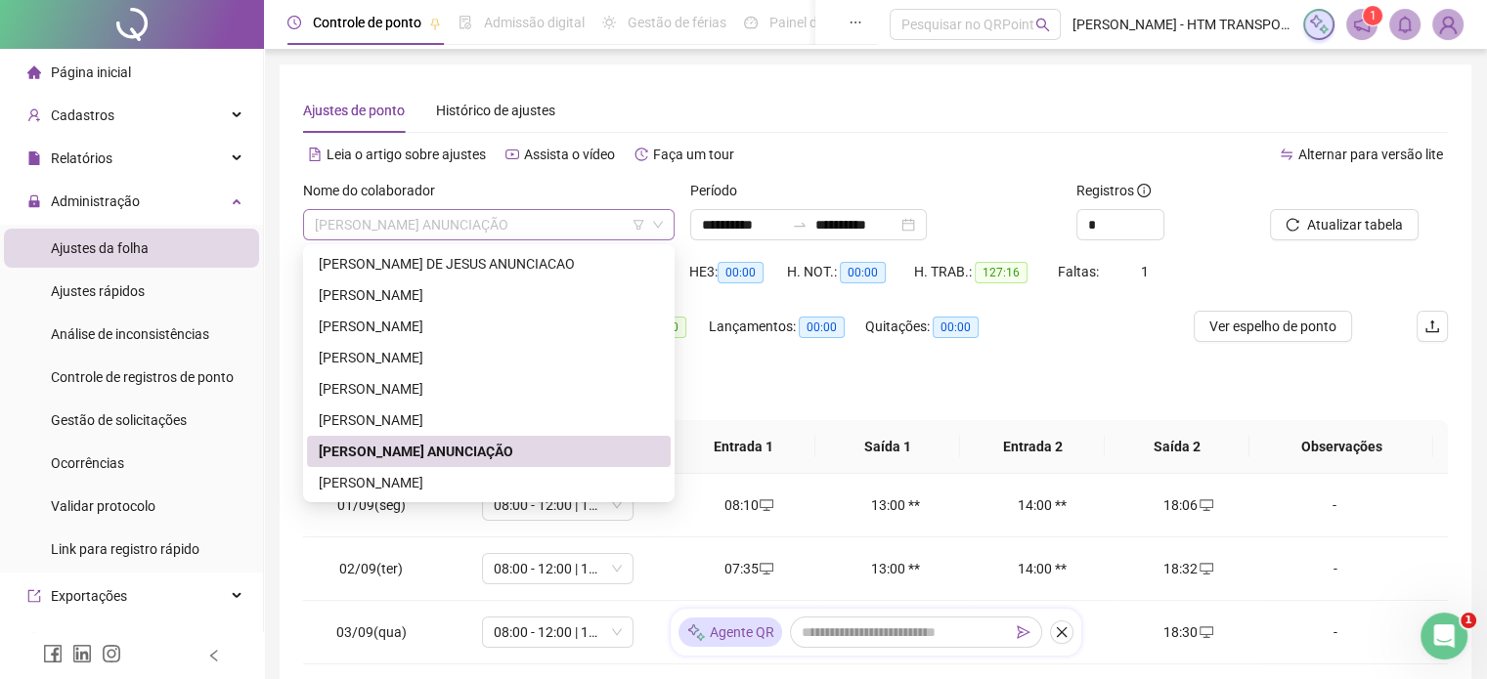
click at [601, 230] on span "[PERSON_NAME] ANUNCIAÇÃO" at bounding box center [489, 224] width 348 height 29
click at [433, 487] on div "[PERSON_NAME]" at bounding box center [489, 483] width 340 height 22
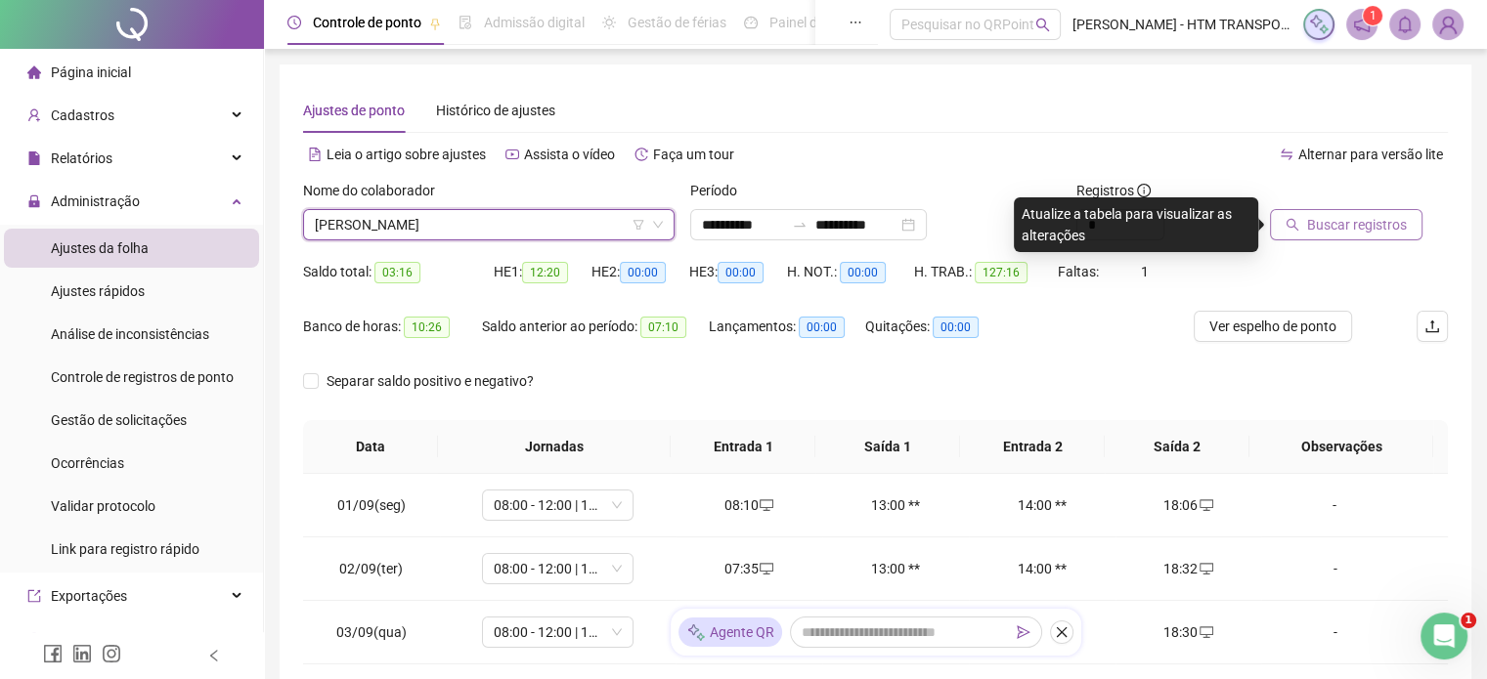
click at [1390, 222] on span "Buscar registros" at bounding box center [1357, 225] width 100 height 22
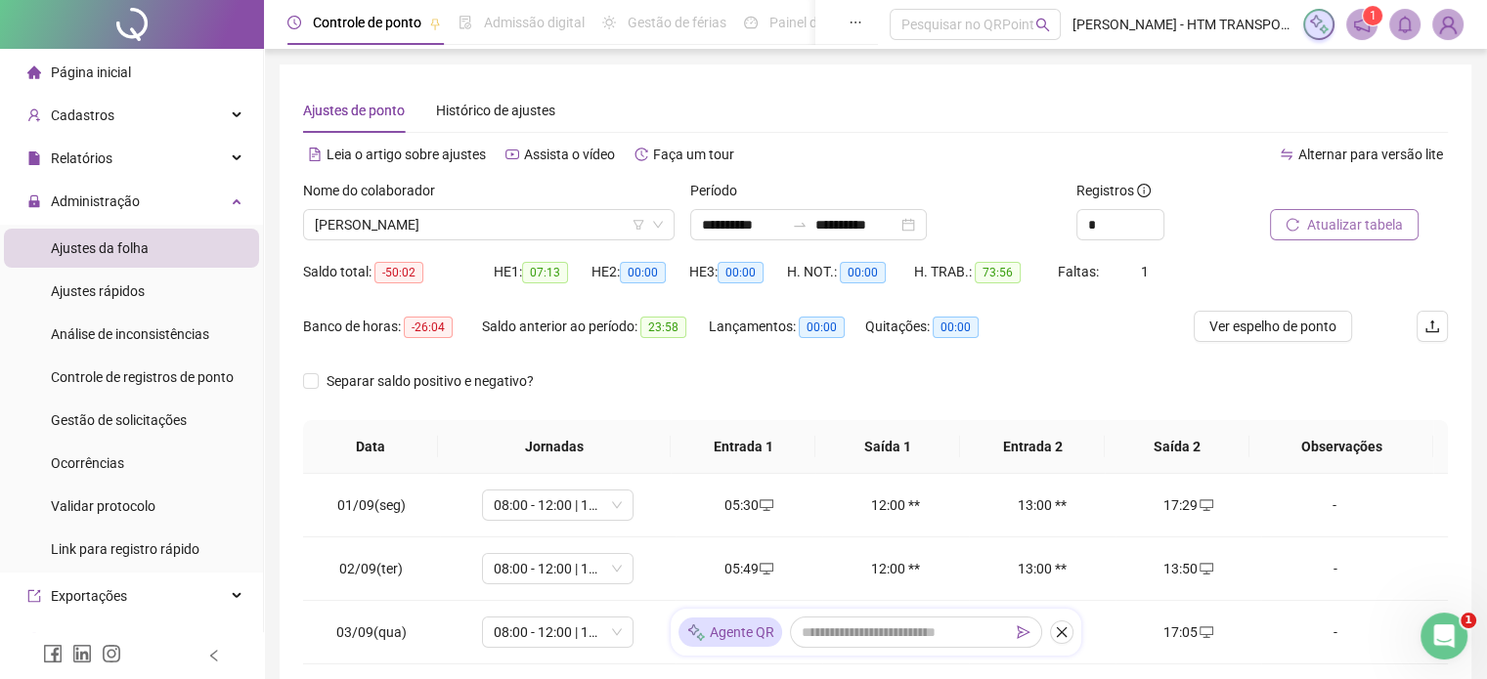
click at [1352, 230] on span "Atualizar tabela" at bounding box center [1355, 225] width 96 height 22
click at [1318, 218] on span "Atualizar tabela" at bounding box center [1355, 225] width 96 height 22
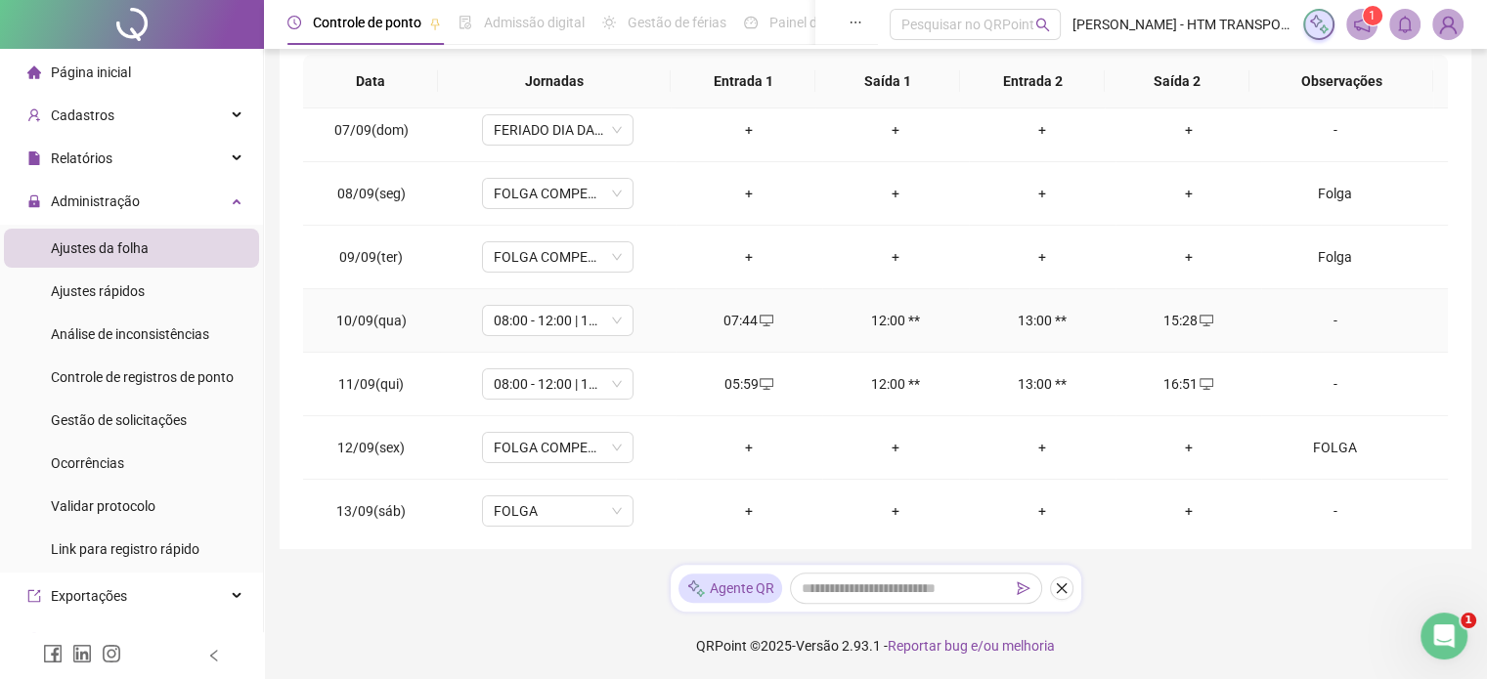
scroll to position [722, 0]
